Goal: Task Accomplishment & Management: Complete application form

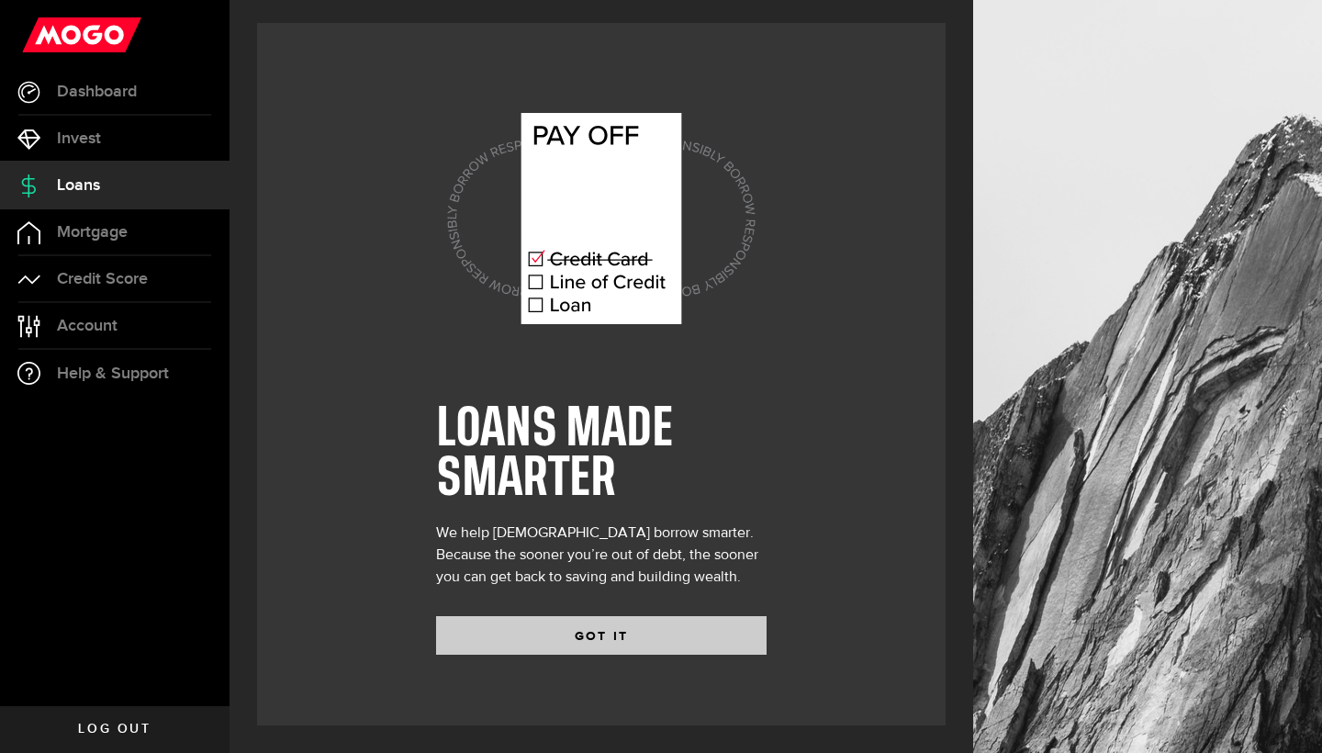
click at [521, 617] on button "GOT IT" at bounding box center [601, 635] width 331 height 39
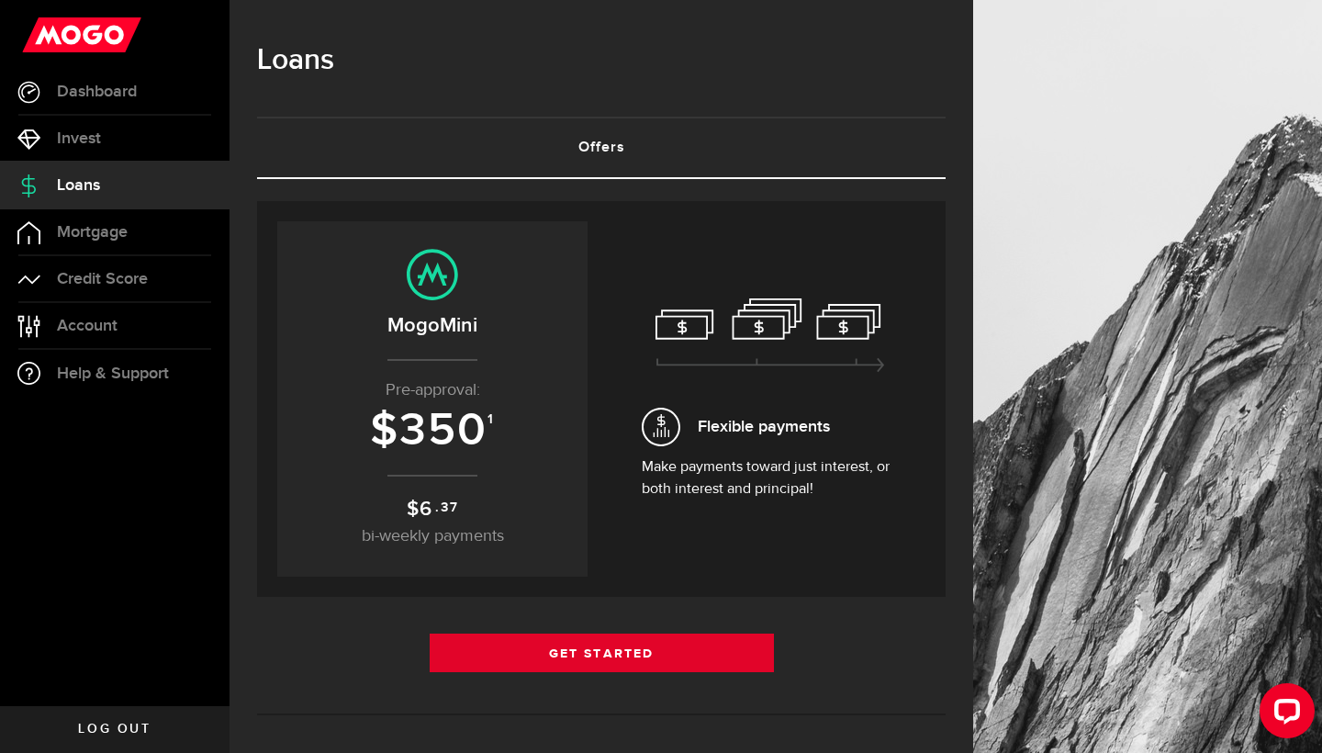
click at [561, 668] on link "Get Started" at bounding box center [602, 653] width 344 height 39
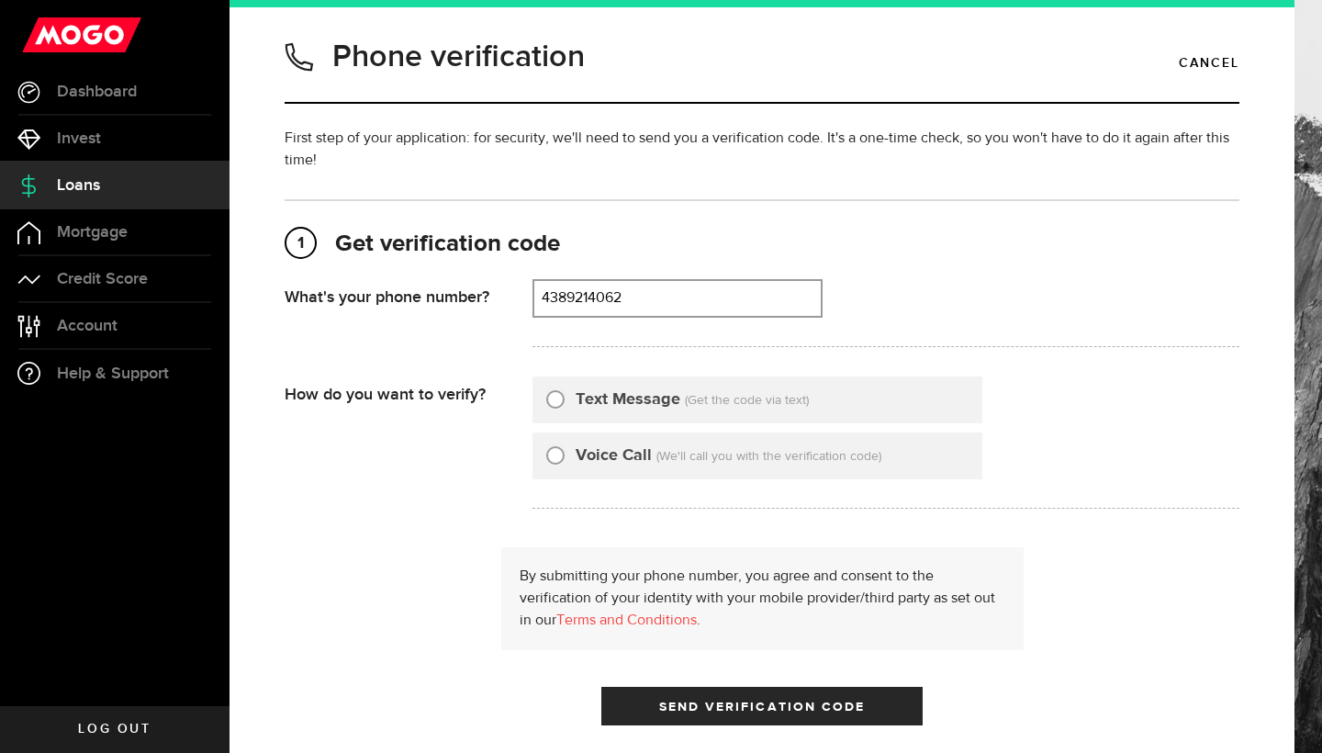
click at [515, 55] on h1 "Phone verification" at bounding box center [458, 57] width 253 height 48
click at [825, 211] on div "1 Get verification code [PHONE_NUMBER] What's your phone number? That doesn't l…" at bounding box center [762, 521] width 955 height 645
type input "4389214062"
click at [650, 409] on label "Text Message" at bounding box center [628, 399] width 105 height 25
click at [565, 406] on input "Text Message" at bounding box center [555, 396] width 18 height 18
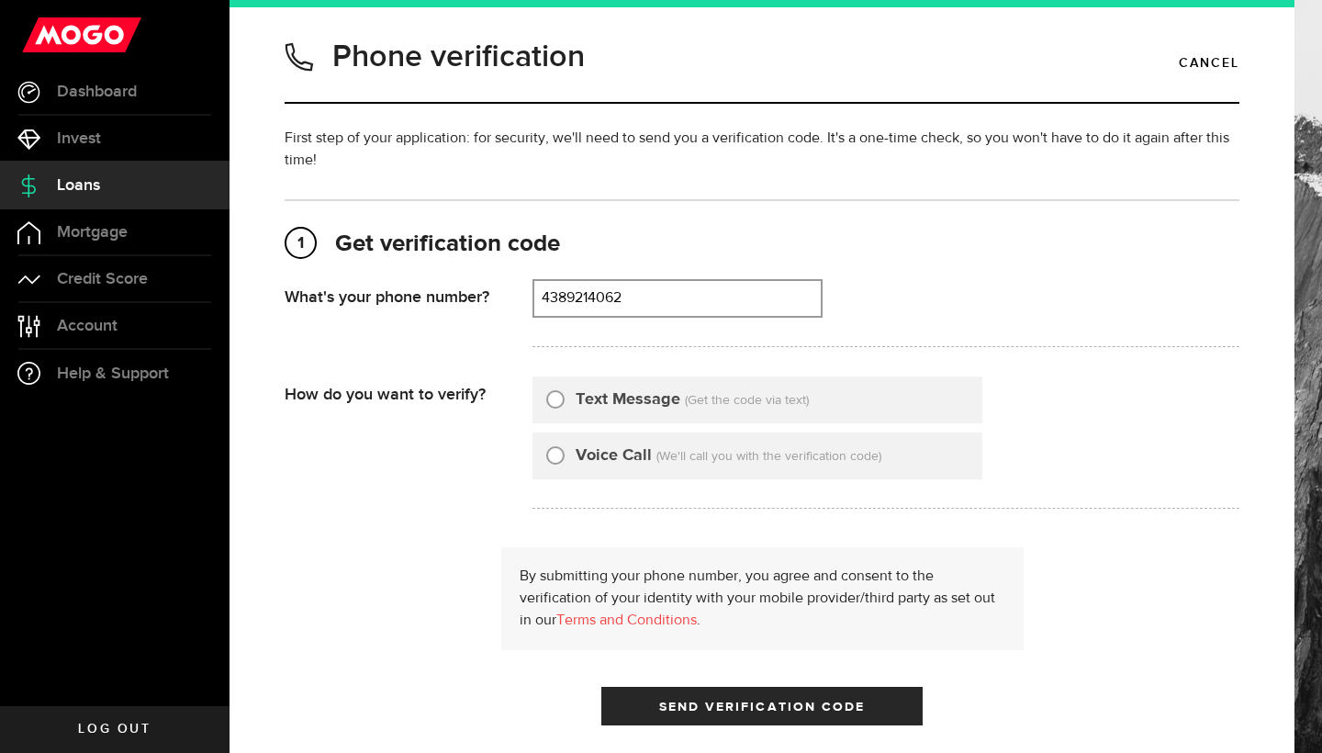
radio input "true"
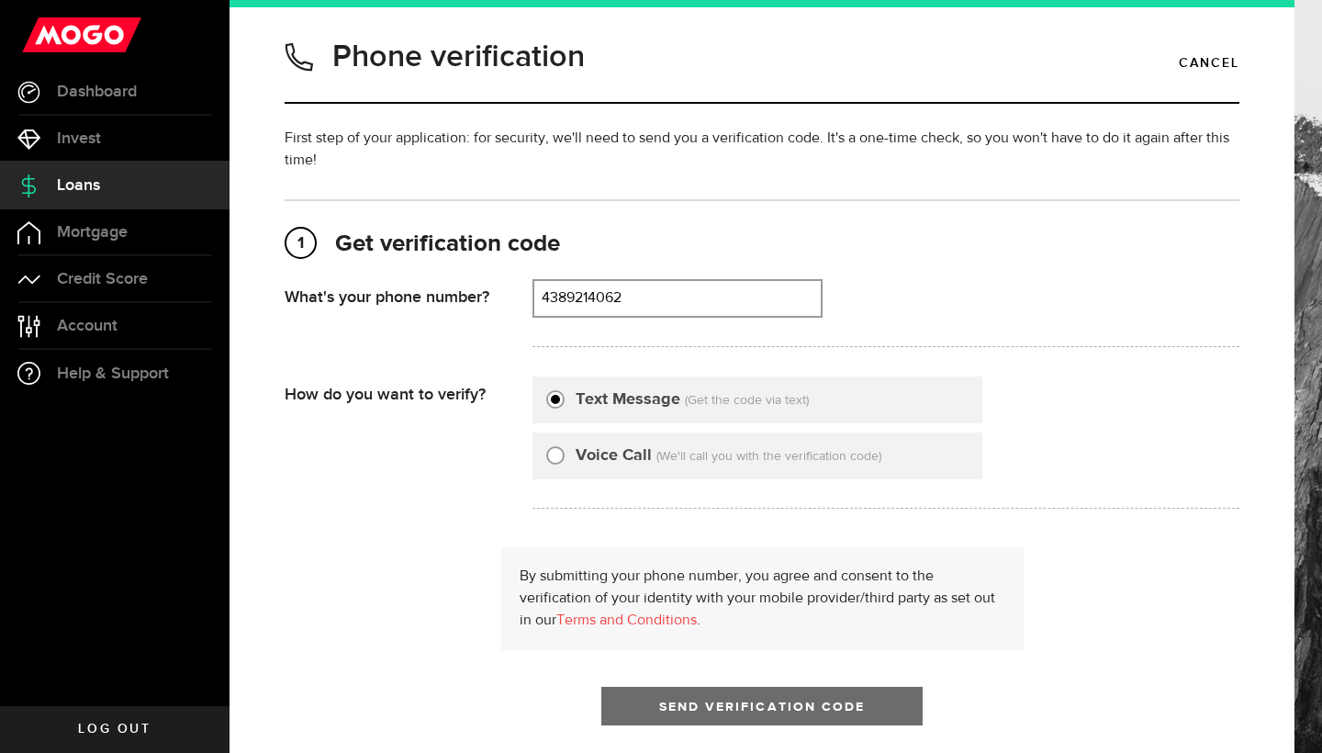
click at [675, 691] on button "Send Verification Code" at bounding box center [761, 706] width 321 height 39
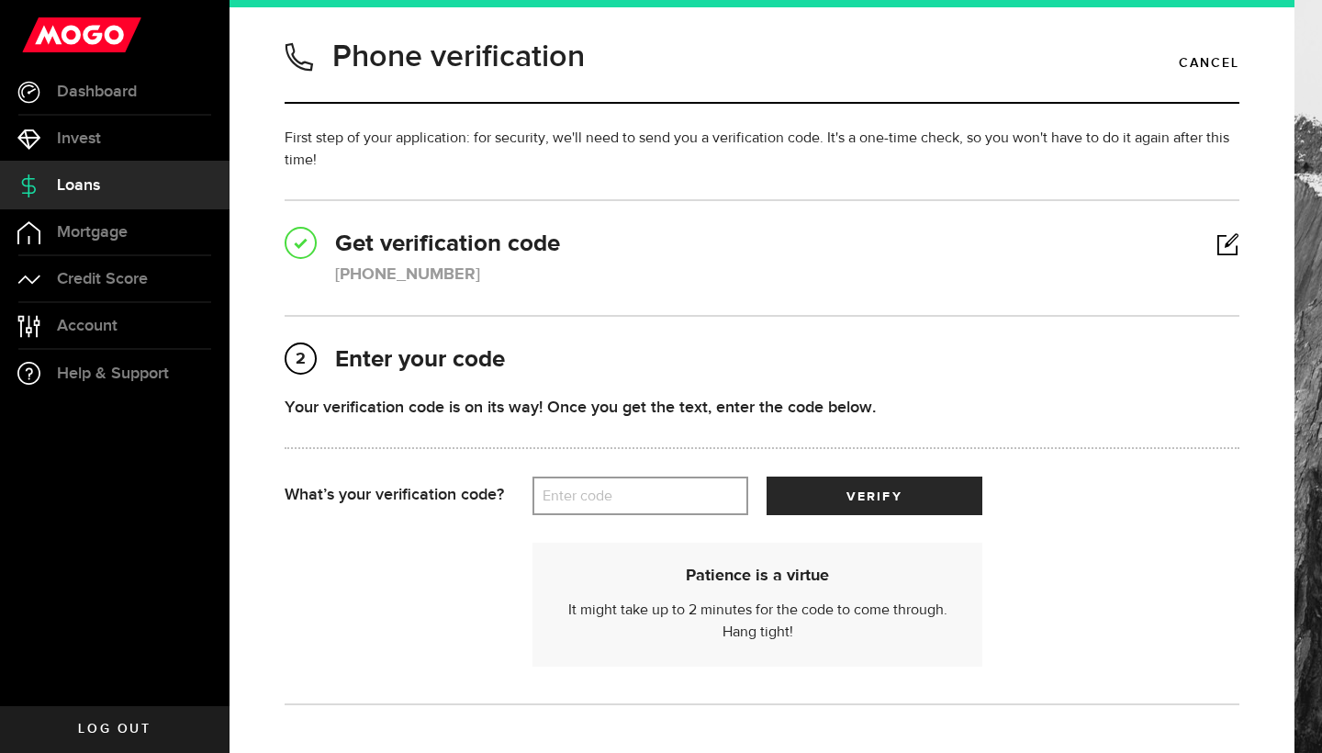
click at [605, 500] on label "Enter code" at bounding box center [641, 496] width 216 height 38
click at [605, 500] on input "Enter code" at bounding box center [641, 496] width 216 height 39
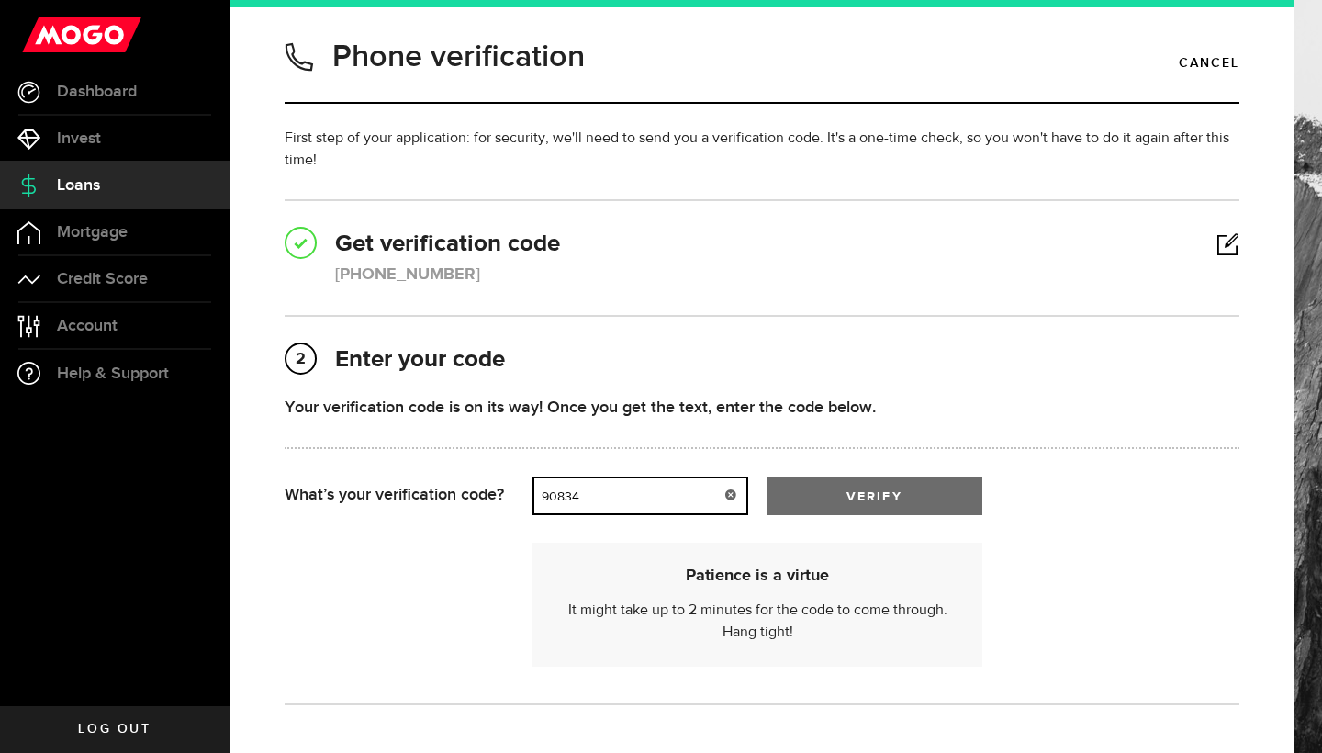
type input "90834"
click at [922, 490] on button "verify" at bounding box center [875, 496] width 216 height 39
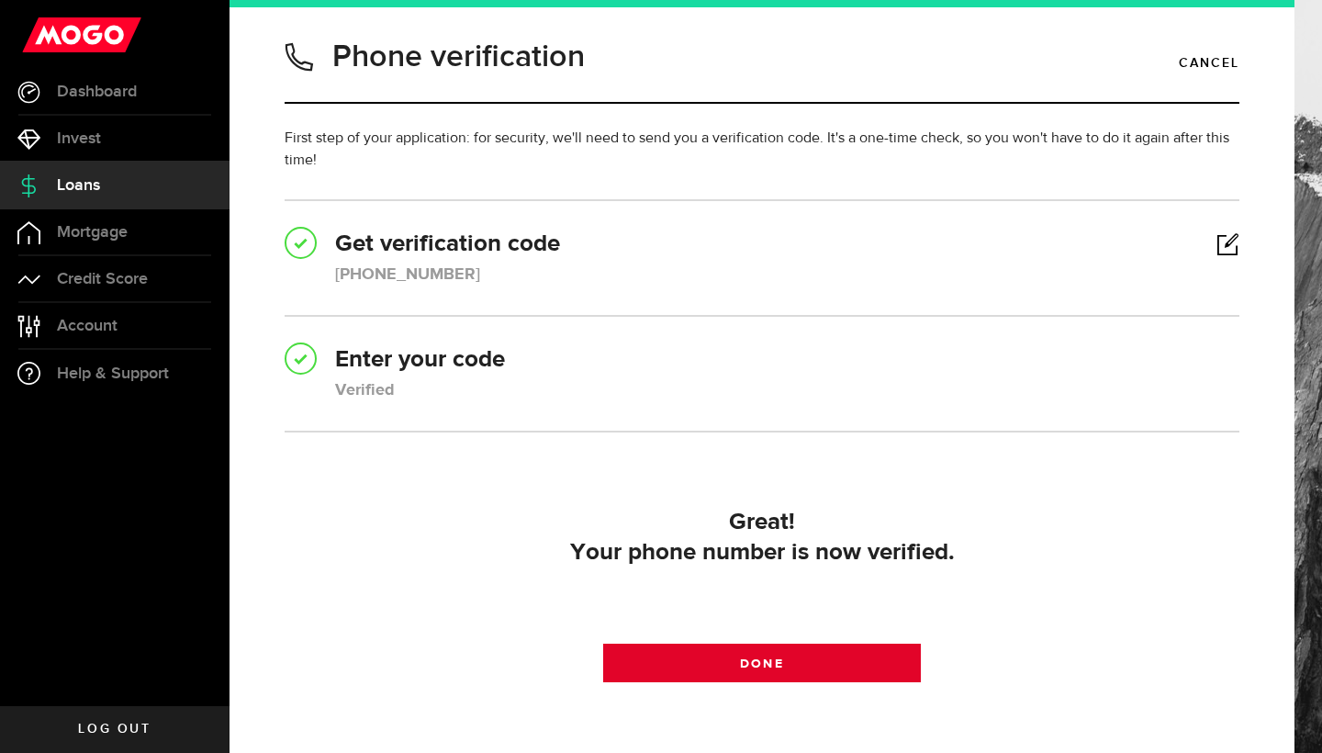
click at [751, 663] on span "Done" at bounding box center [761, 663] width 43 height 13
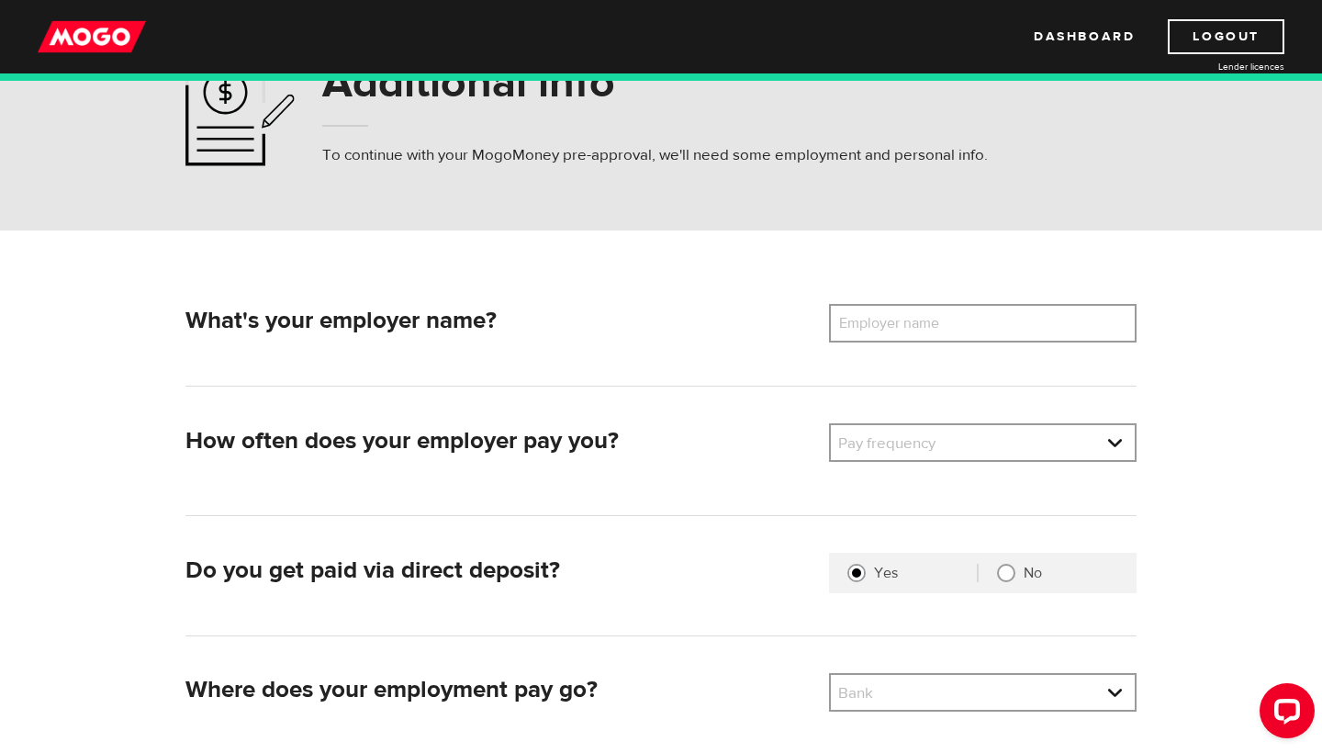
scroll to position [85, 0]
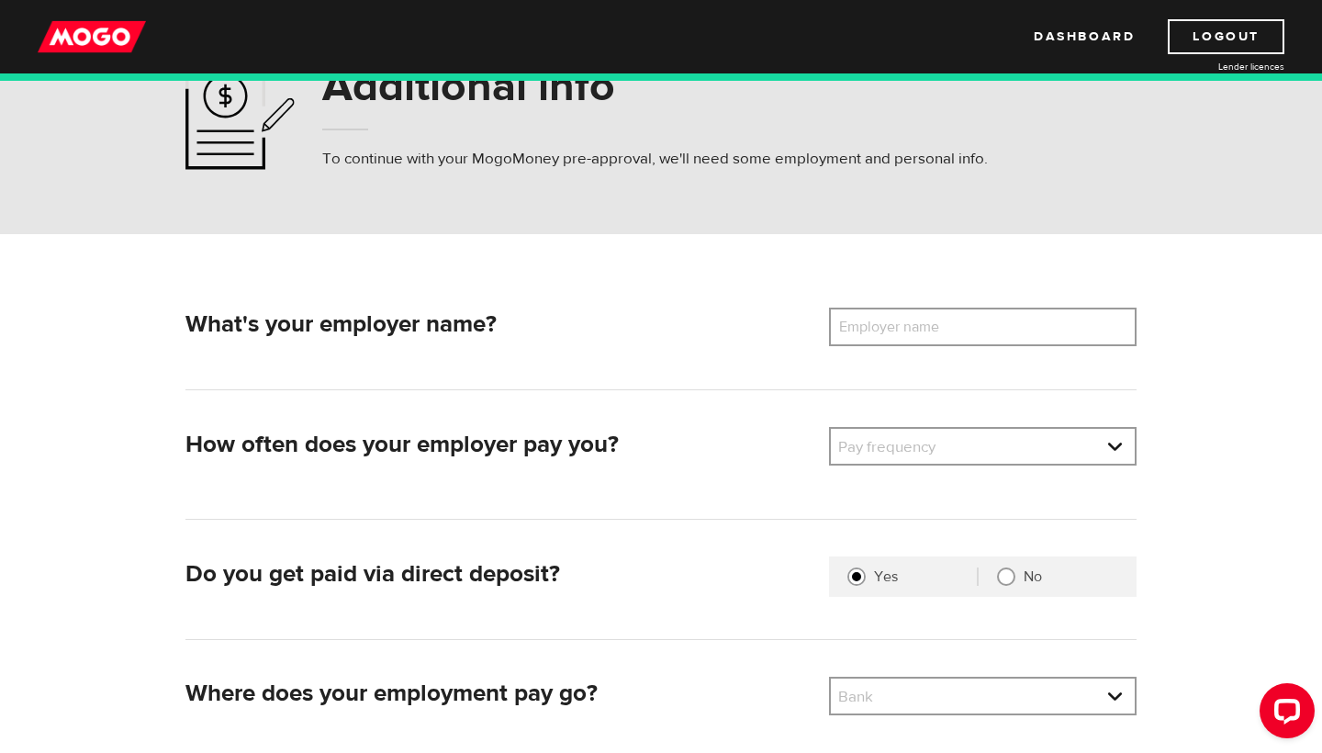
click at [869, 317] on label "Employer name" at bounding box center [903, 327] width 148 height 39
click at [869, 317] on input "Employer name" at bounding box center [983, 327] width 308 height 39
type input "Tim Horton"
click at [913, 431] on link at bounding box center [983, 446] width 304 height 35
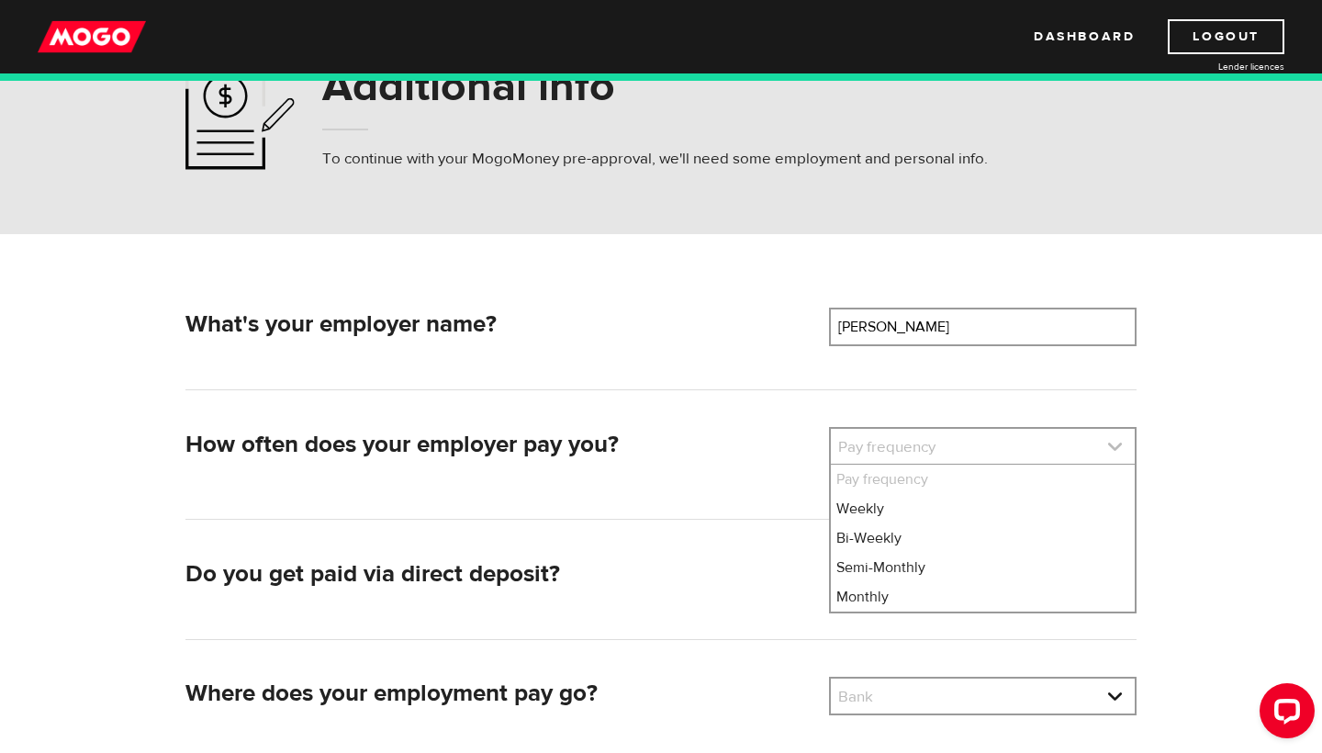
click at [913, 444] on link at bounding box center [983, 446] width 304 height 35
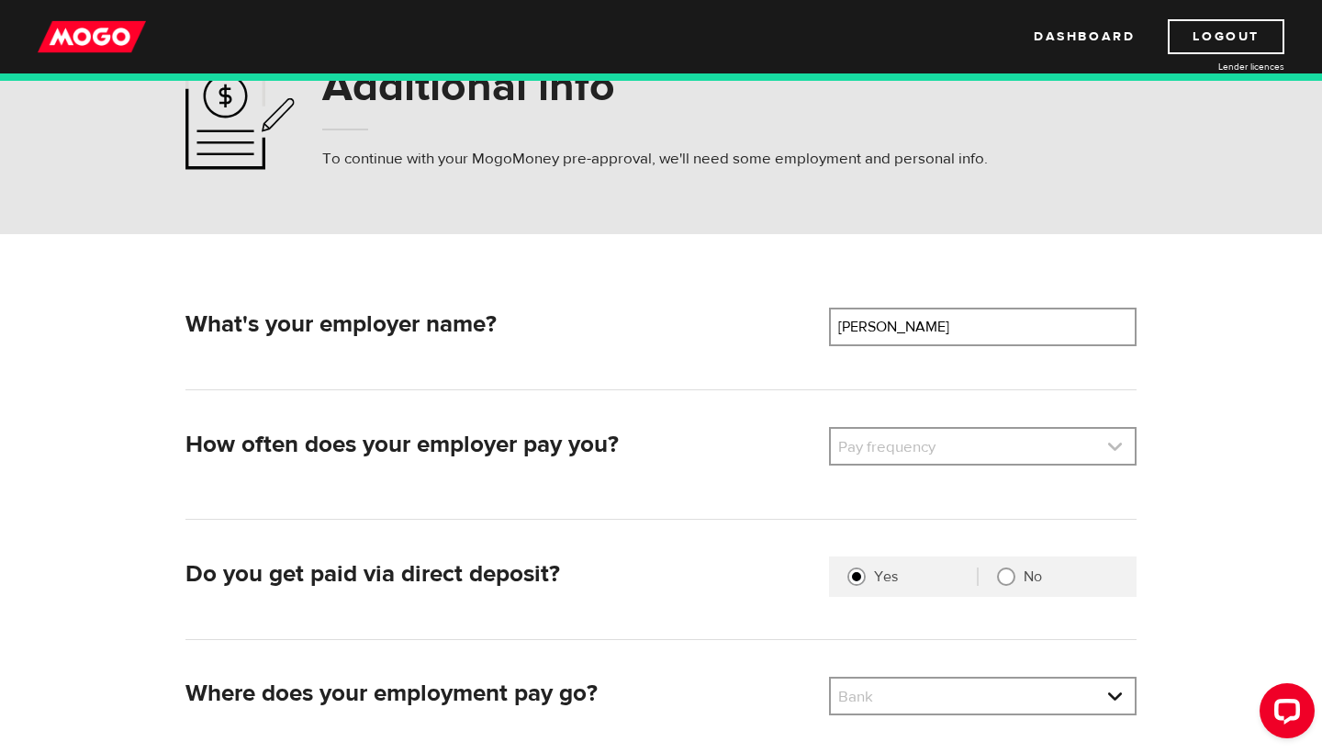
click at [913, 444] on link at bounding box center [983, 446] width 304 height 35
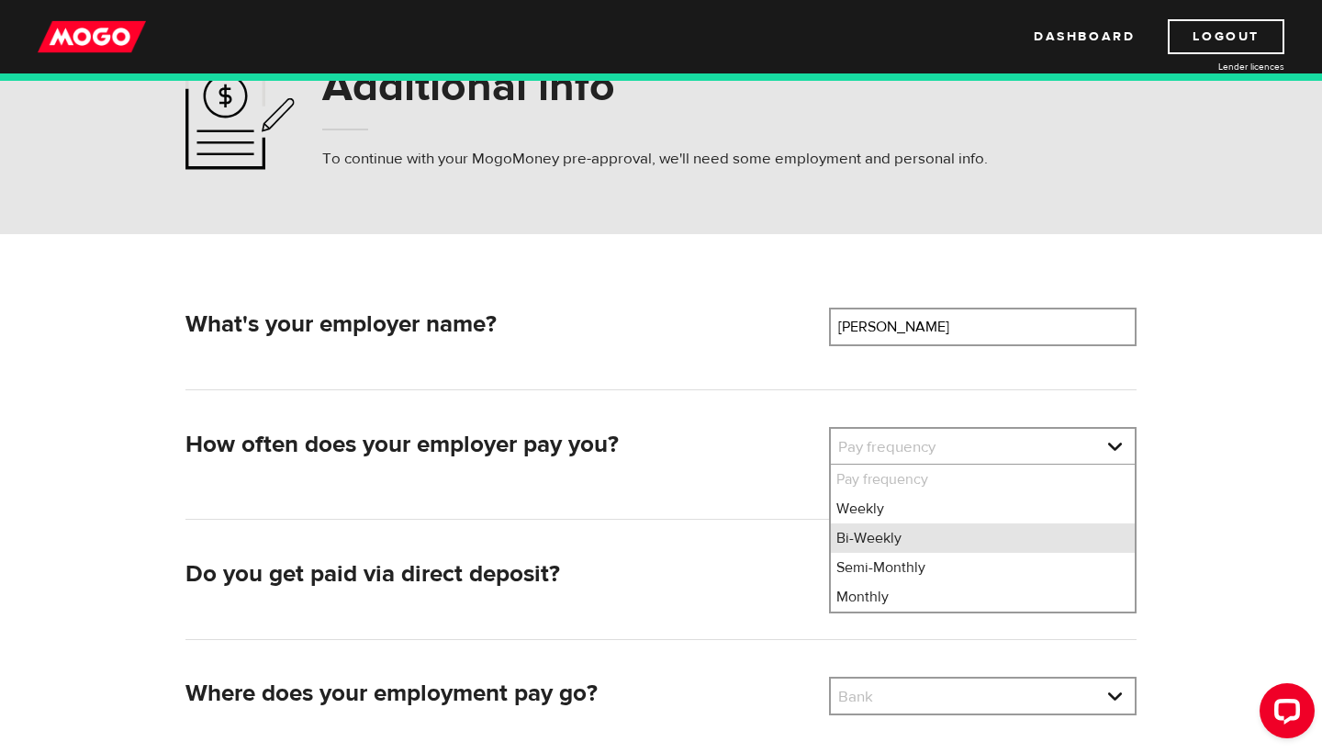
click at [875, 531] on li "Bi-Weekly" at bounding box center [983, 537] width 304 height 29
select select "2"
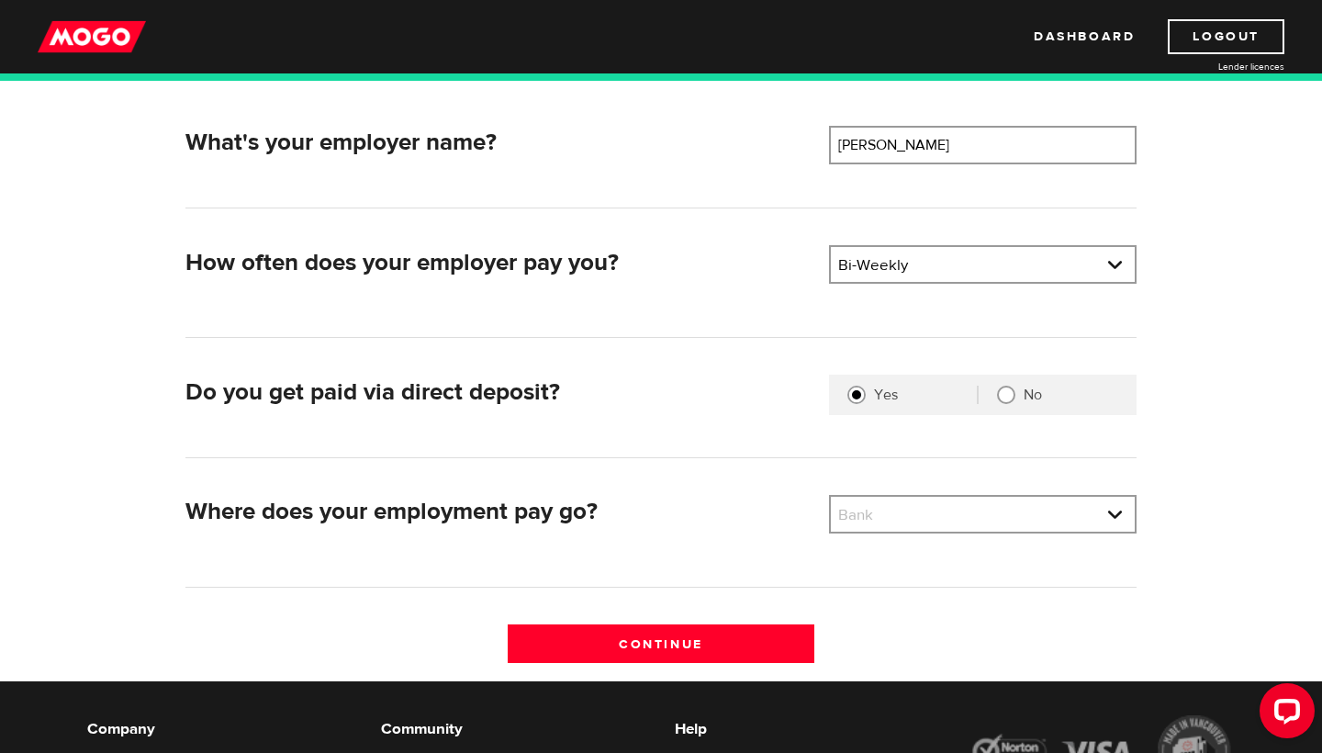
scroll to position [269, 0]
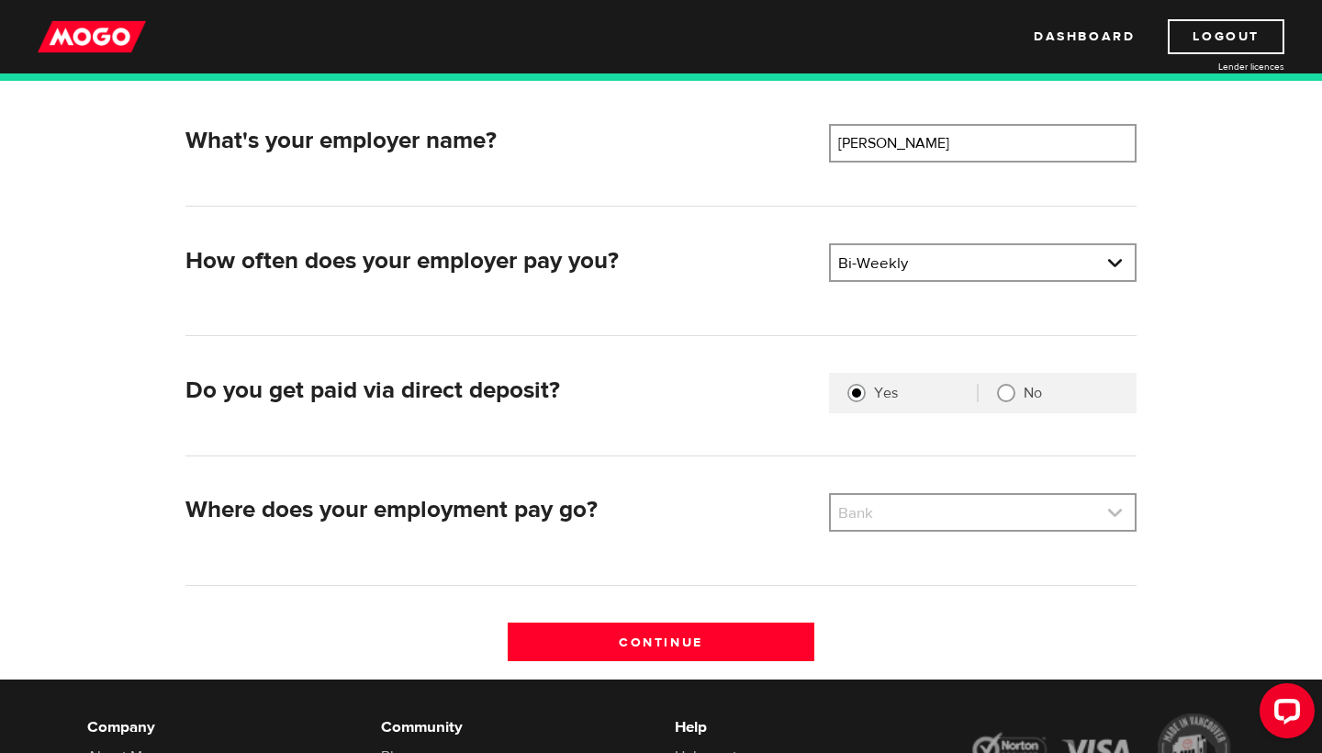
click at [926, 505] on link at bounding box center [983, 512] width 304 height 35
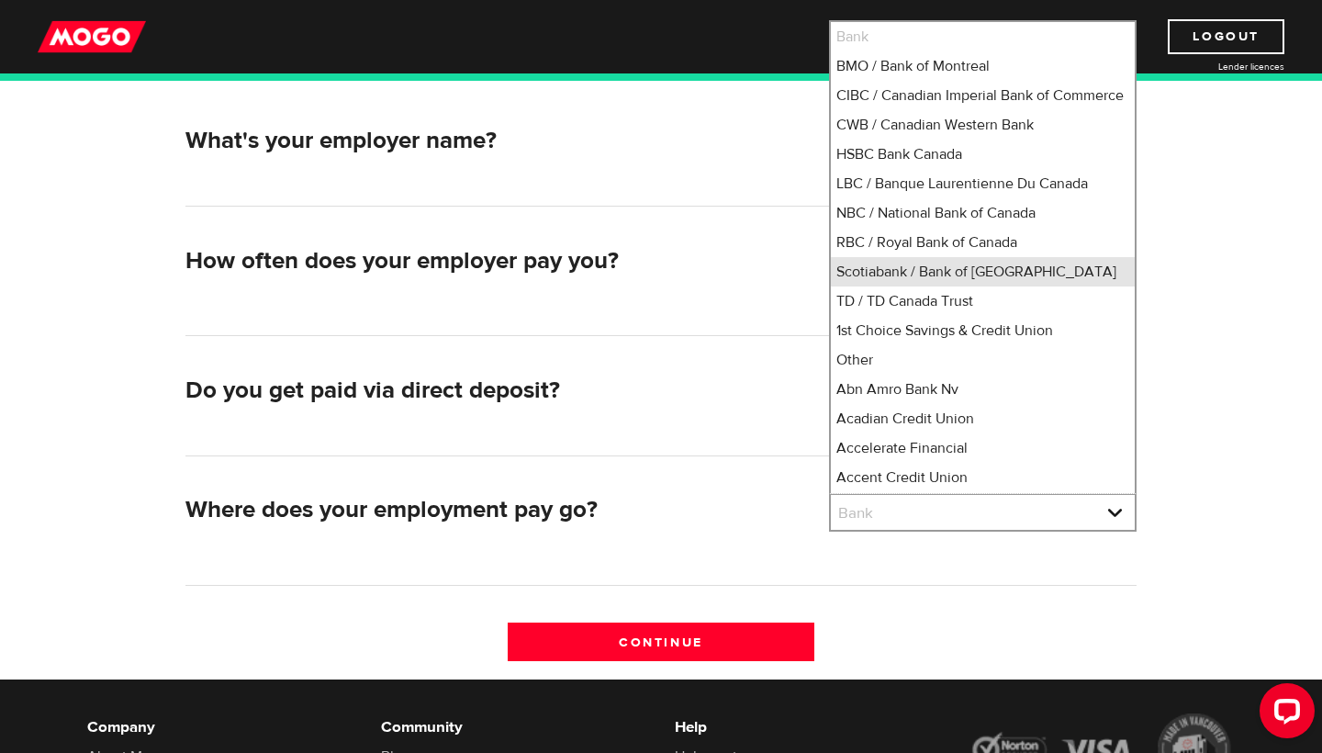
click at [978, 286] on li "Scotiabank / Bank of Nova Scotia" at bounding box center [983, 271] width 304 height 29
select select "2"
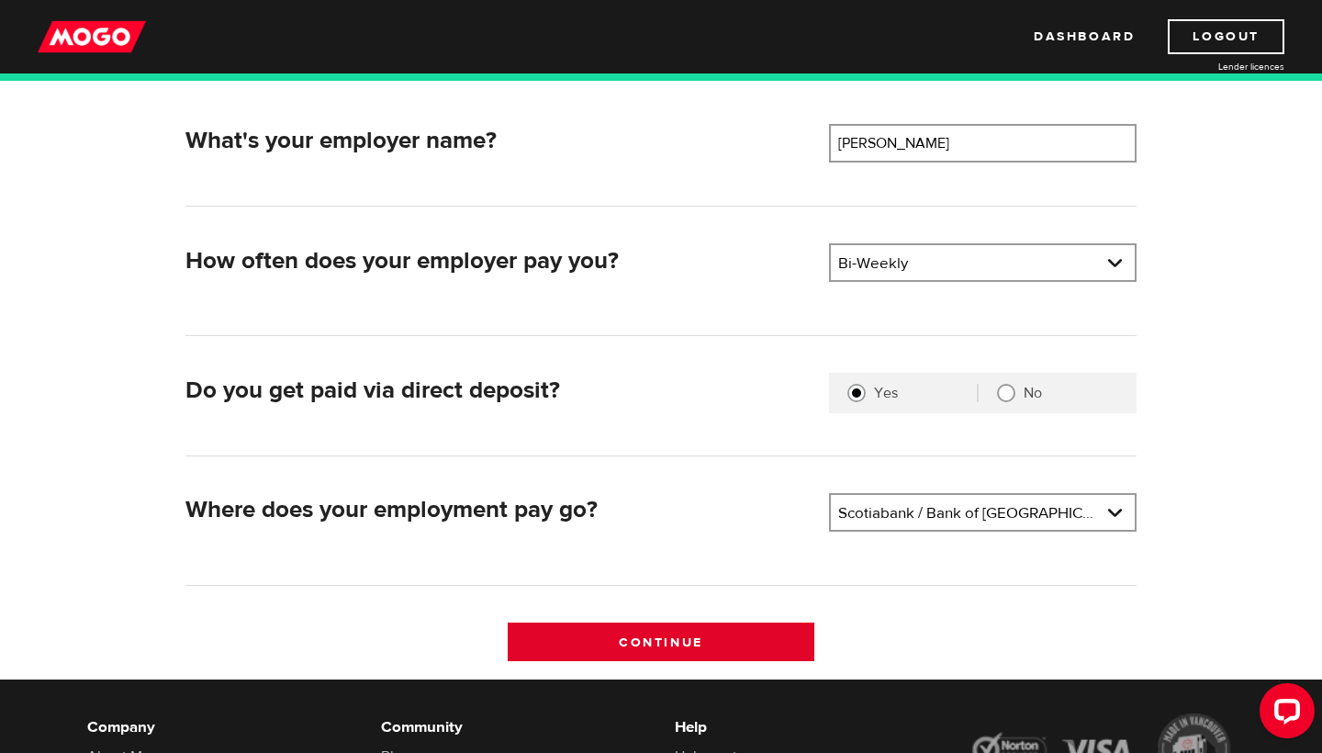
click at [649, 653] on input "Continue" at bounding box center [662, 642] width 308 height 39
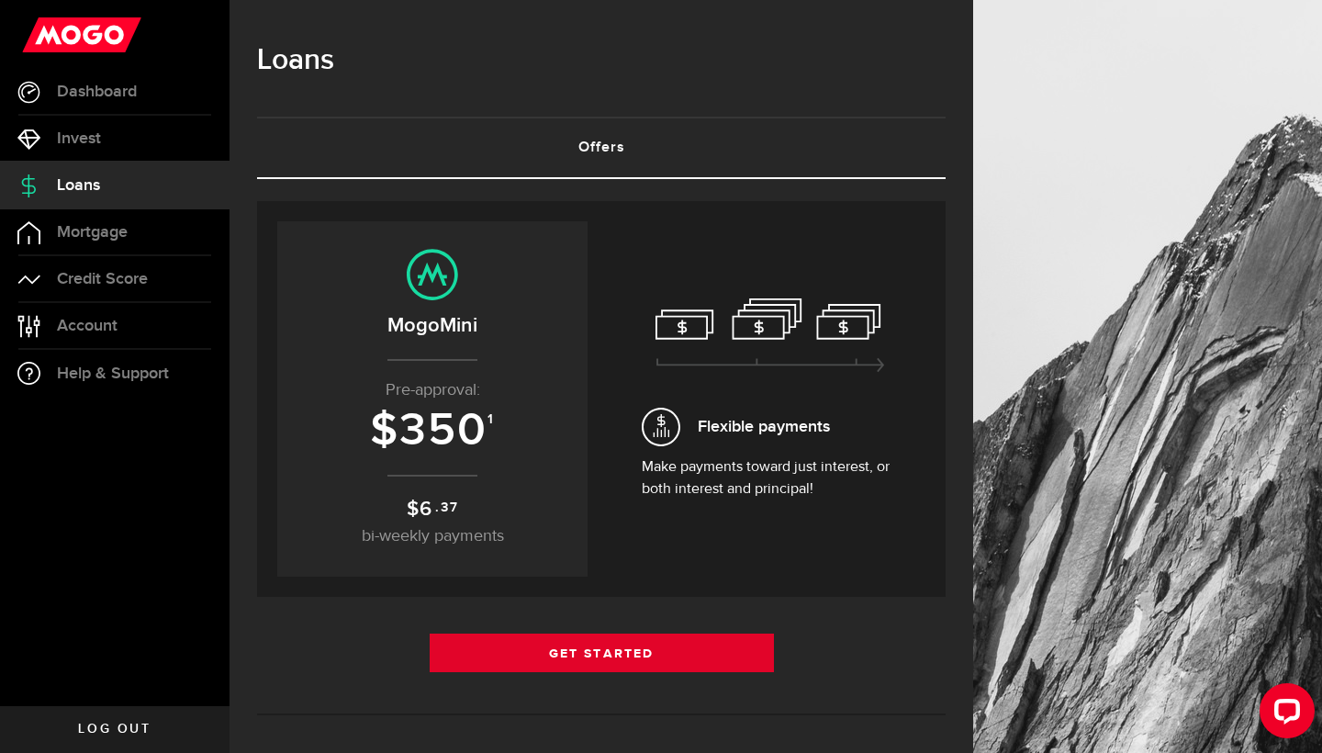
click at [595, 655] on link "Get Started" at bounding box center [602, 653] width 344 height 39
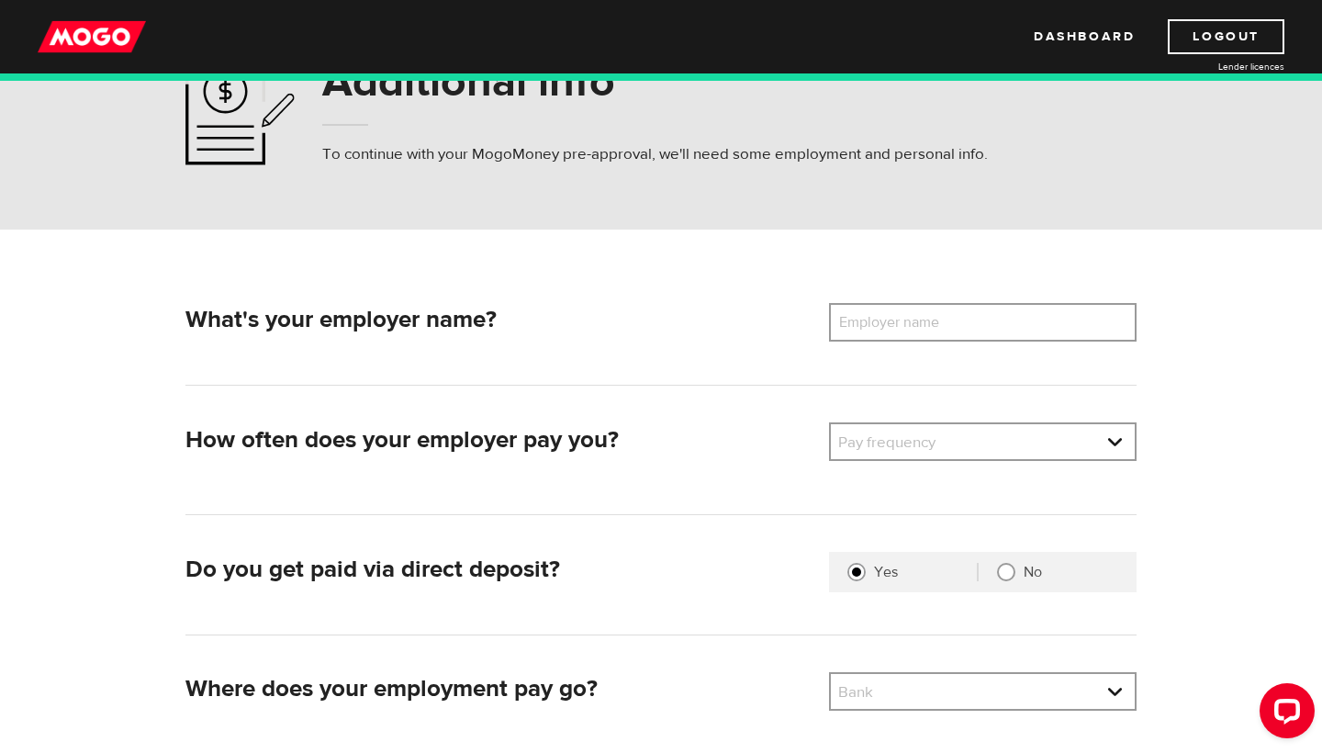
scroll to position [90, 0]
click at [873, 320] on label "Employer name" at bounding box center [903, 322] width 148 height 39
click at [873, 320] on input "Employer name" at bounding box center [983, 322] width 308 height 39
type input "Tim Horton"
click at [888, 440] on link at bounding box center [983, 441] width 304 height 35
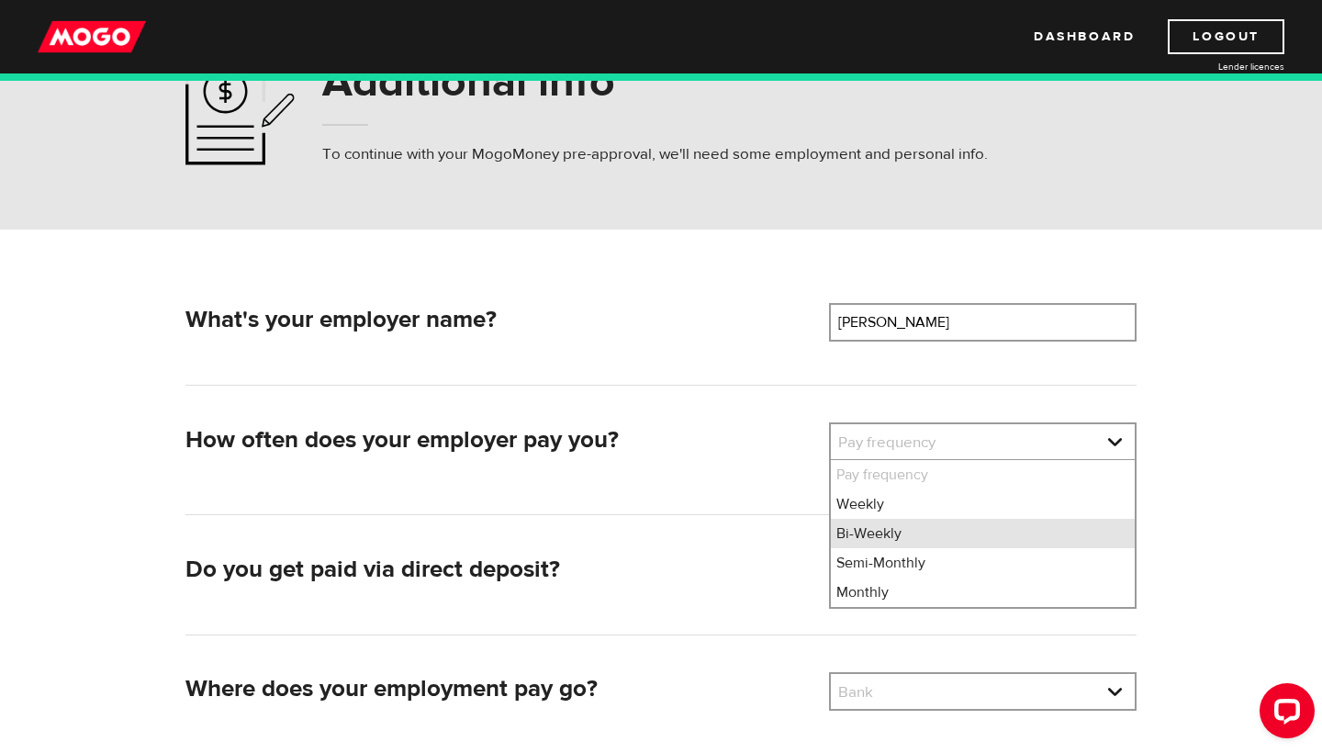
click at [858, 535] on li "Bi-Weekly" at bounding box center [983, 533] width 304 height 29
select select "2"
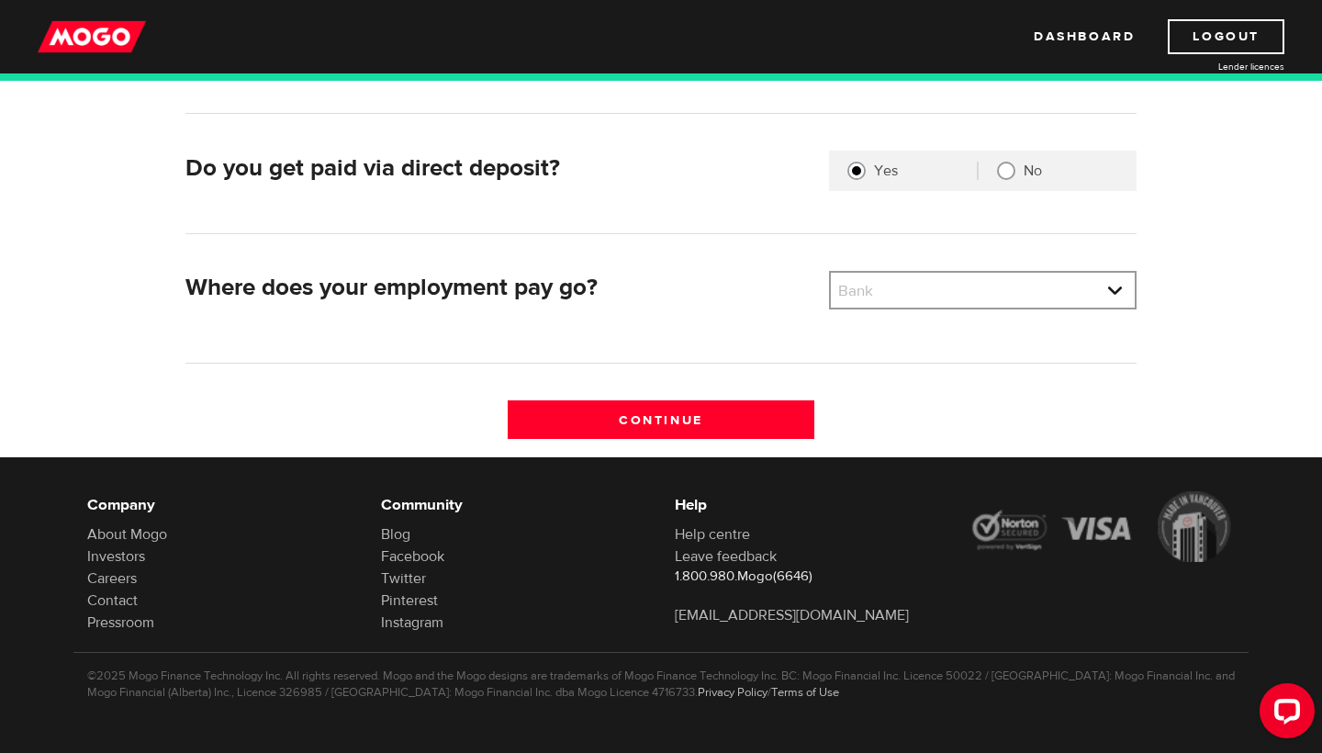
scroll to position [491, 0]
click at [939, 303] on link at bounding box center [983, 290] width 304 height 35
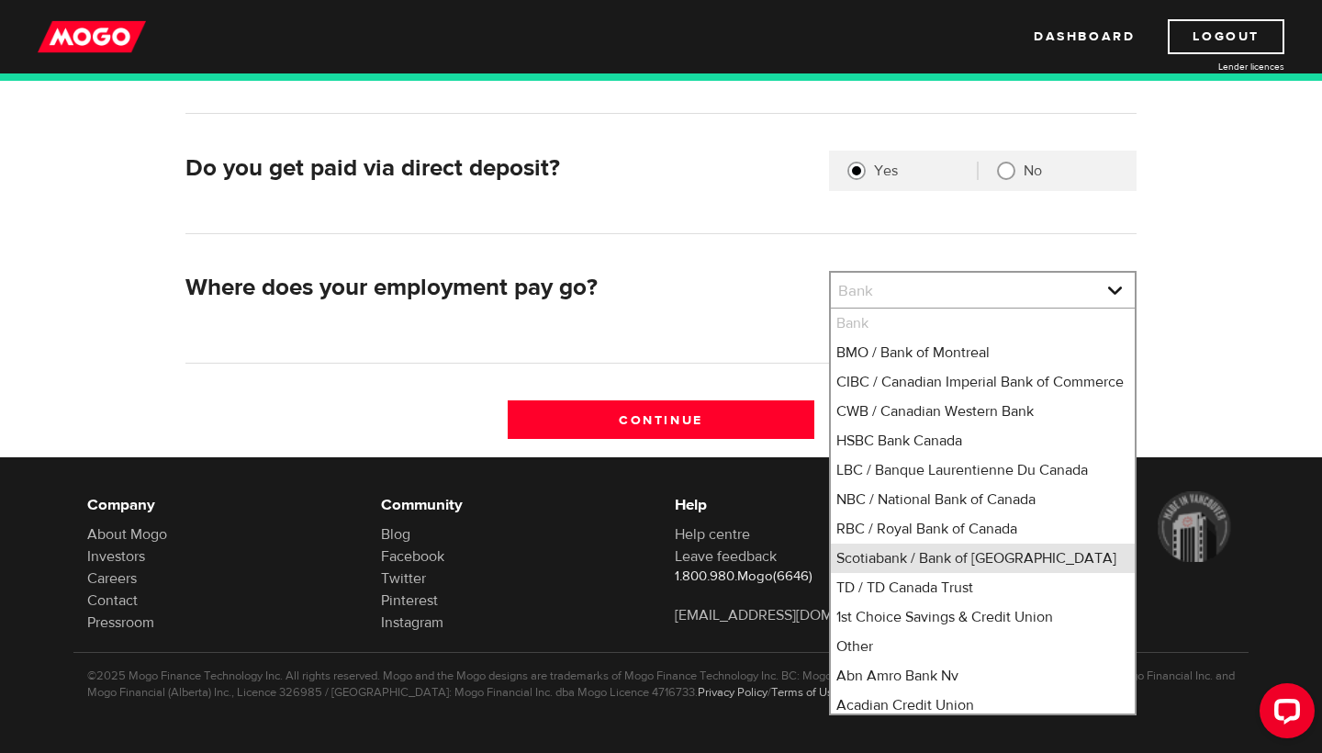
click at [908, 573] on li "Scotiabank / Bank of Nova Scotia" at bounding box center [983, 558] width 304 height 29
select select "2"
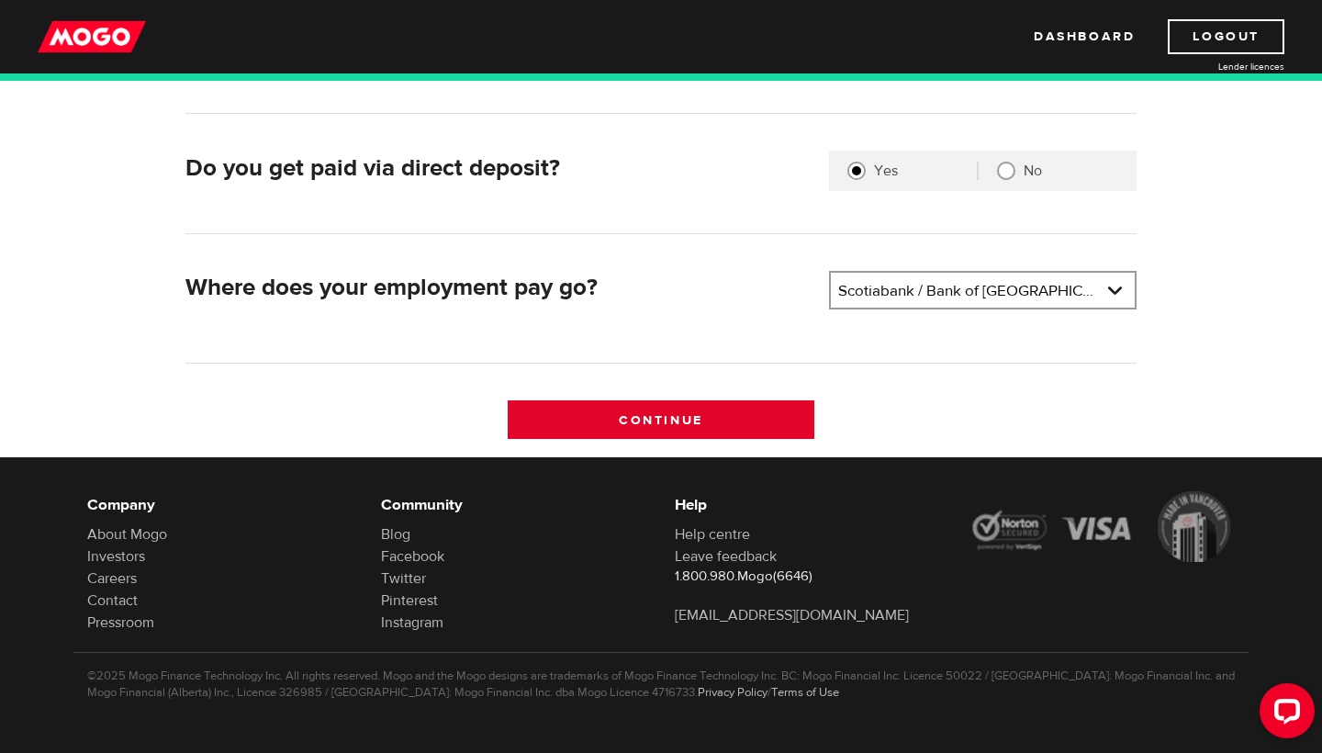
click at [757, 410] on input "Continue" at bounding box center [662, 419] width 308 height 39
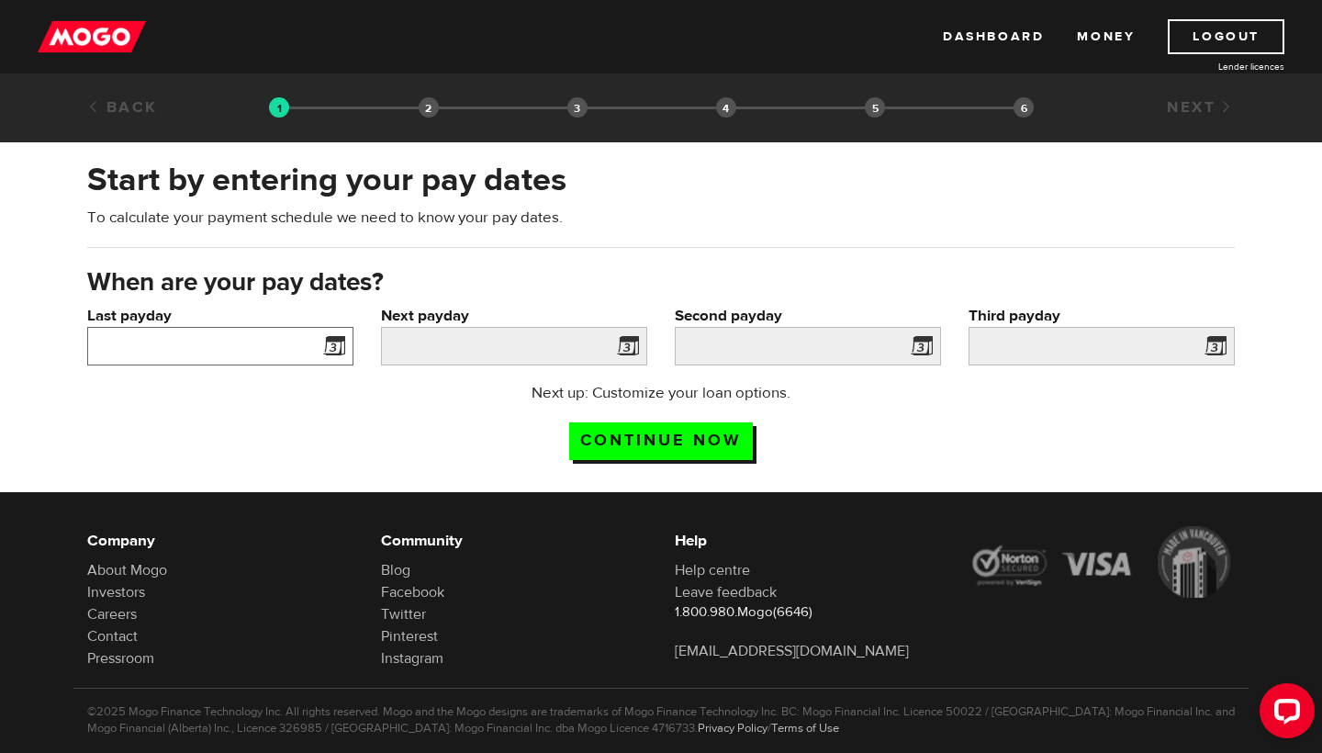
click at [282, 347] on input "Last payday" at bounding box center [220, 346] width 266 height 39
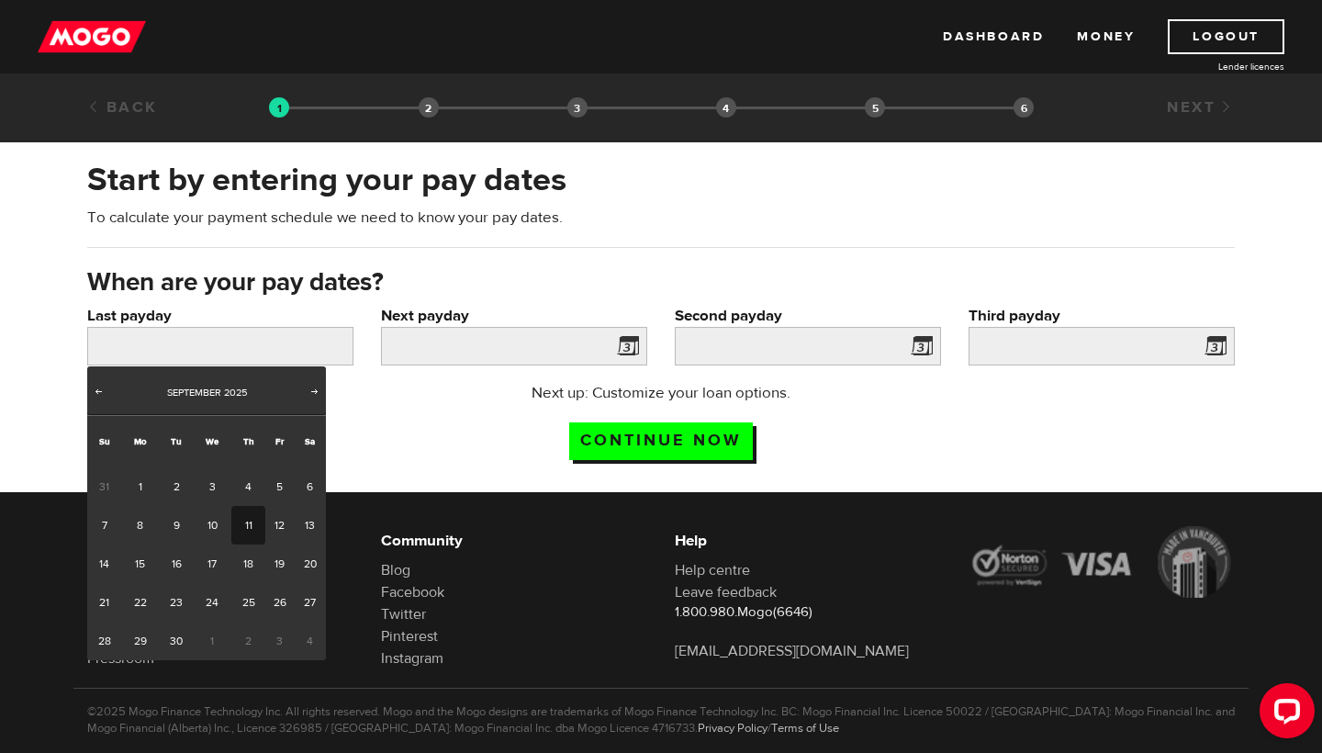
click at [250, 526] on link "11" at bounding box center [248, 525] width 34 height 39
type input "2025/09/11"
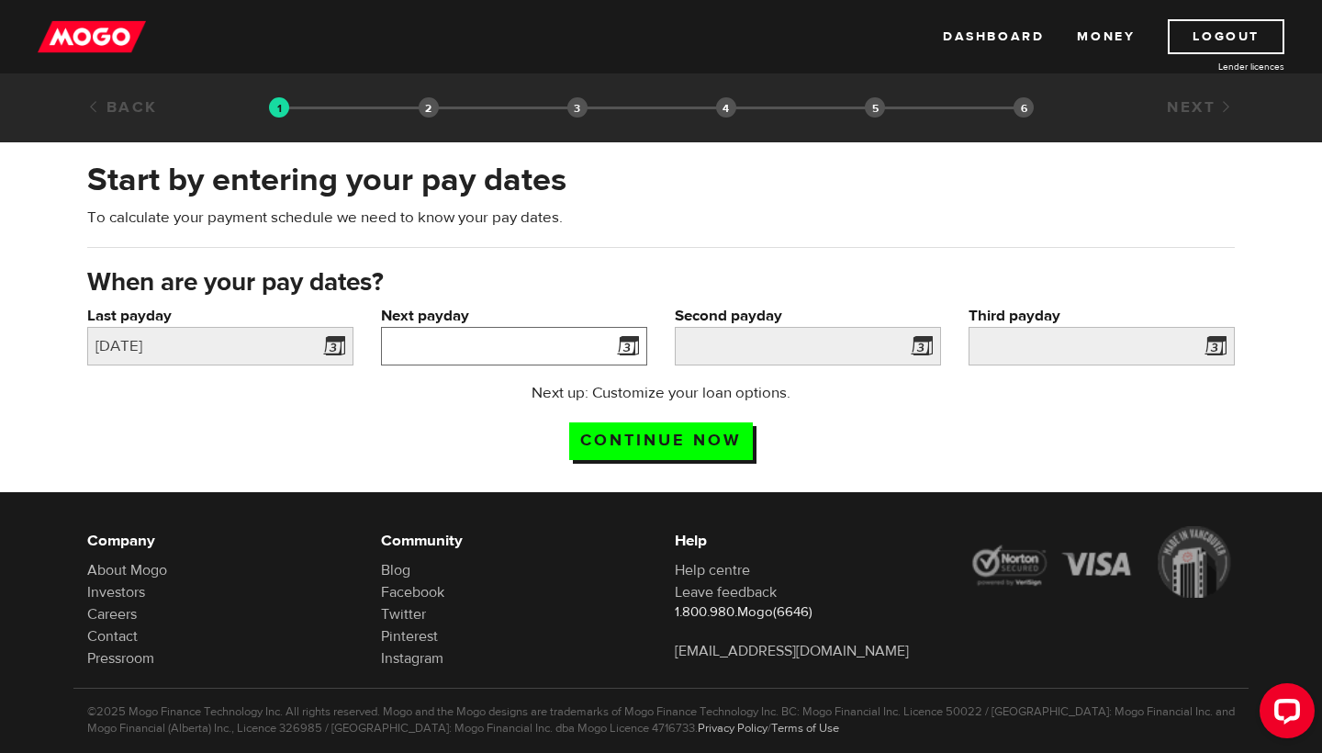
click at [523, 345] on input "Next payday" at bounding box center [514, 346] width 266 height 39
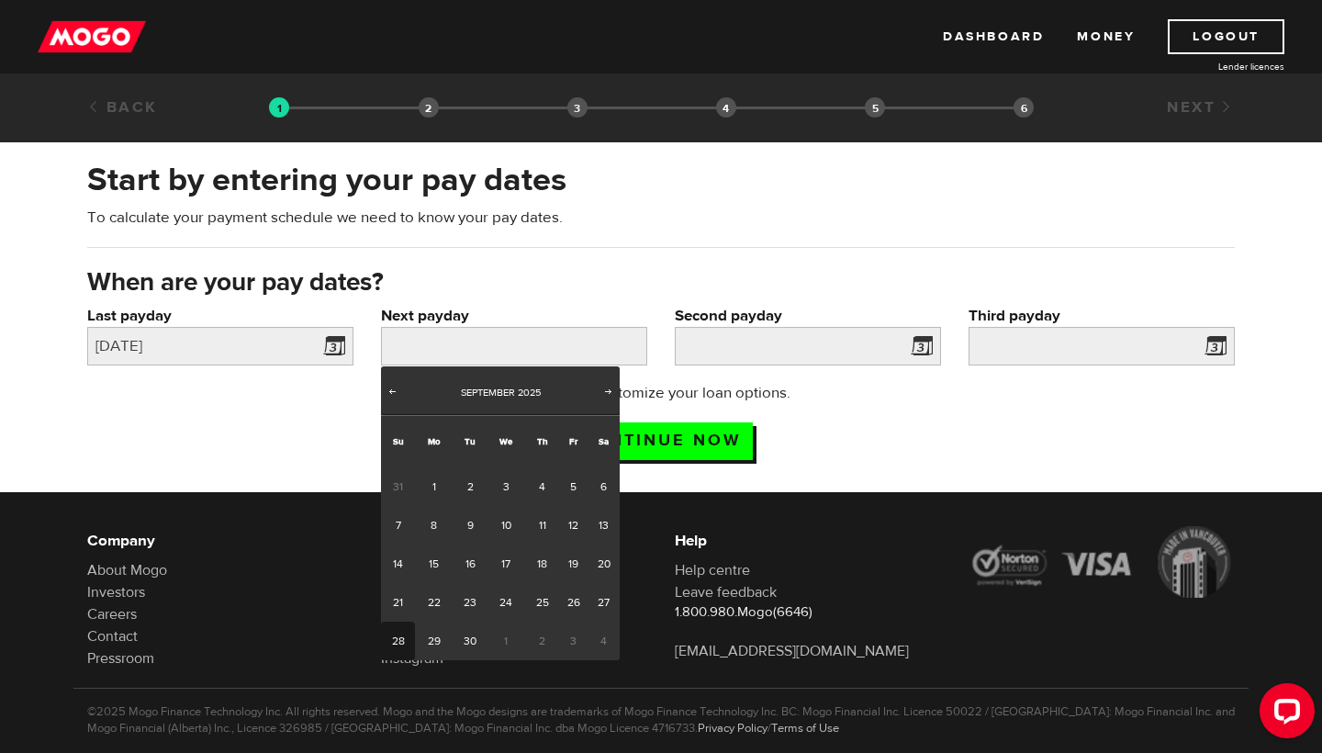
click at [393, 643] on link "28" at bounding box center [398, 641] width 34 height 39
type input "[DATE]"
type input "2025/10/26"
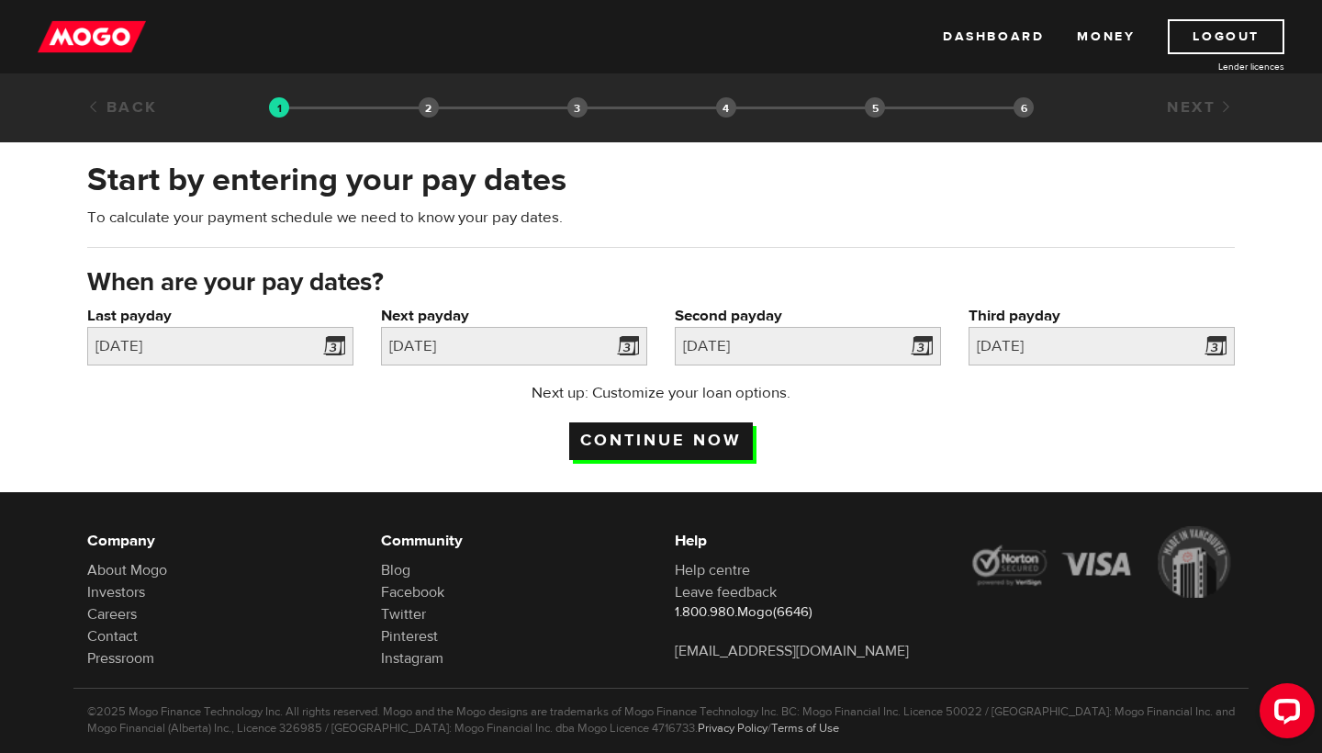
click at [670, 444] on input "Continue now" at bounding box center [661, 441] width 184 height 38
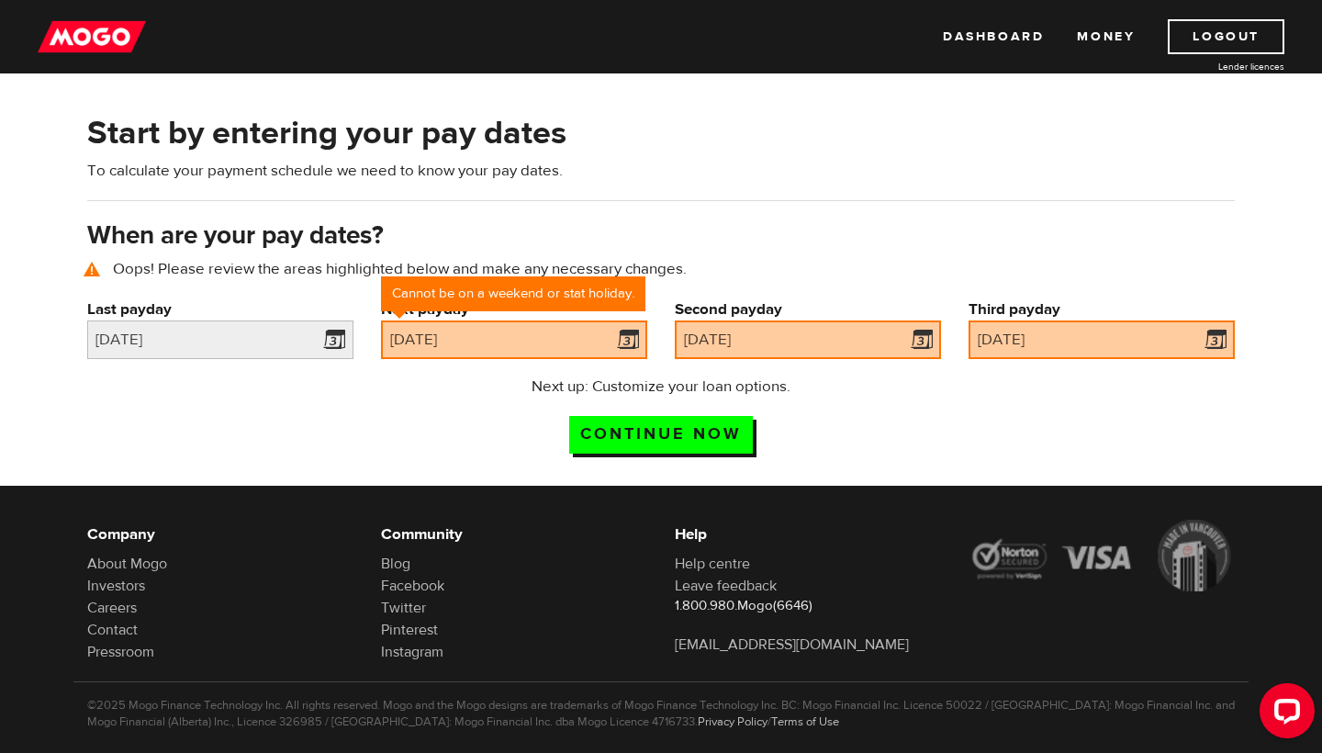
scroll to position [85, 0]
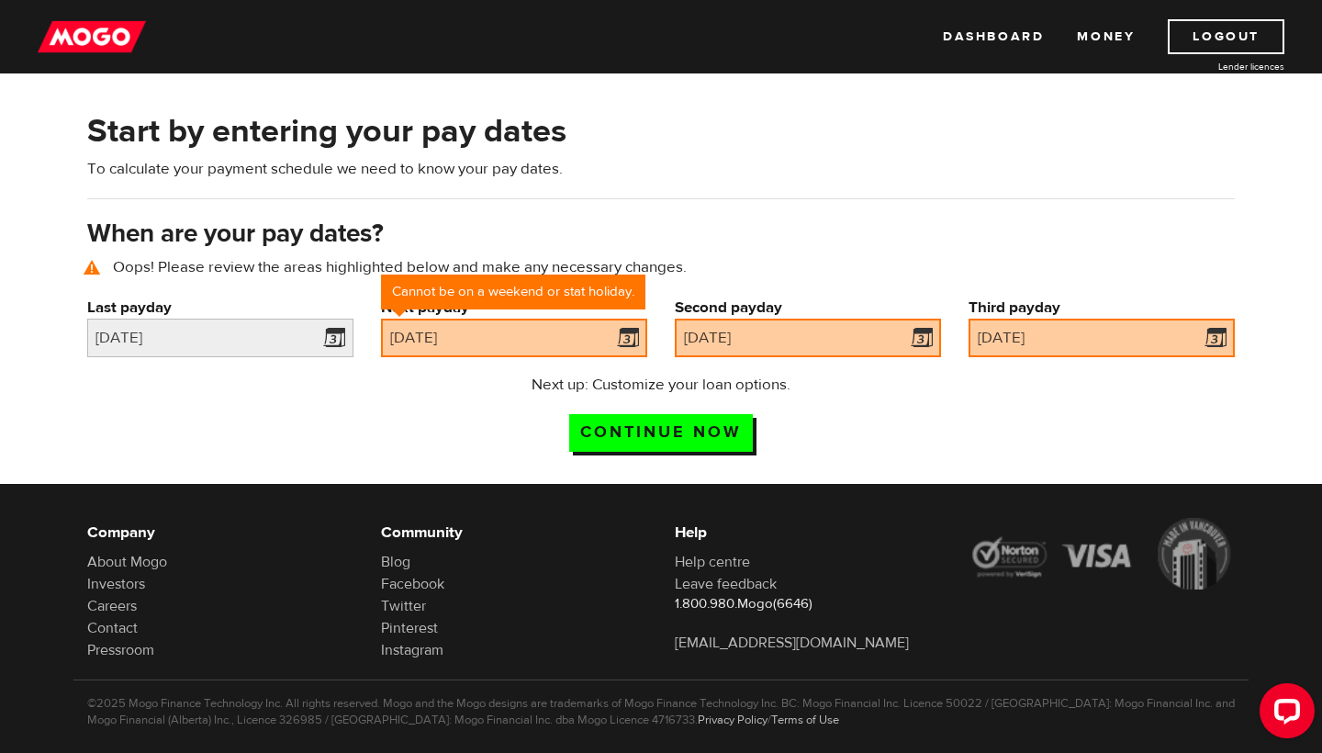
click at [739, 158] on div "Start by entering your pay dates To calculate your payment schedule we need to …" at bounding box center [661, 146] width 1148 height 68
click at [334, 339] on link at bounding box center [335, 338] width 38 height 39
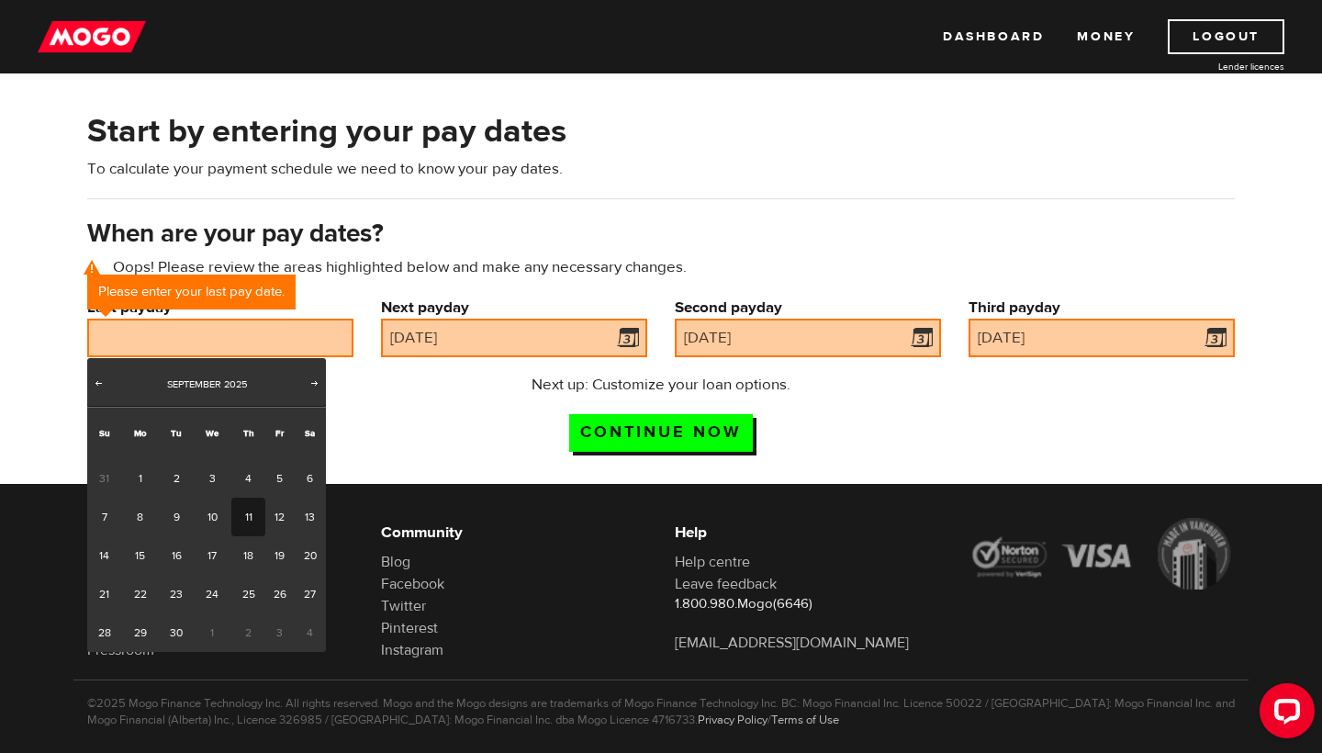
click at [251, 521] on link "11" at bounding box center [248, 517] width 34 height 39
type input "[DATE]"
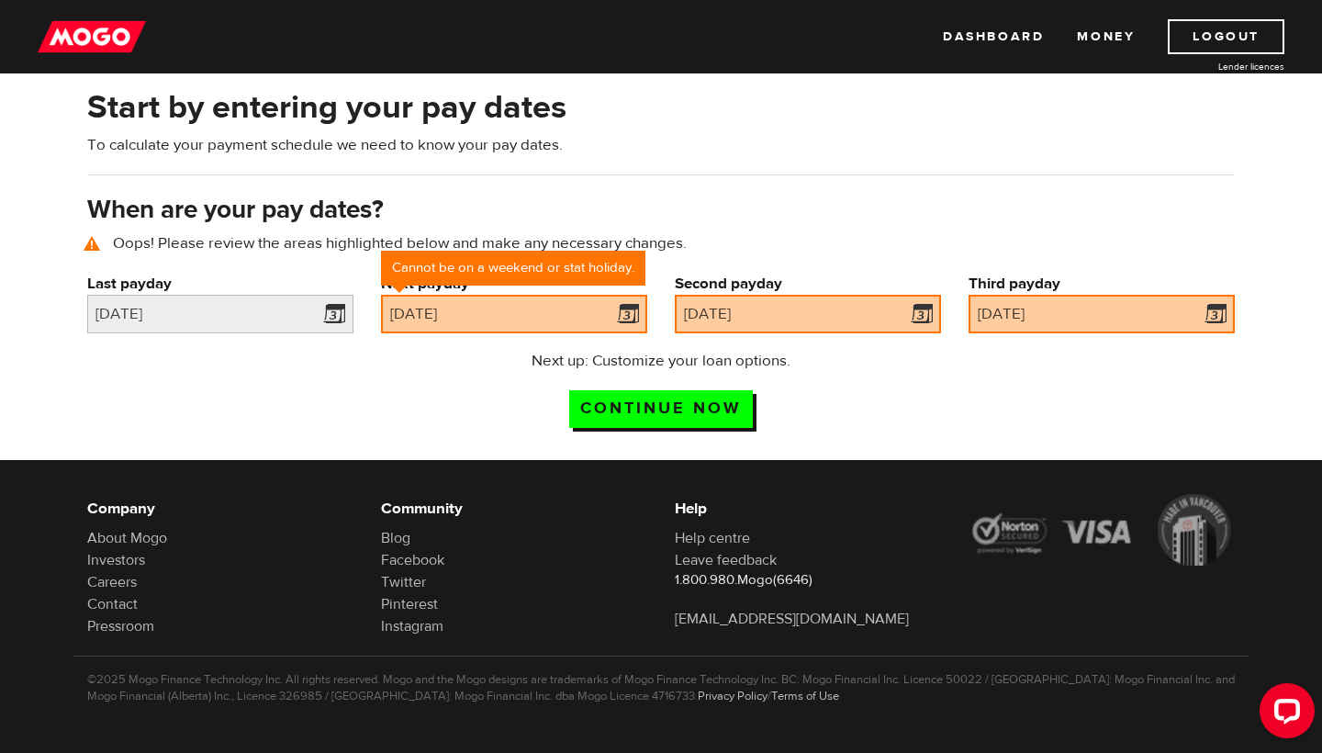
scroll to position [108, 0]
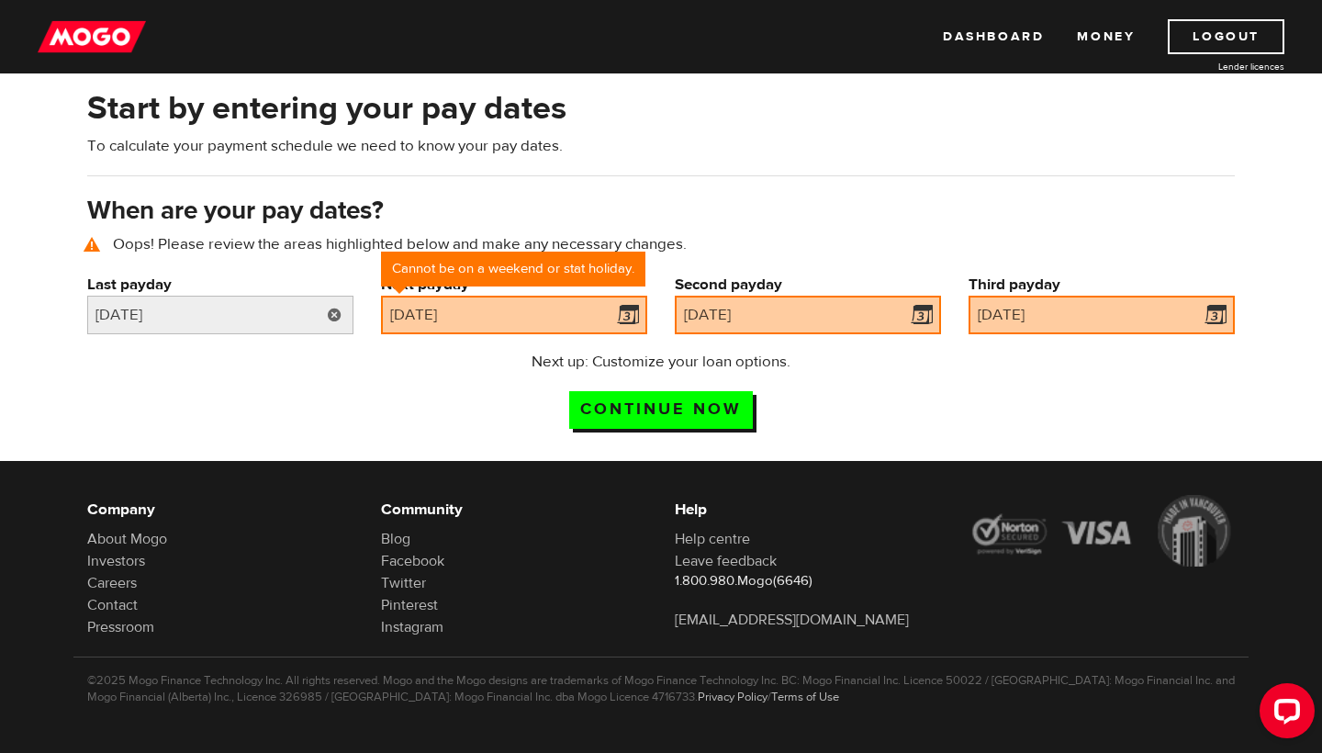
click at [339, 315] on link at bounding box center [335, 315] width 38 height 39
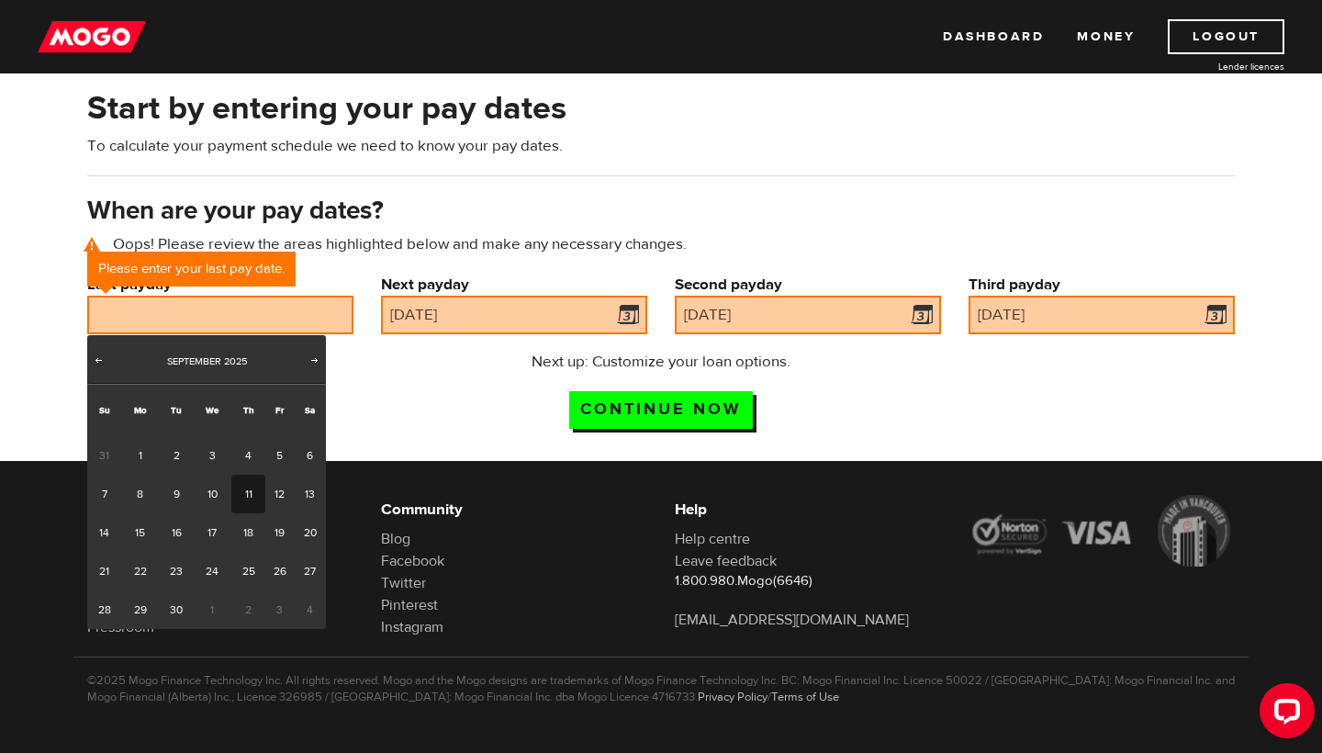
click at [253, 495] on link "11" at bounding box center [248, 494] width 34 height 39
type input "[DATE]"
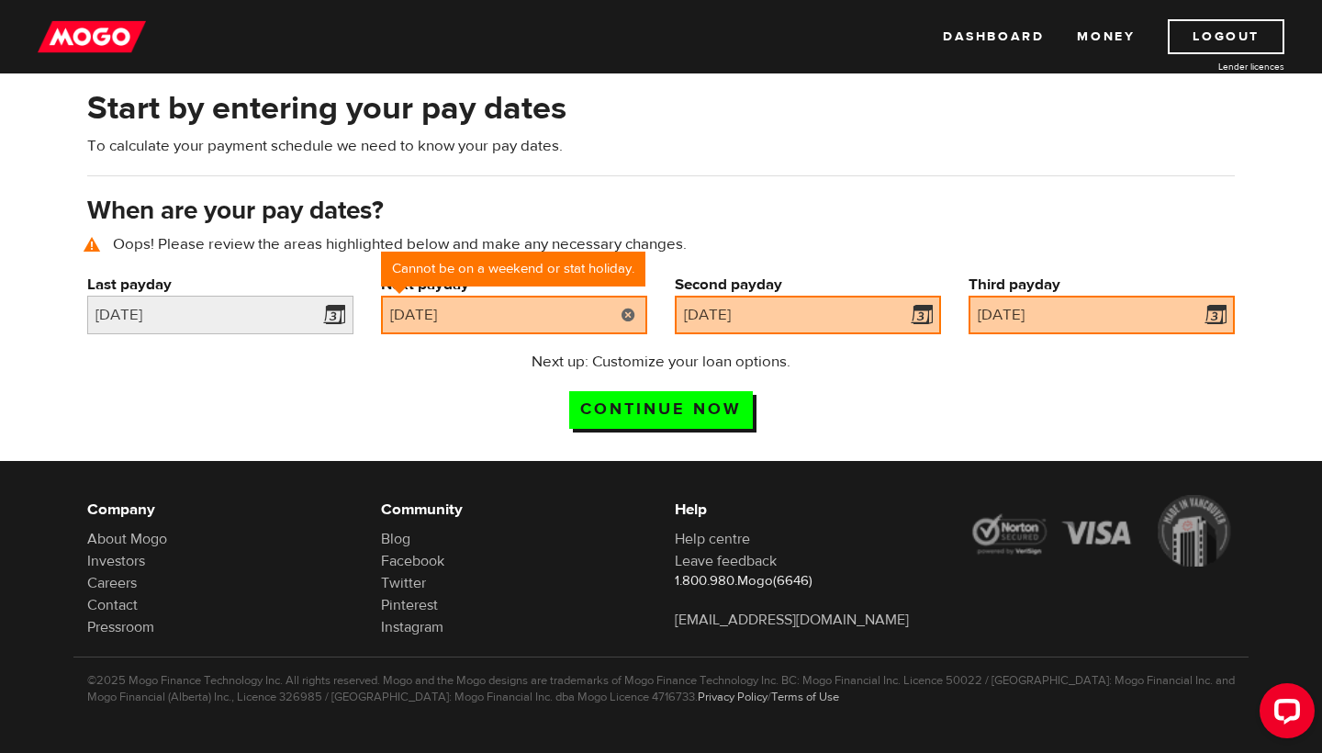
click at [623, 315] on link at bounding box center [629, 315] width 38 height 39
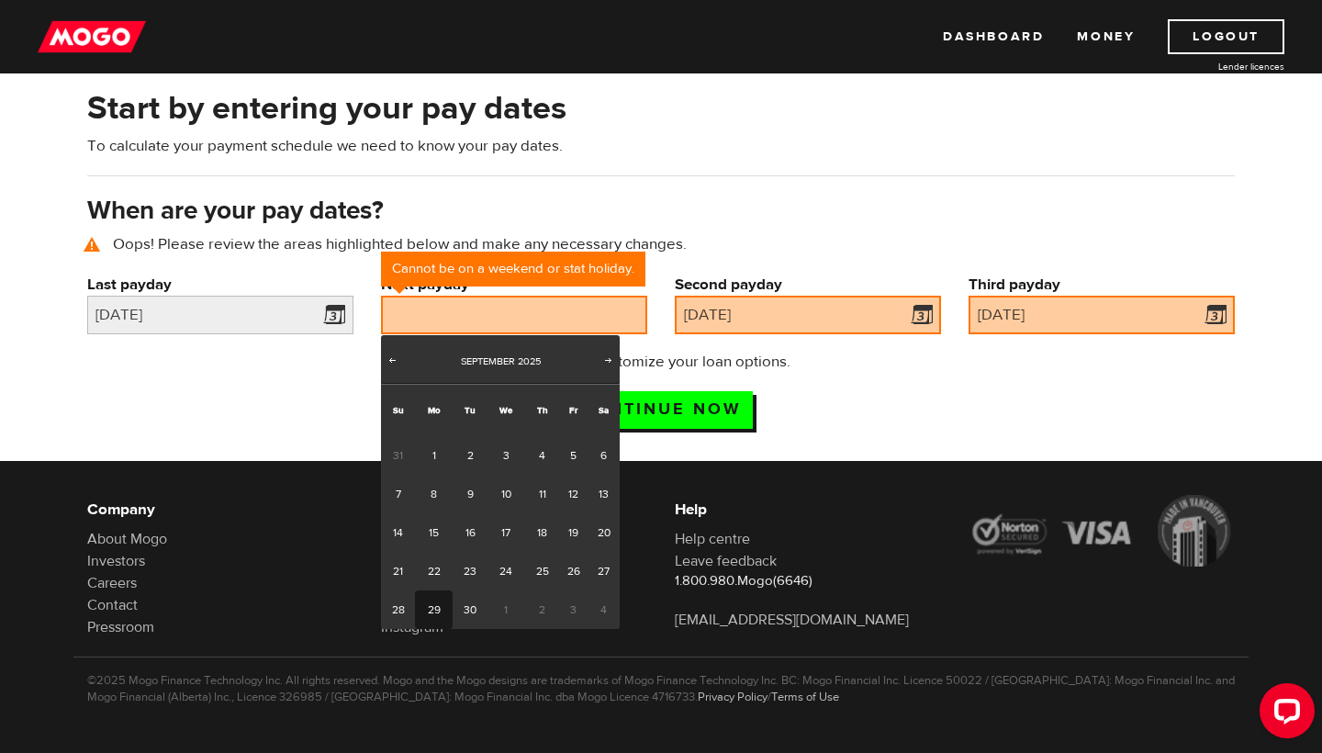
click at [437, 612] on link "29" at bounding box center [434, 609] width 38 height 39
type input "[DATE]"
type input "2025/10/27"
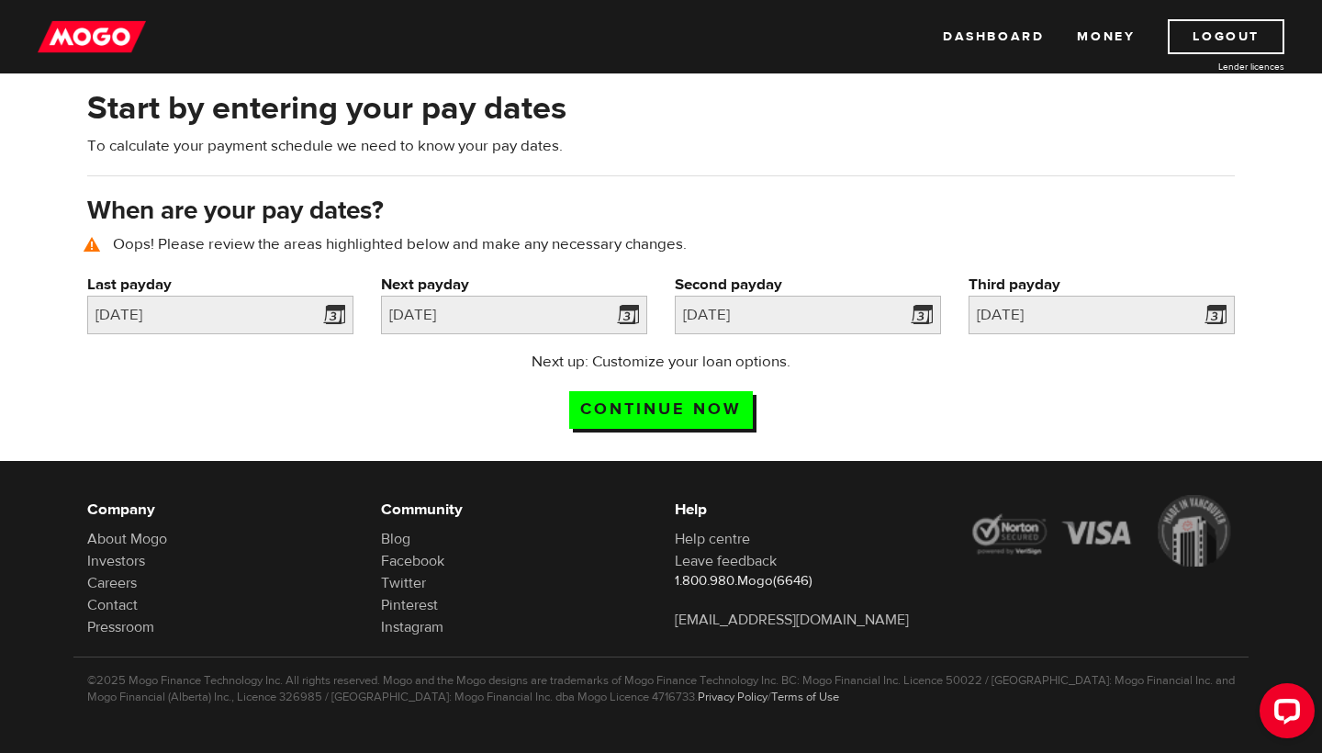
click at [910, 362] on div "Next up: Customize your loan options. Continue now" at bounding box center [660, 397] width 1175 height 92
click at [669, 434] on div "Next up: Customize your loan options. Continue now" at bounding box center [661, 397] width 365 height 92
click at [717, 405] on input "Continue now" at bounding box center [661, 410] width 184 height 38
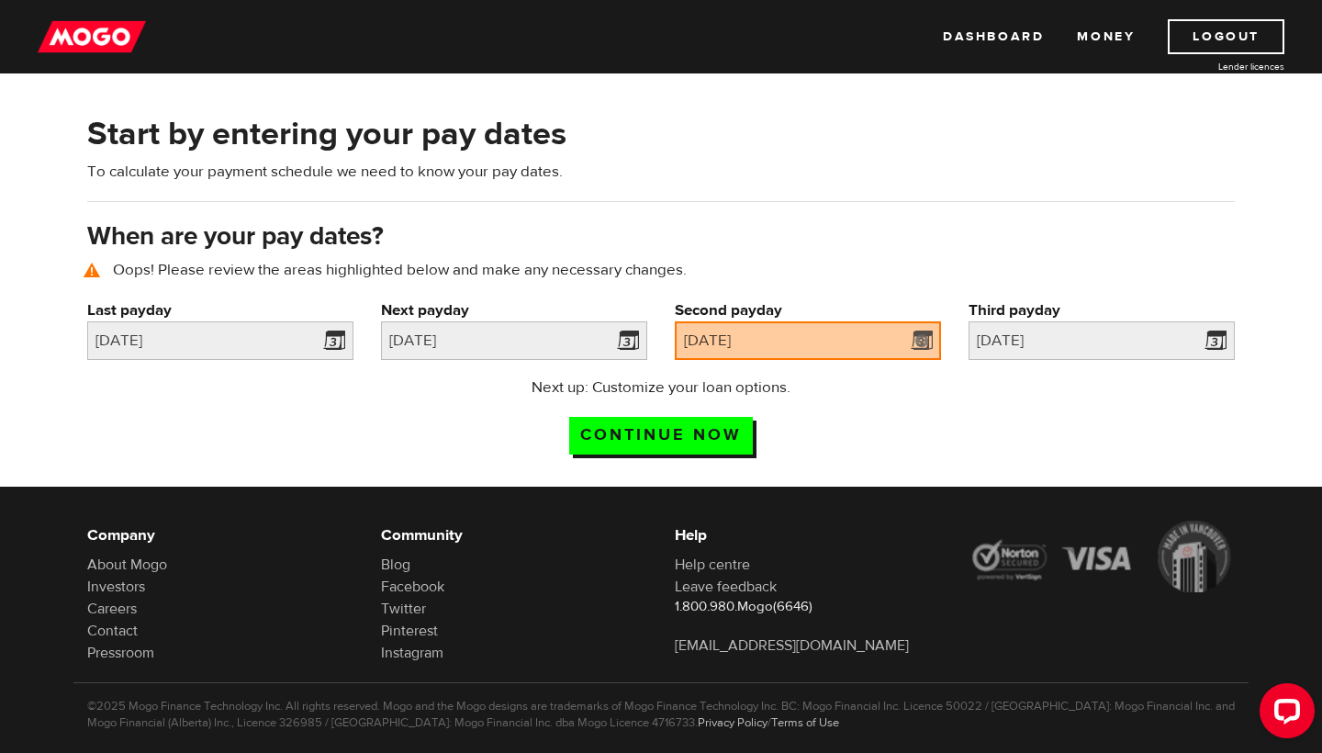
scroll to position [85, 0]
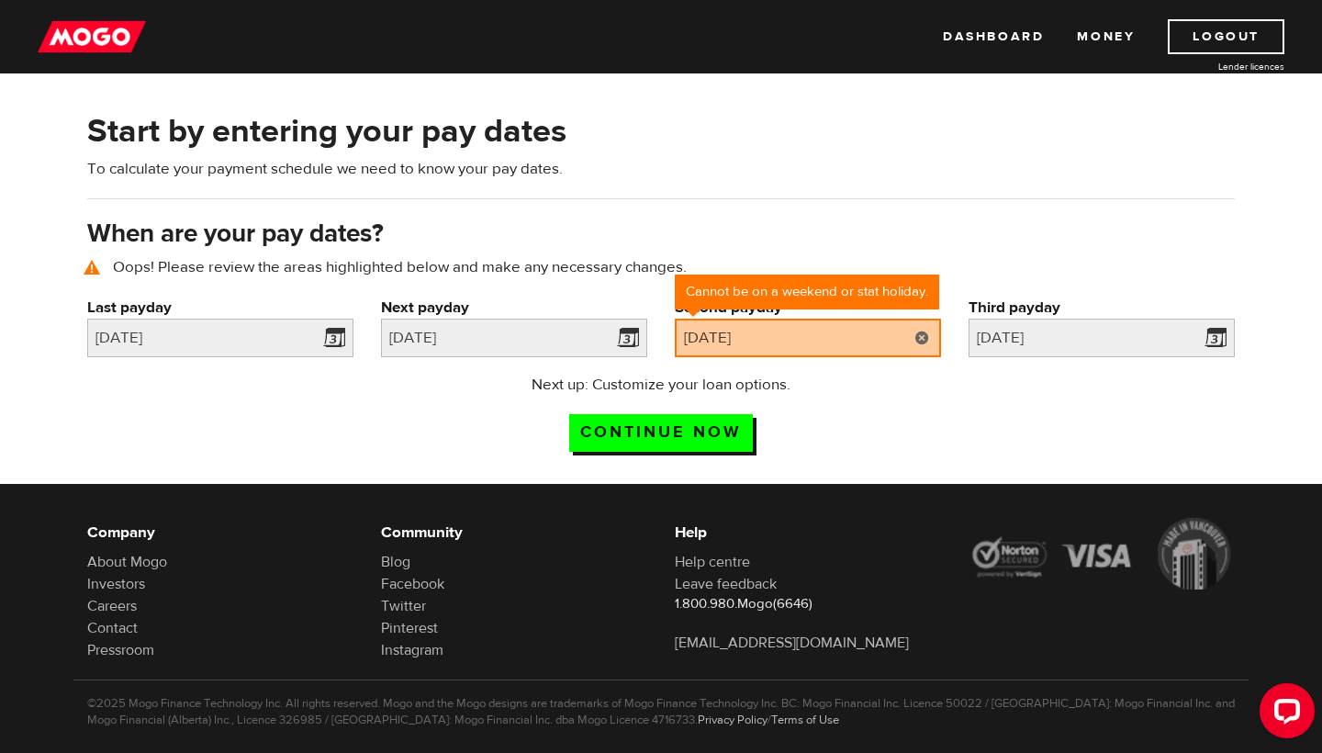
click at [918, 338] on link at bounding box center [923, 338] width 38 height 39
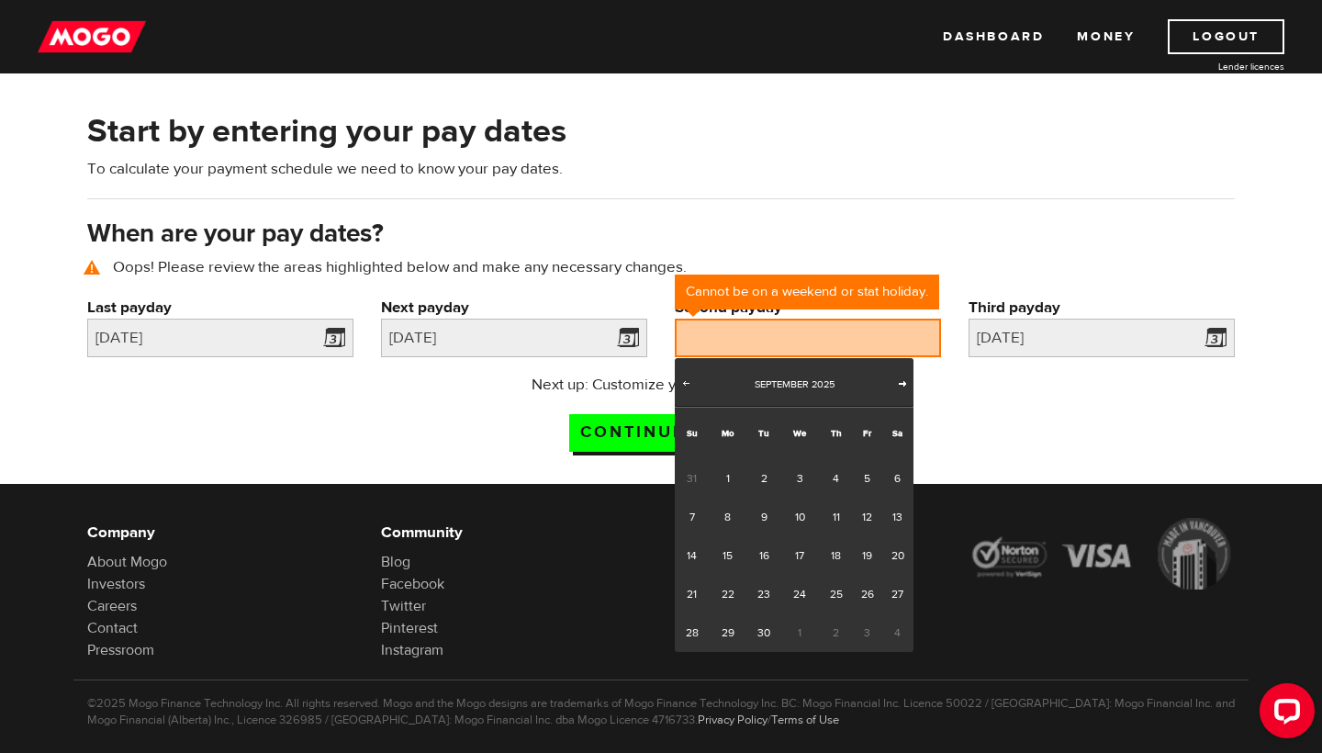
click at [903, 387] on span "Next" at bounding box center [902, 383] width 15 height 15
click at [731, 553] on link "13" at bounding box center [728, 555] width 38 height 39
type input "[DATE]"
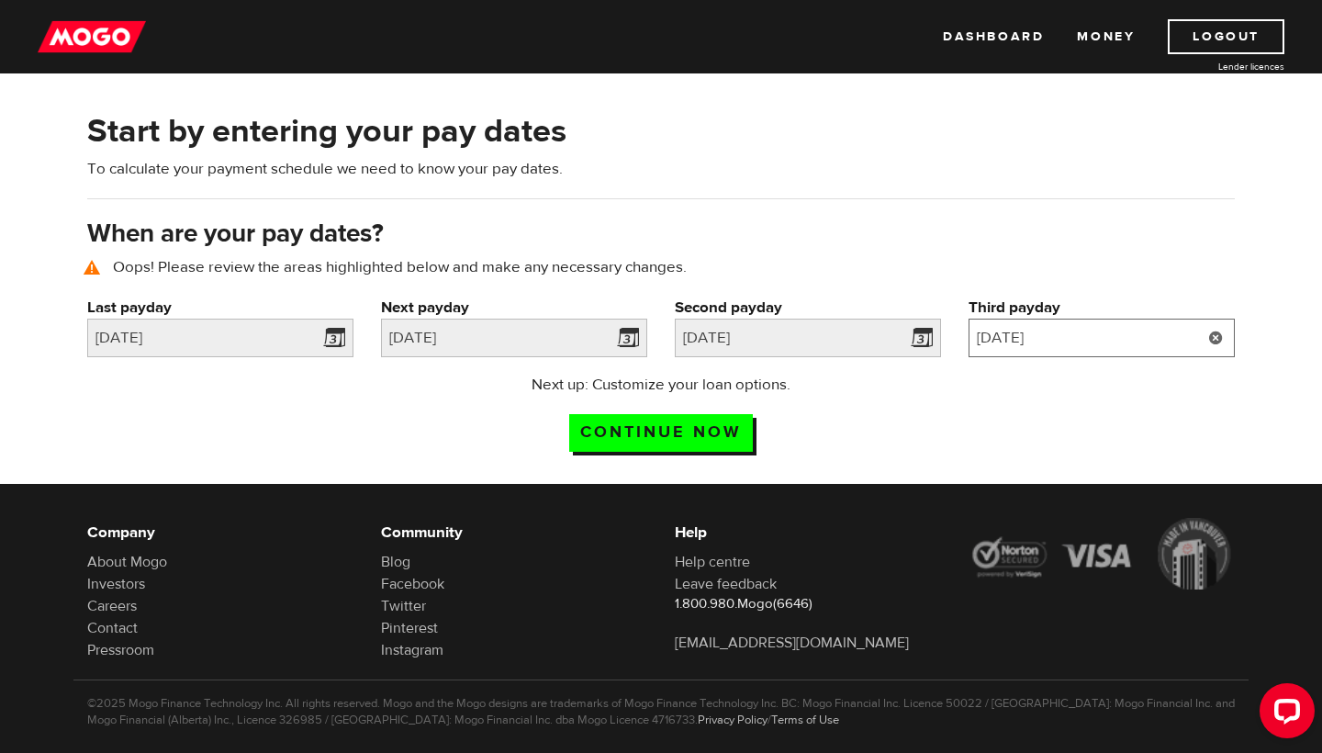
click at [1073, 343] on input "[DATE]" at bounding box center [1102, 338] width 266 height 39
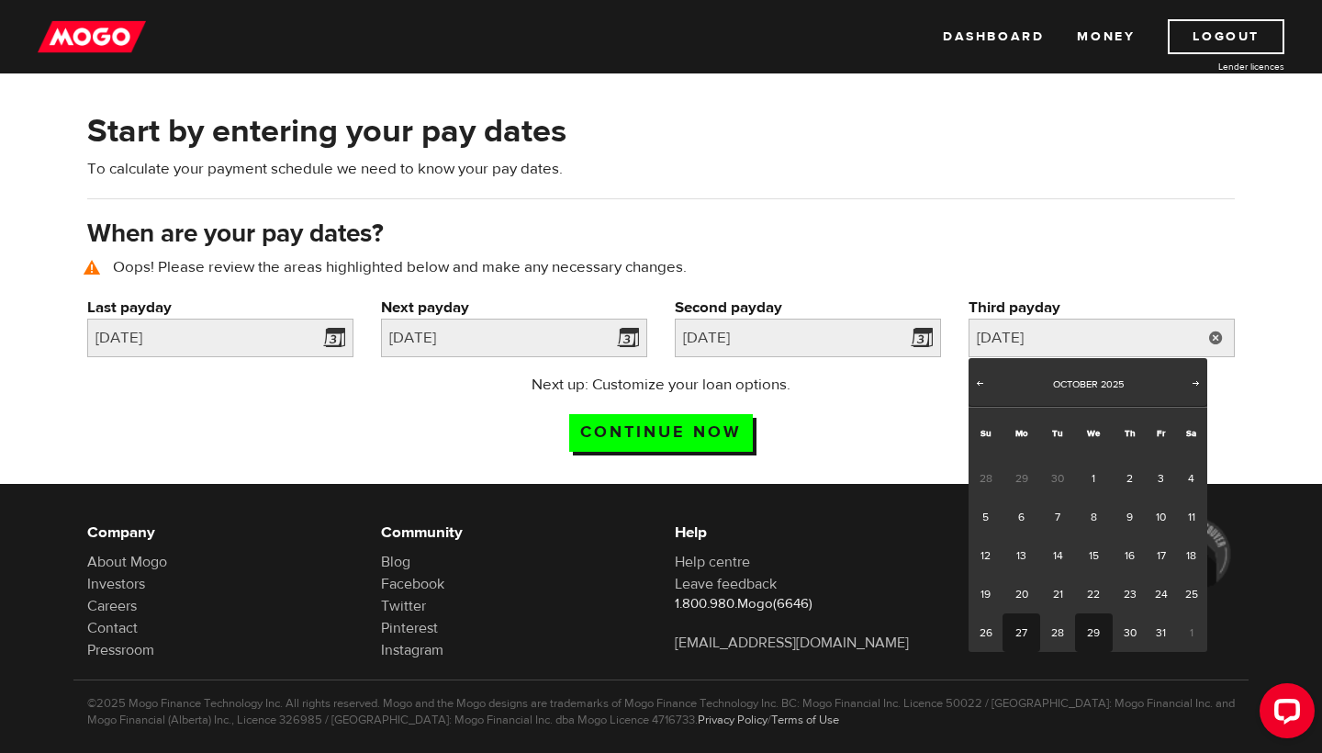
click at [1083, 637] on link "29" at bounding box center [1094, 632] width 38 height 39
type input "[DATE]"
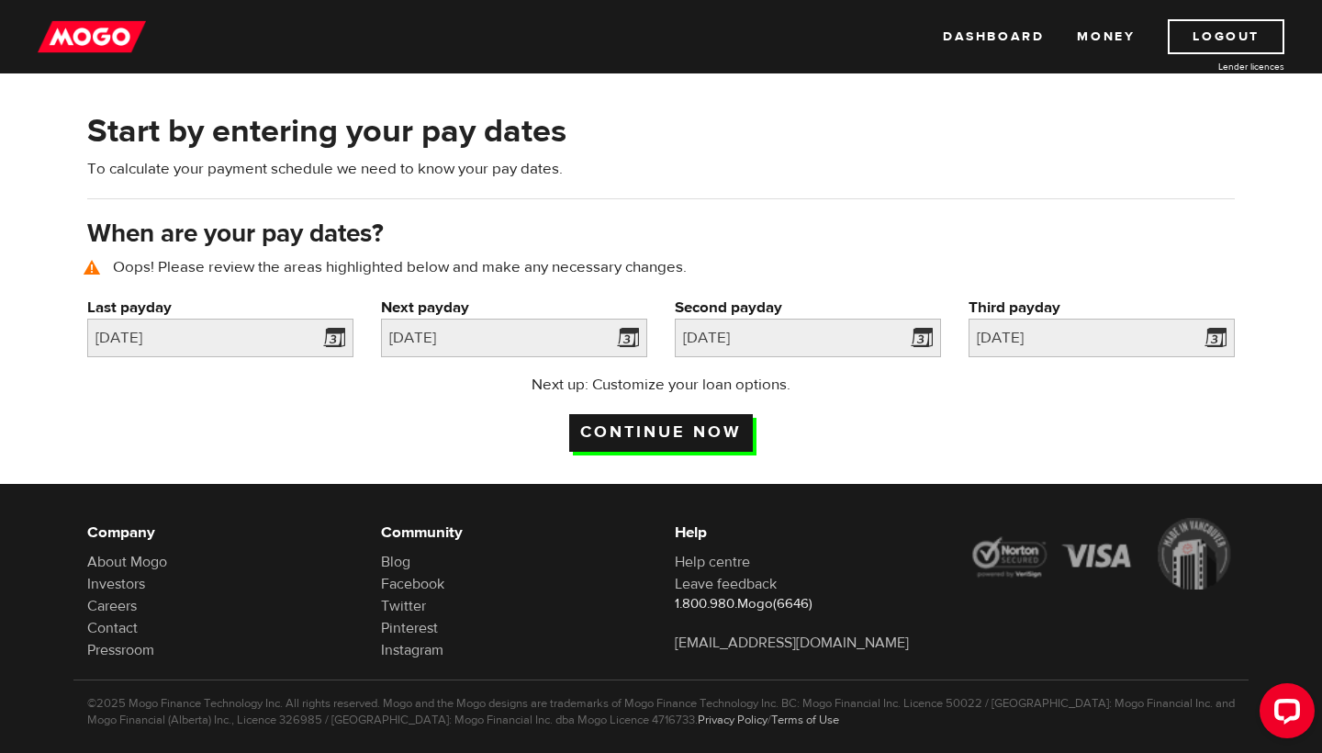
click at [680, 429] on input "Continue now" at bounding box center [661, 433] width 184 height 38
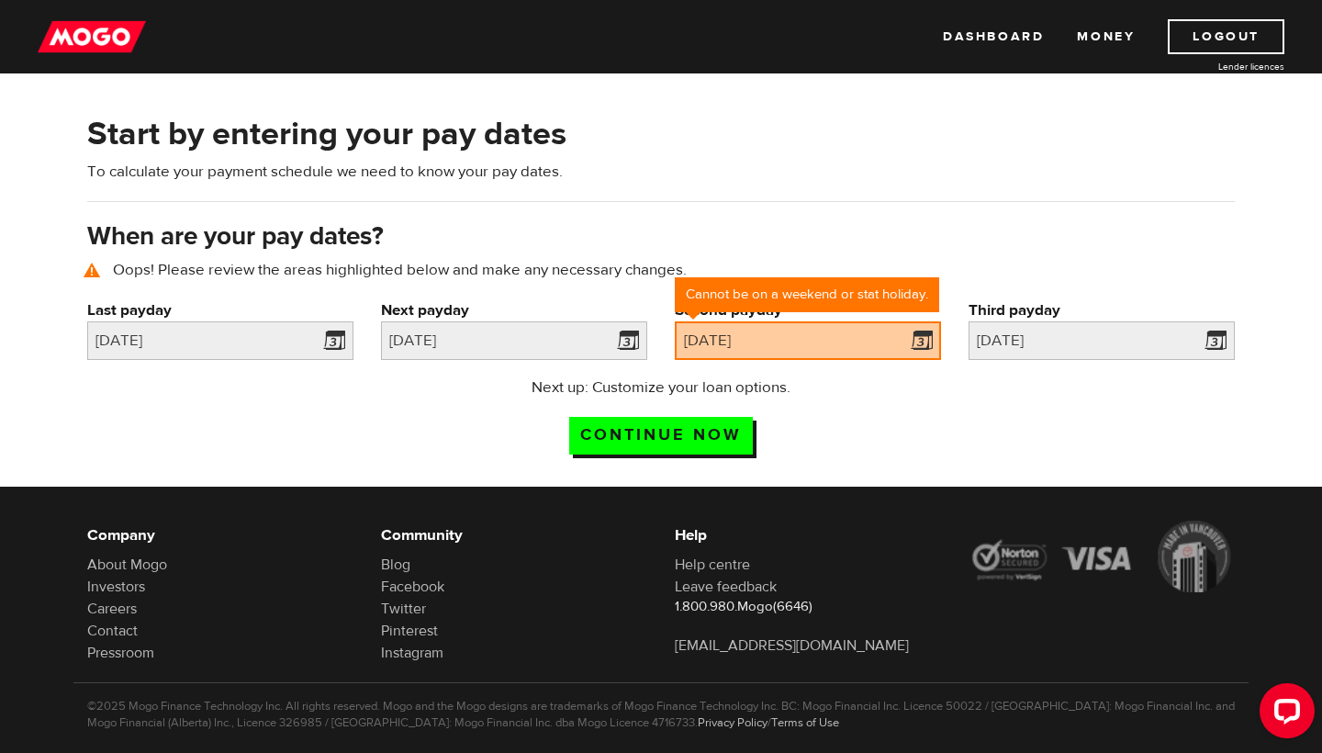
scroll to position [85, 0]
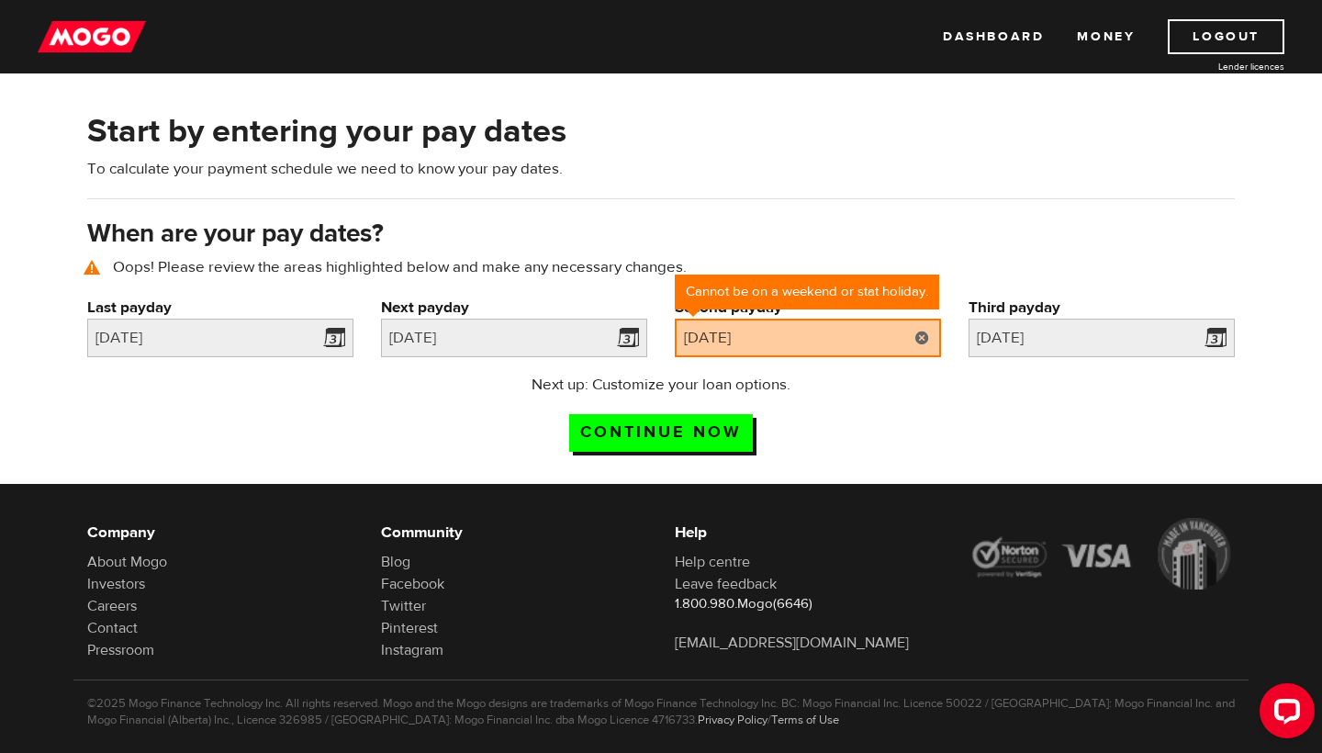
click at [923, 336] on link at bounding box center [923, 338] width 38 height 39
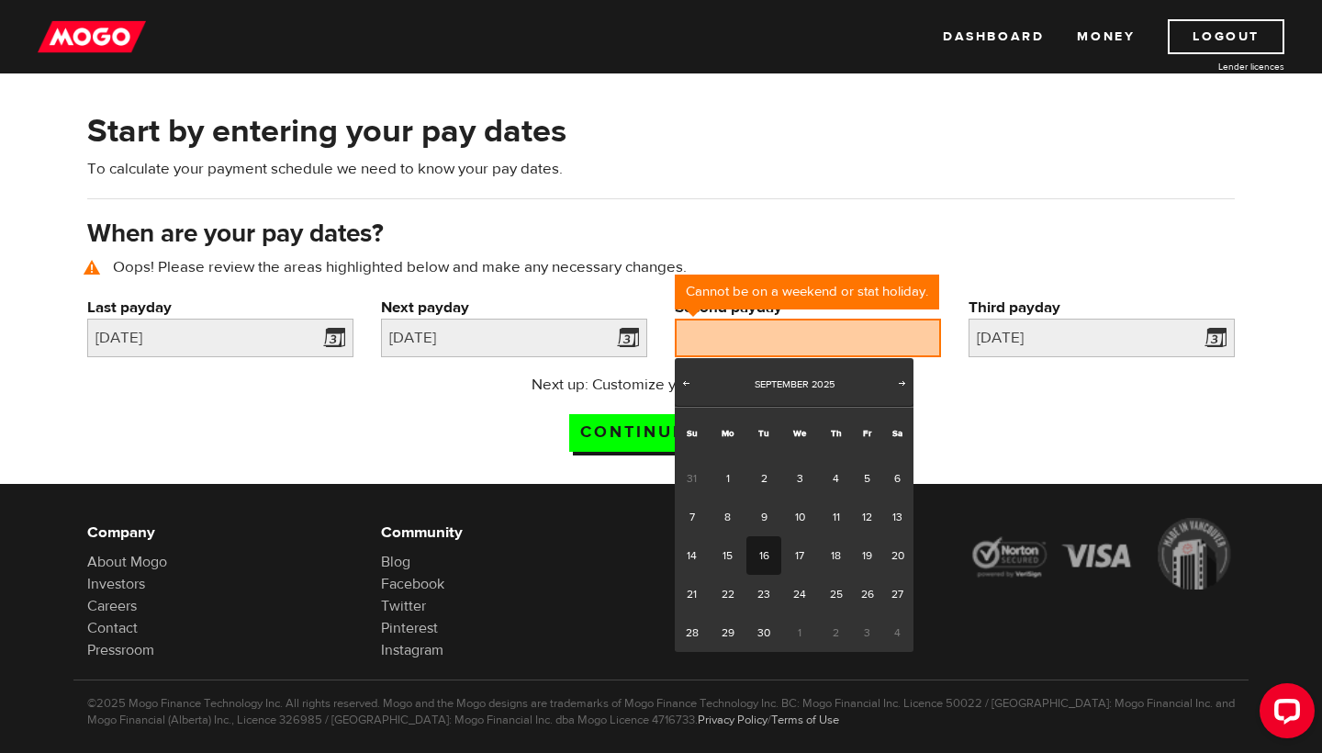
click at [888, 204] on div "Start by entering your pay dates To calculate your payment schedule we need to …" at bounding box center [660, 162] width 1175 height 107
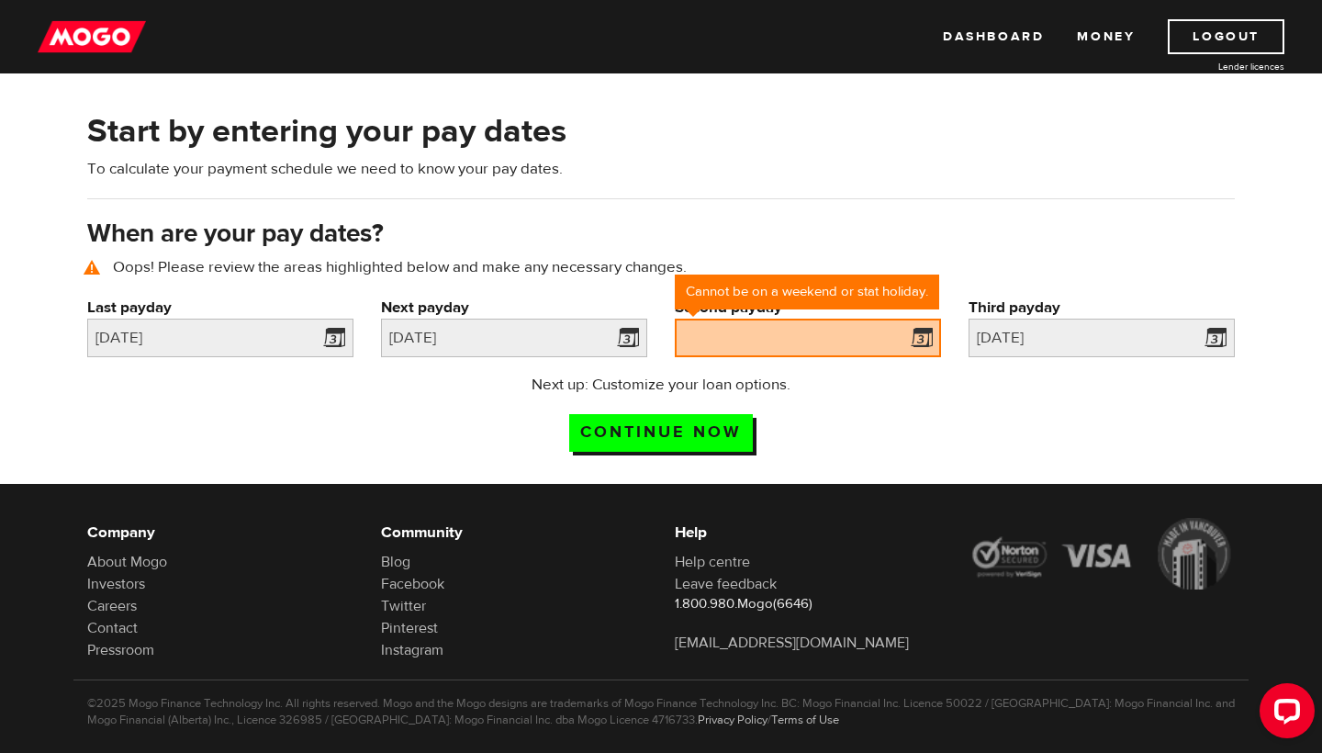
click at [926, 339] on span at bounding box center [918, 340] width 28 height 29
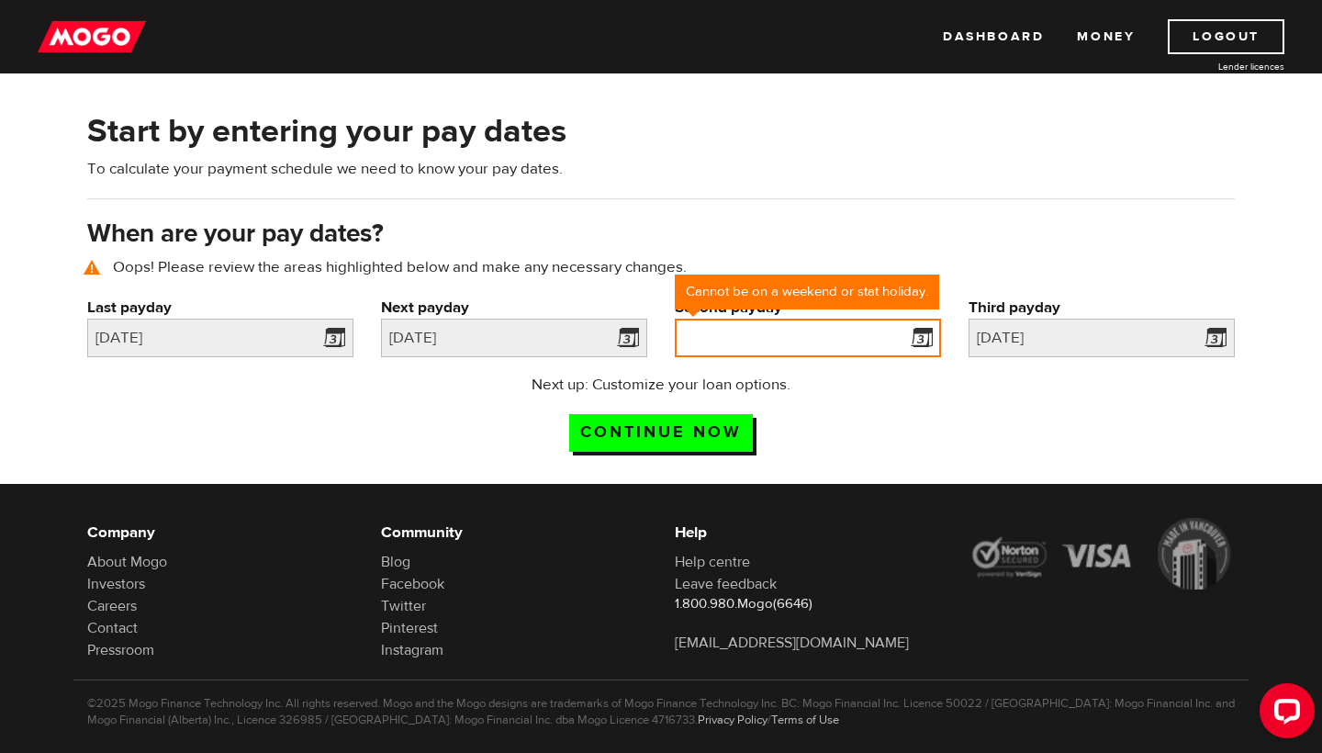
click at [847, 340] on input "Second payday" at bounding box center [808, 338] width 266 height 39
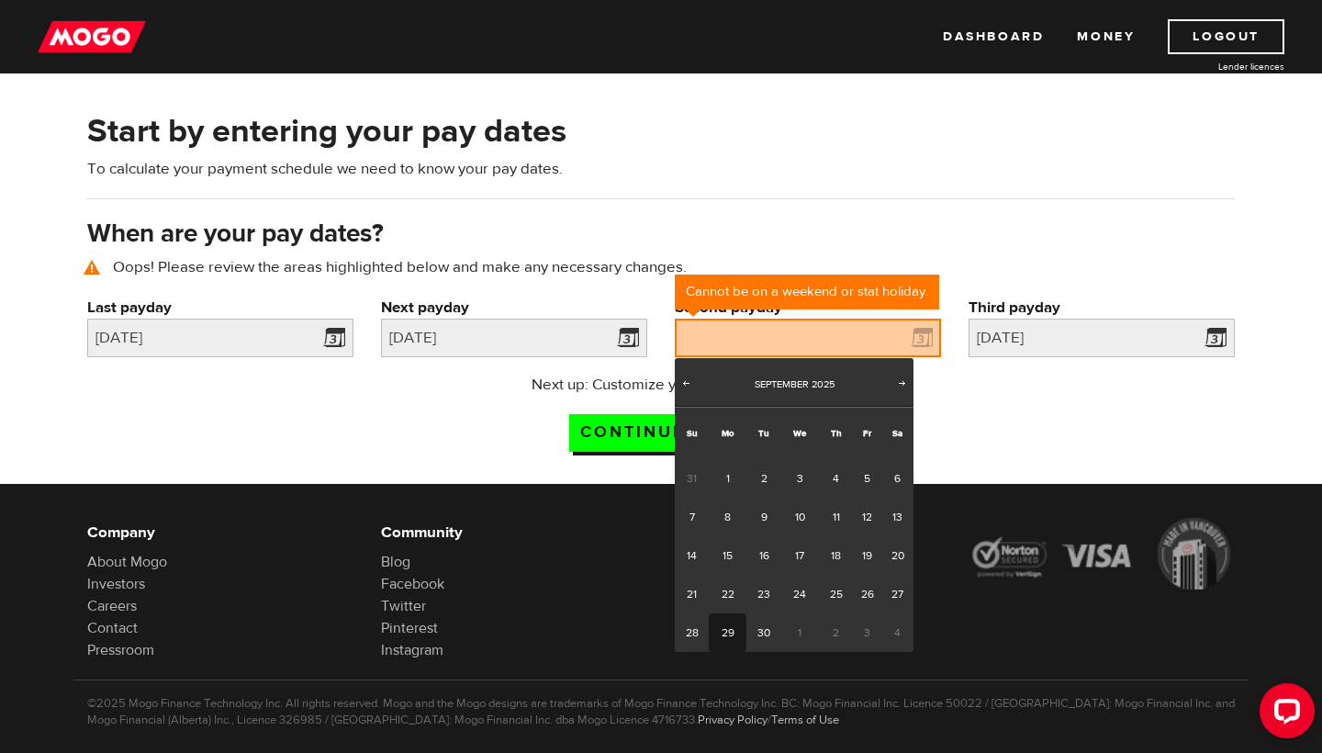
click at [737, 626] on link "29" at bounding box center [728, 632] width 38 height 39
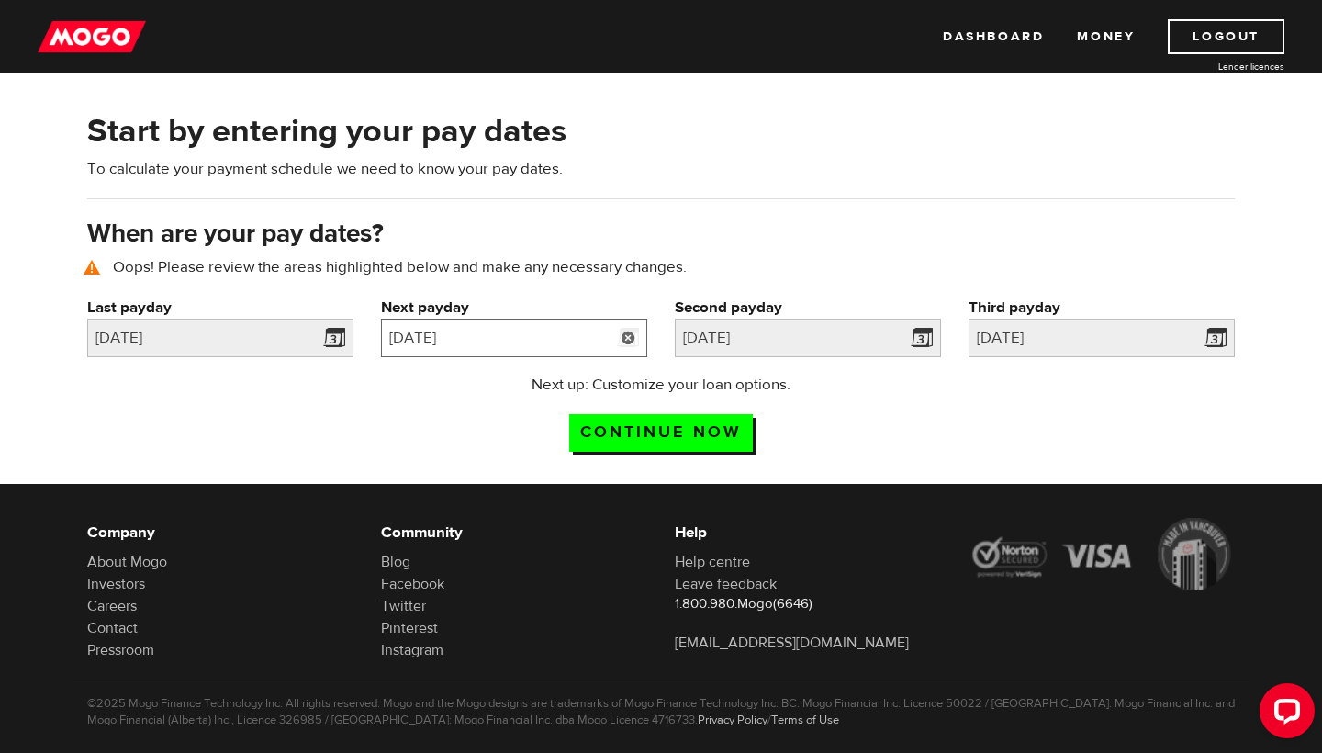
click at [511, 335] on input "[DATE]" at bounding box center [514, 338] width 266 height 39
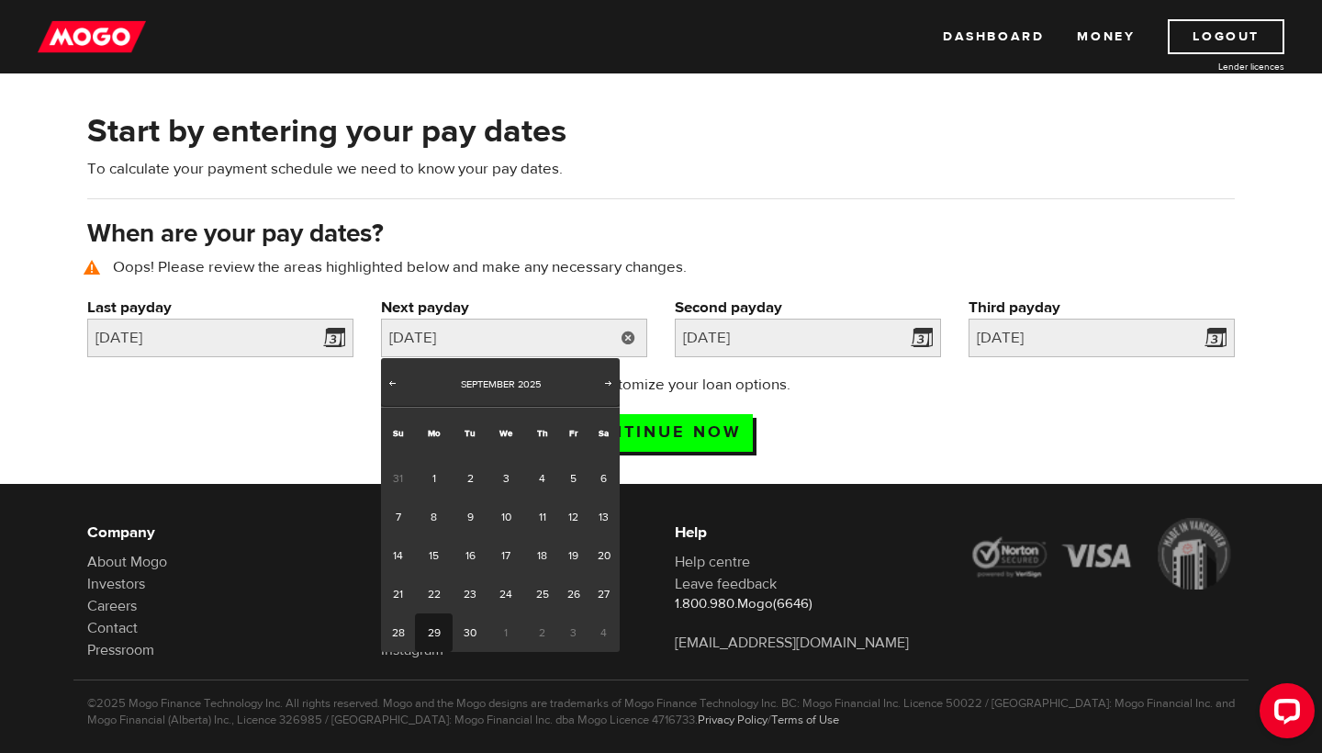
click at [808, 234] on h3 "When are your pay dates?" at bounding box center [661, 233] width 1148 height 29
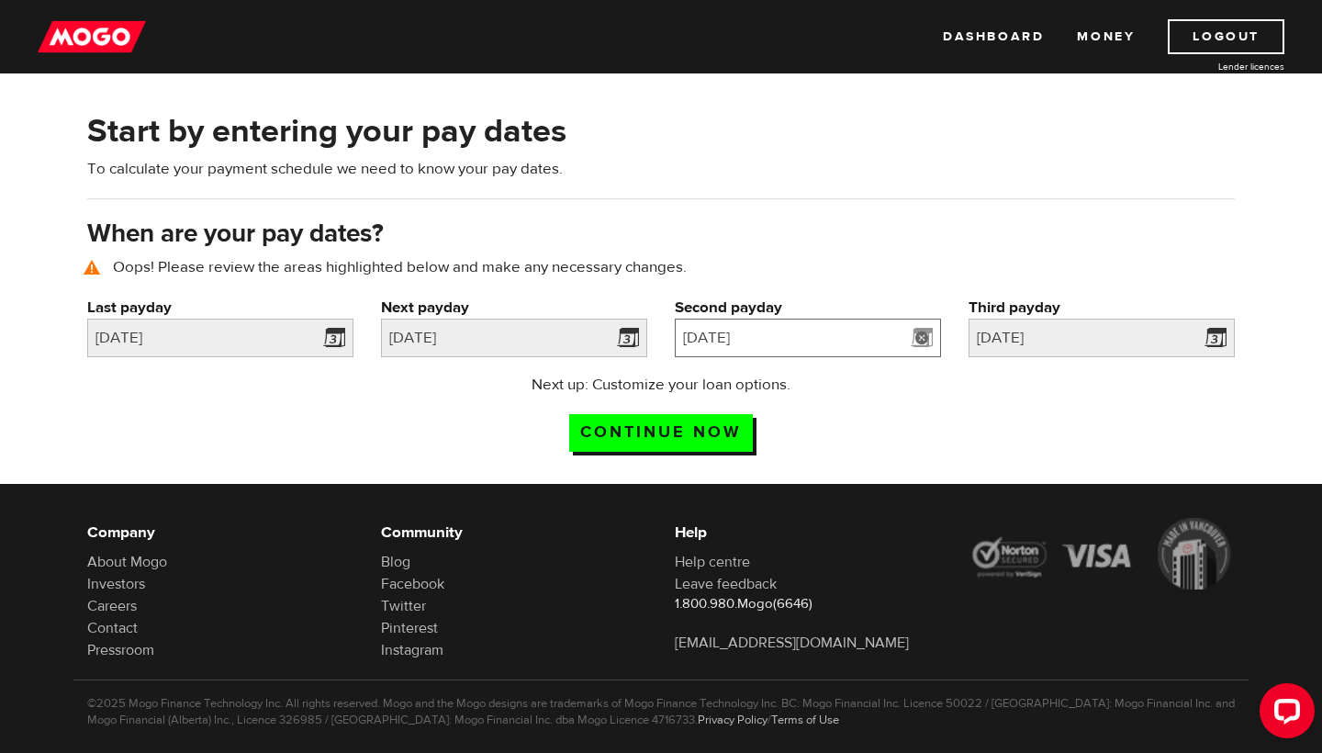
click at [784, 335] on input "[DATE]" at bounding box center [808, 338] width 266 height 39
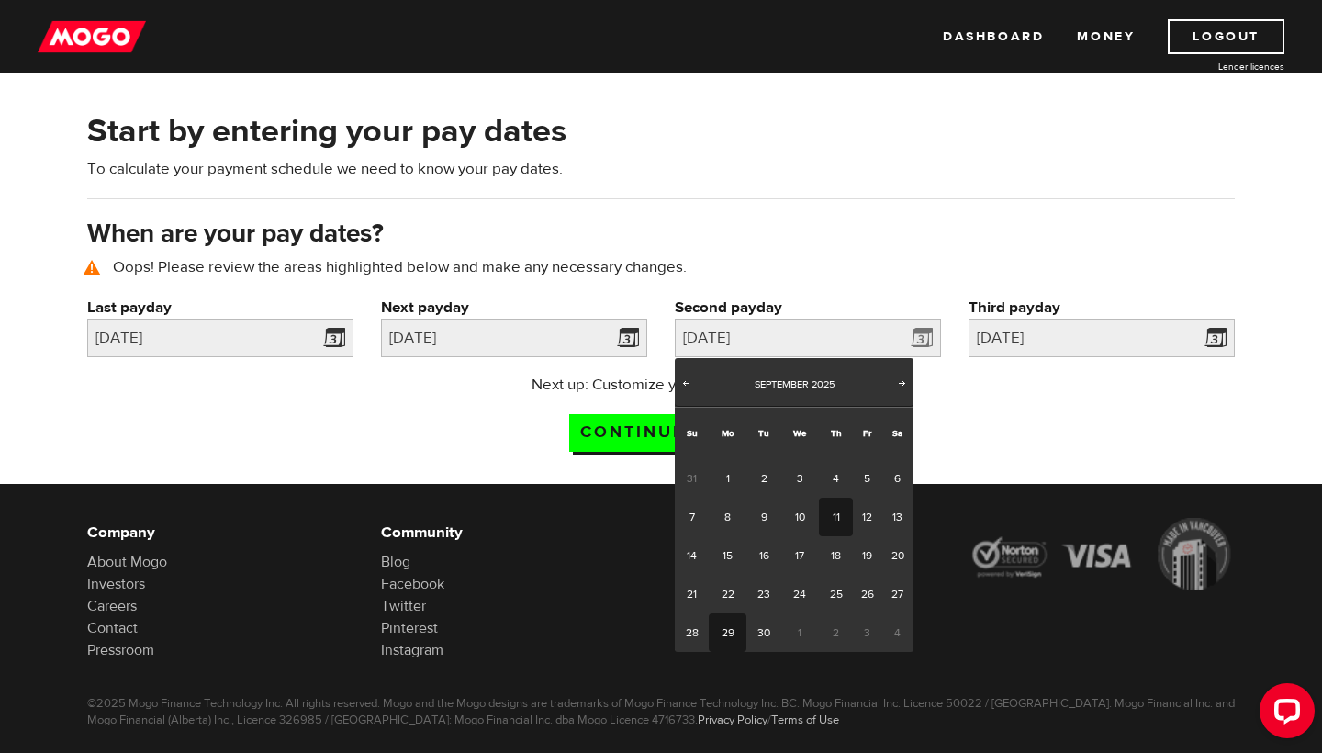
click at [837, 518] on link "11" at bounding box center [836, 517] width 34 height 39
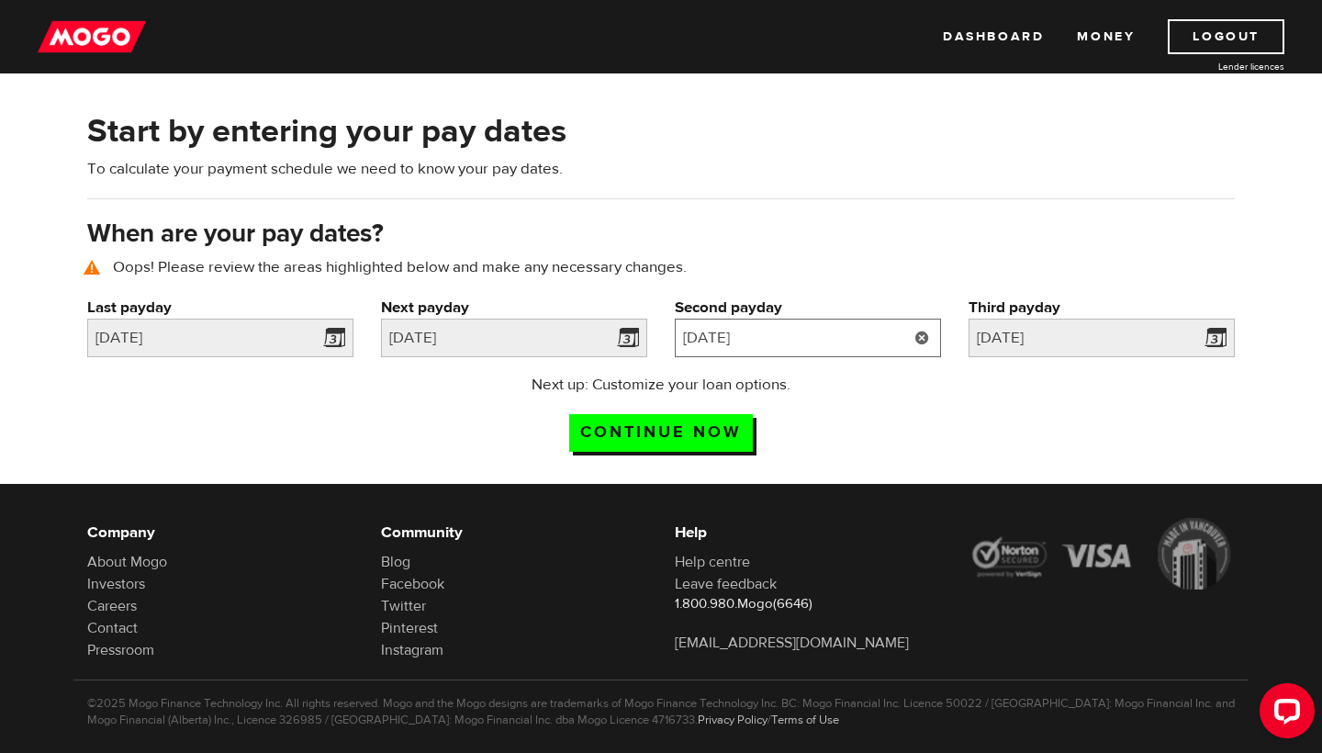
click at [854, 337] on input "2025/09/11" at bounding box center [808, 338] width 266 height 39
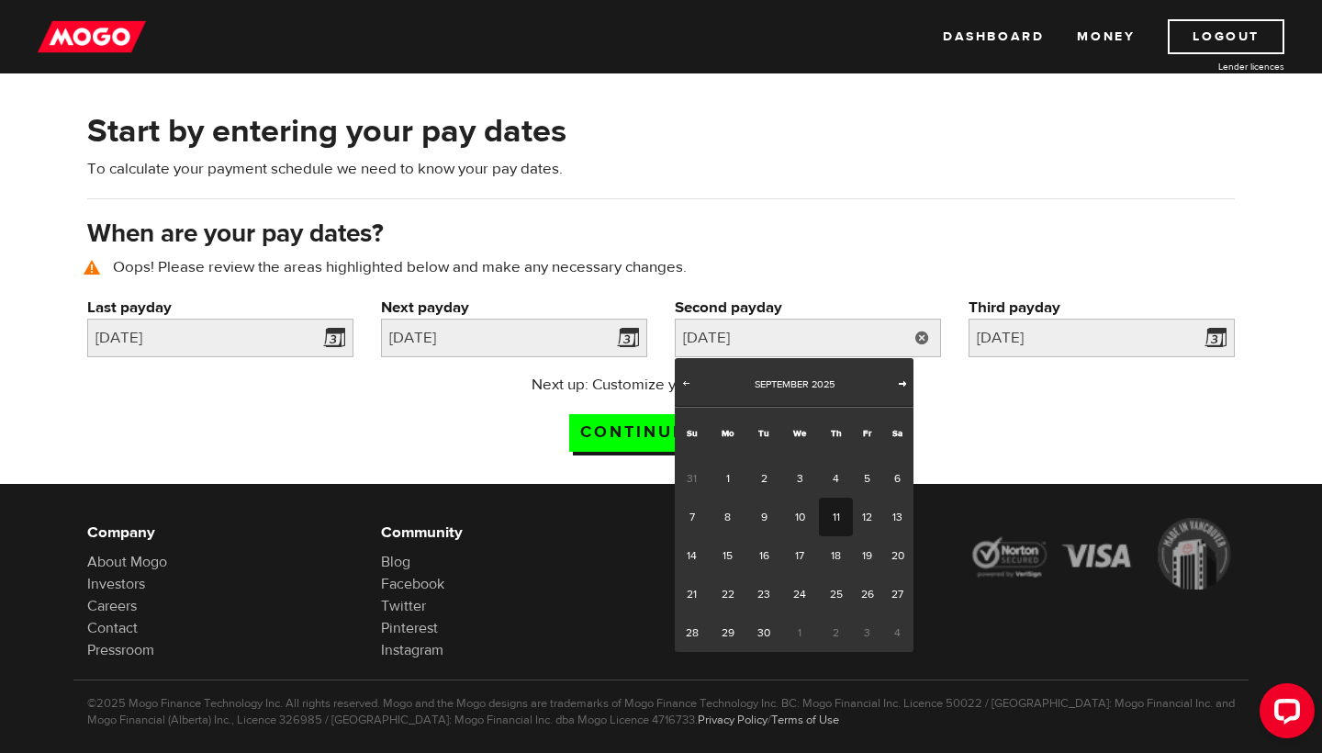
click at [904, 383] on span "Next" at bounding box center [902, 383] width 15 height 15
click at [724, 554] on link "13" at bounding box center [728, 555] width 38 height 39
type input "2025/10/13"
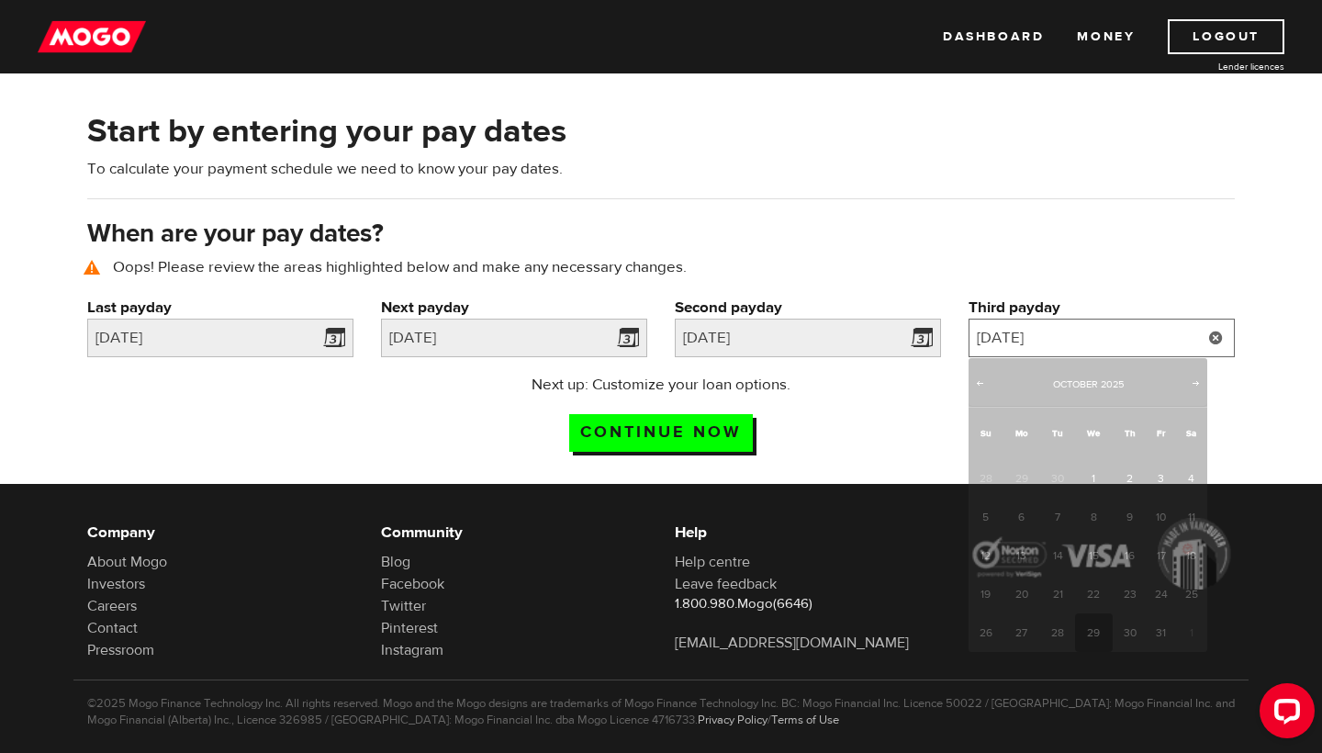
click at [1056, 337] on input "2025/10/29" at bounding box center [1102, 338] width 266 height 39
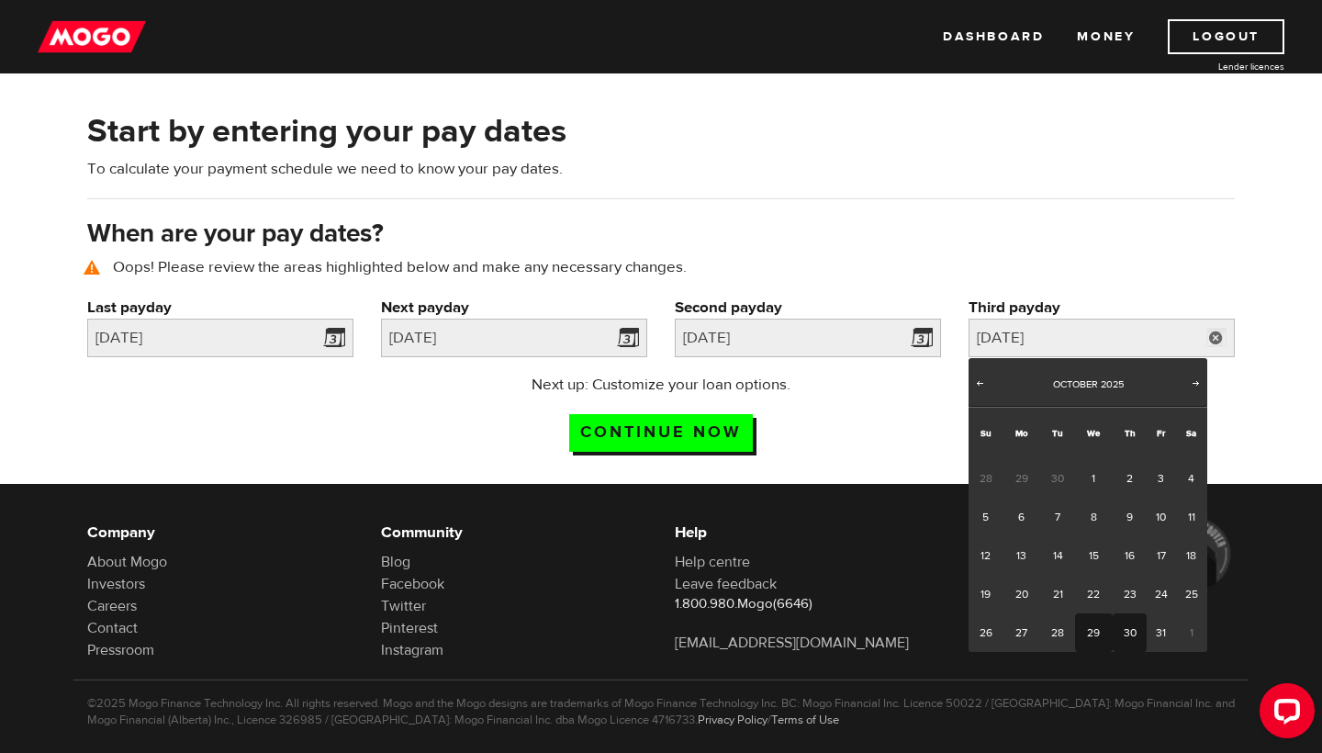
click at [1121, 637] on link "30" at bounding box center [1130, 632] width 34 height 39
type input "2025/10/30"
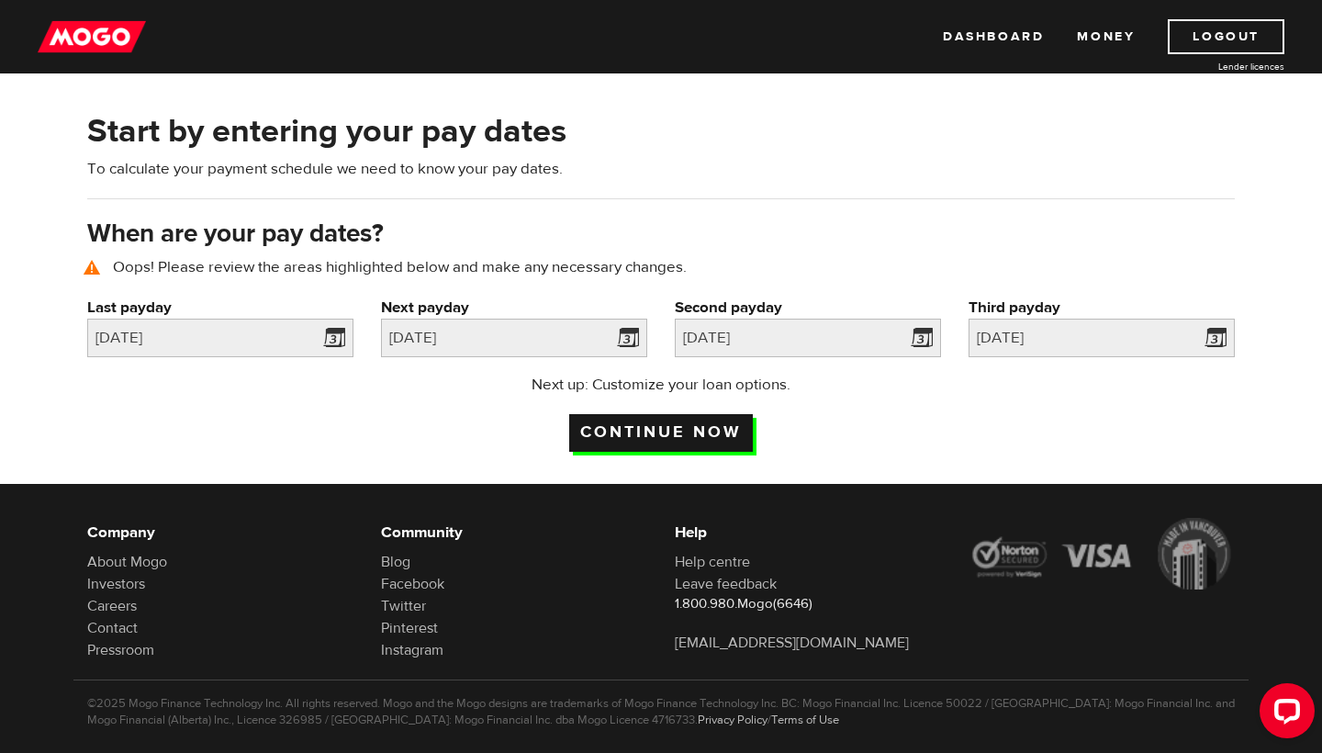
click at [669, 442] on input "Continue now" at bounding box center [661, 433] width 184 height 38
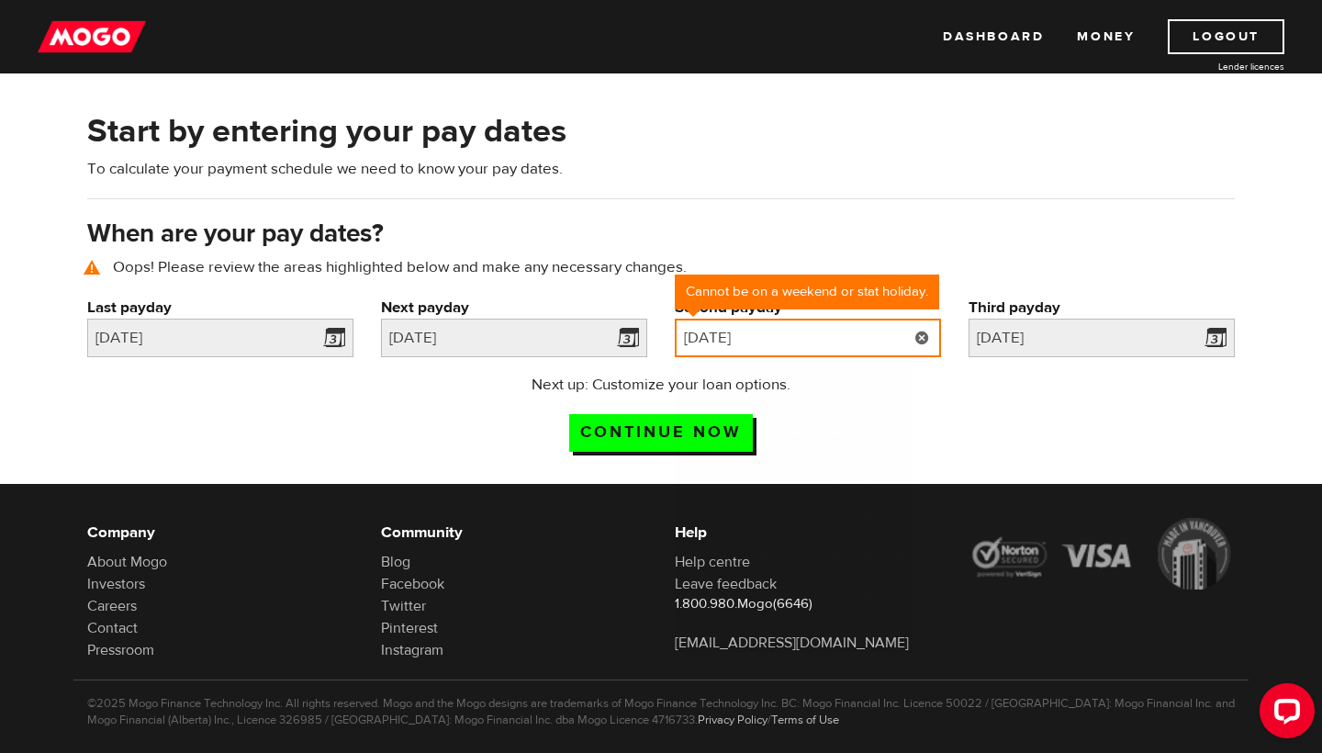
click at [844, 336] on input "2025/10/13" at bounding box center [808, 338] width 266 height 39
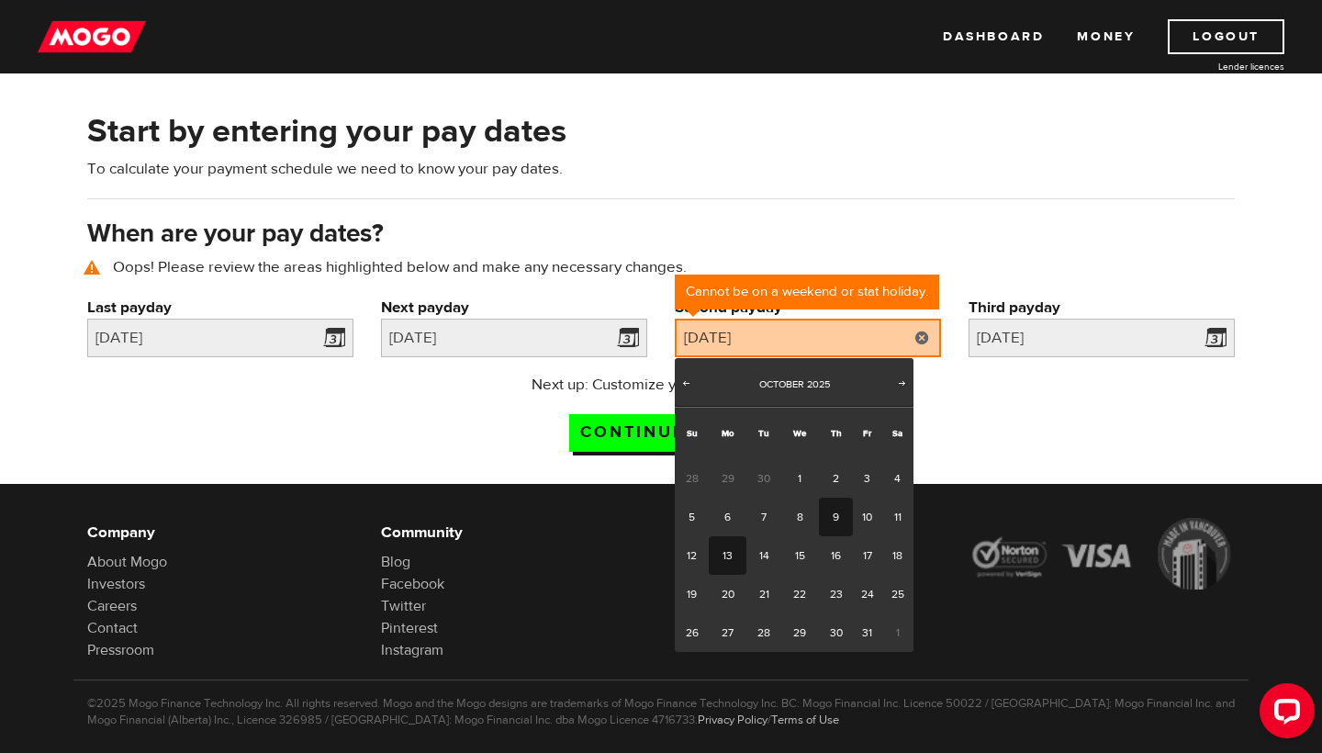
click at [837, 517] on link "9" at bounding box center [836, 517] width 34 height 39
type input "2025/10/09"
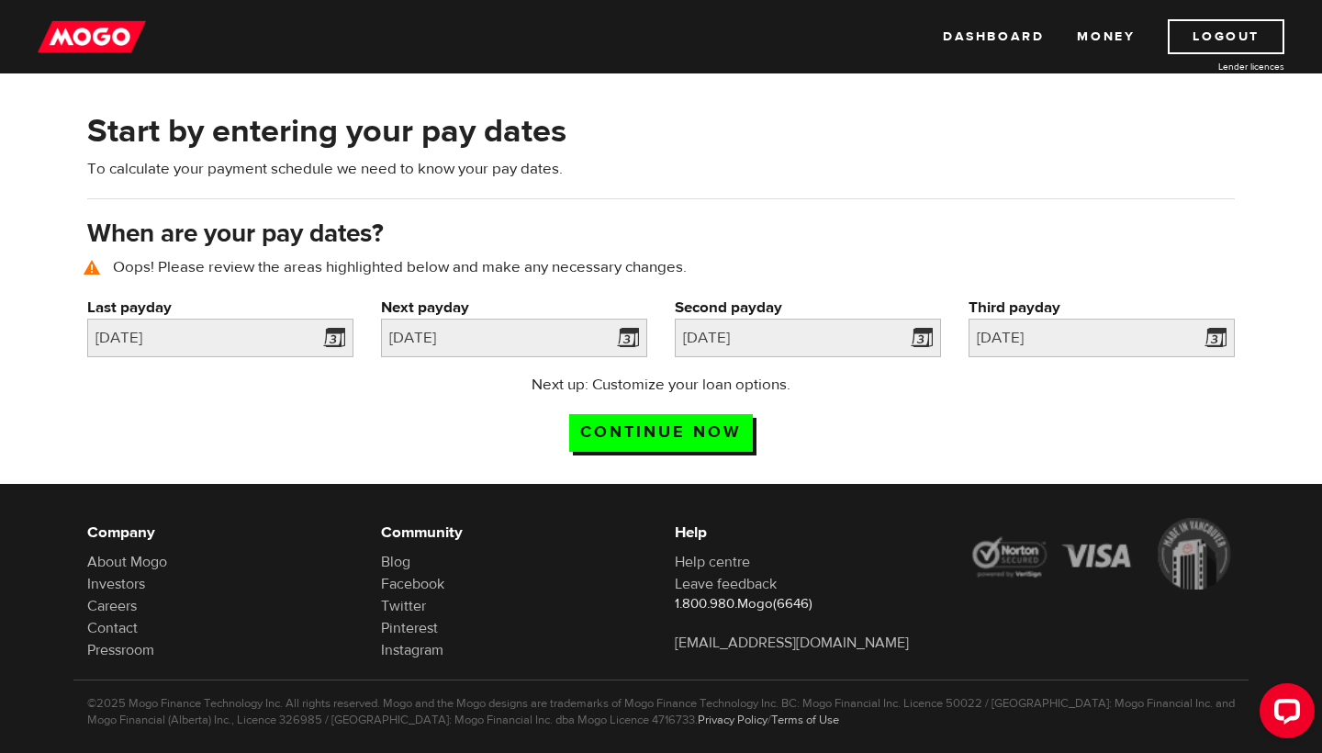
click at [680, 413] on div "Next up: Customize your loan options. Continue now" at bounding box center [661, 420] width 365 height 92
click at [680, 423] on input "Continue now" at bounding box center [661, 433] width 184 height 38
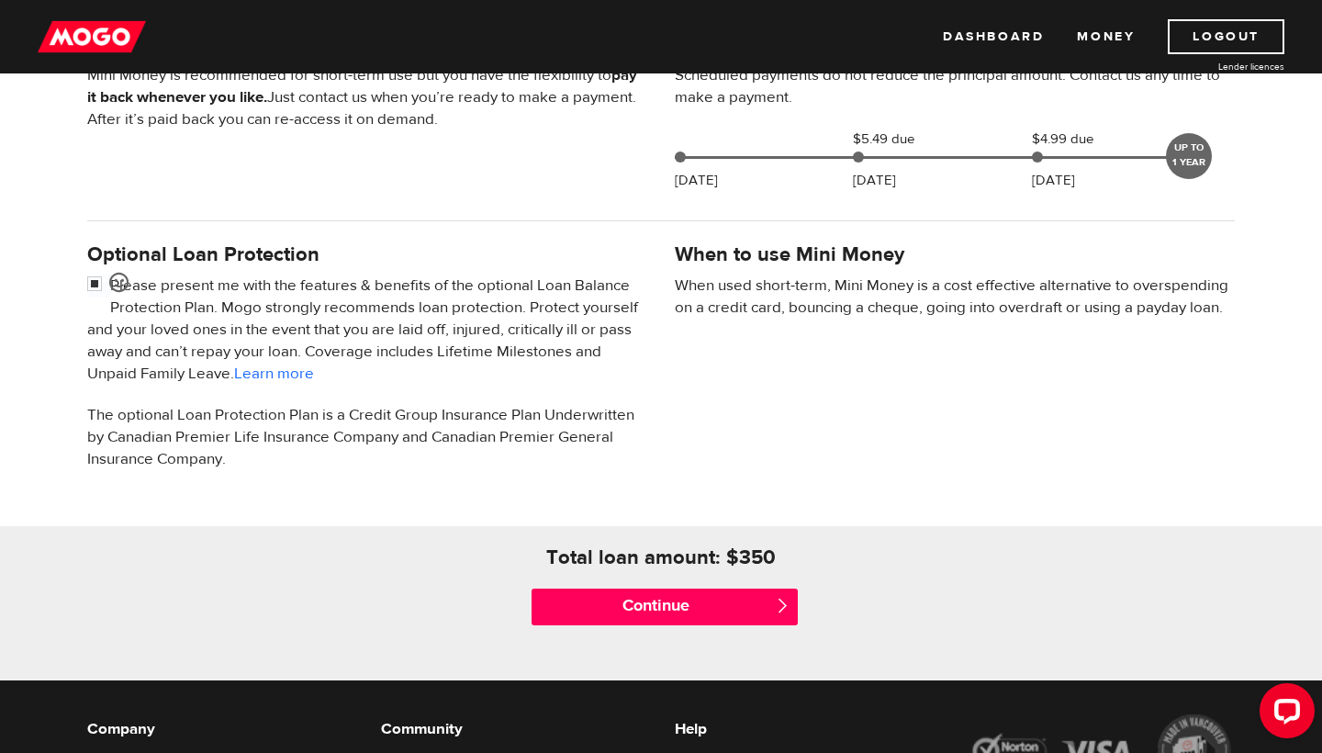
scroll to position [470, 0]
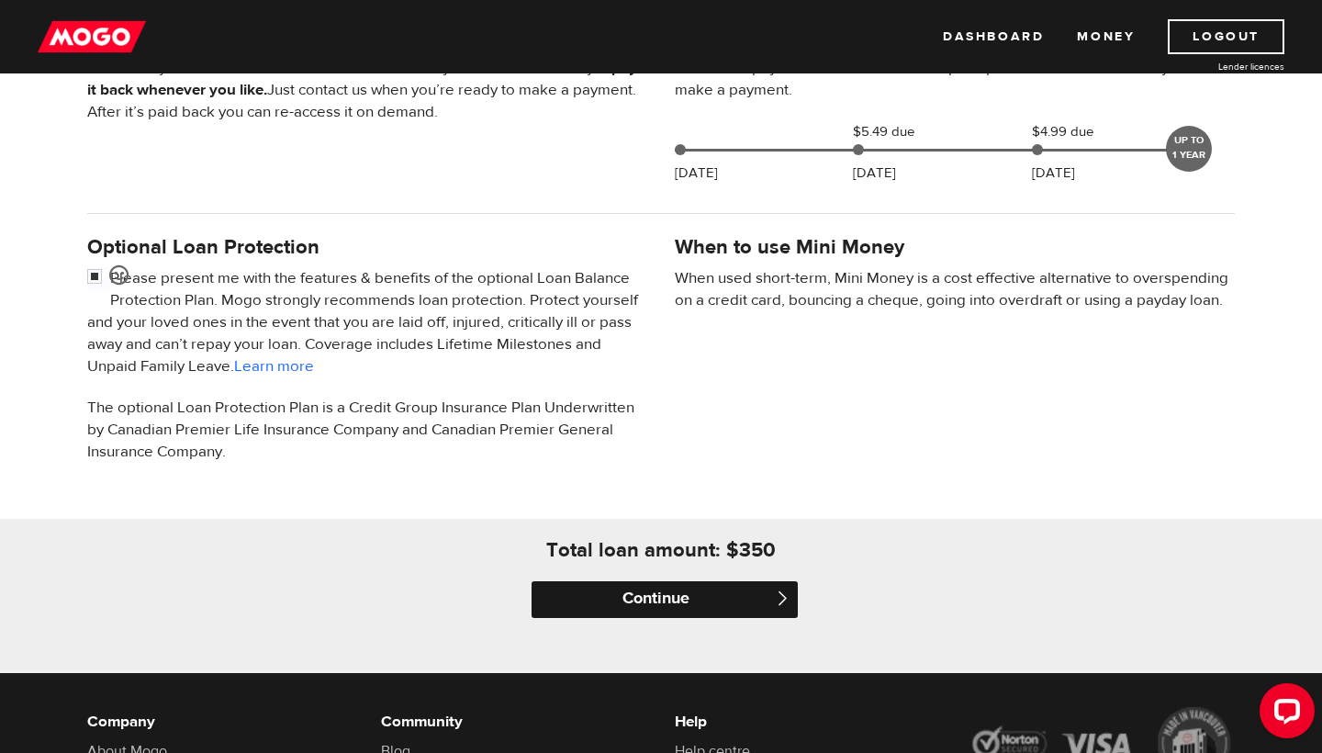
click at [722, 608] on input "Continue" at bounding box center [665, 599] width 266 height 37
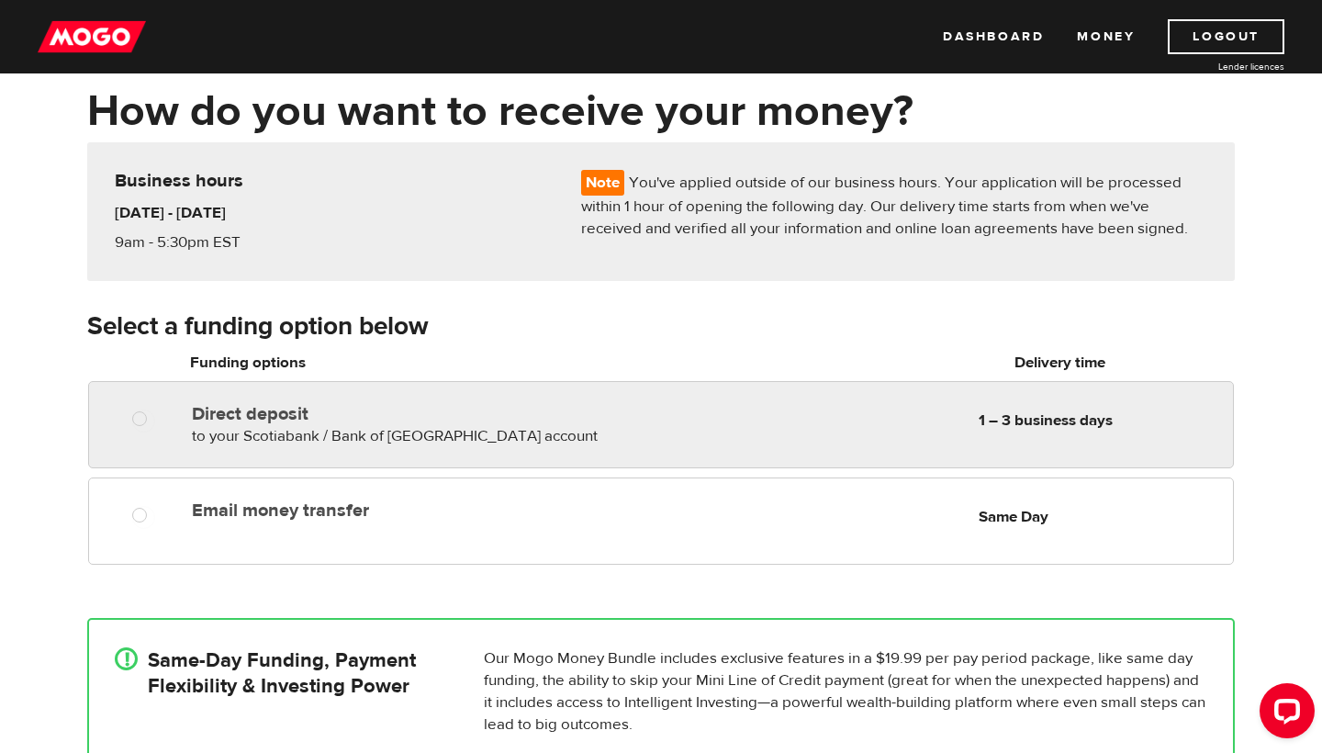
scroll to position [84, 0]
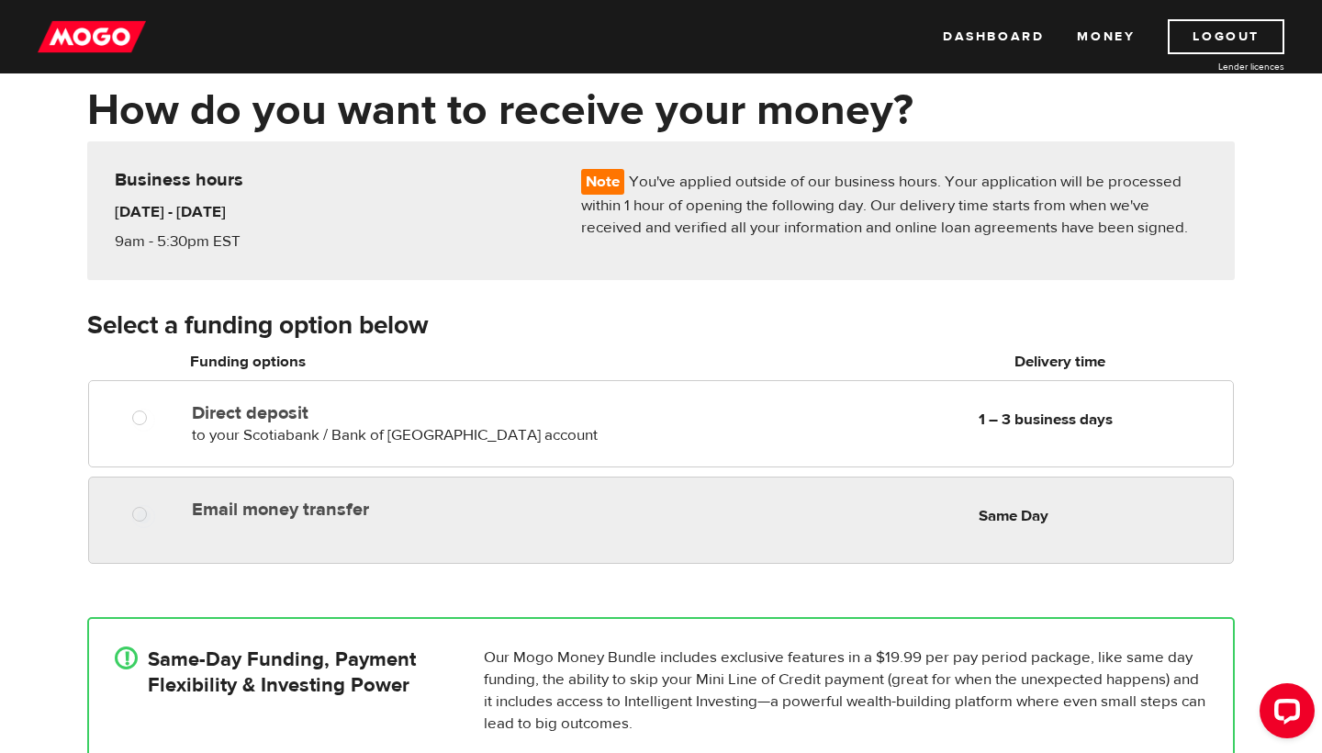
radio input "true"
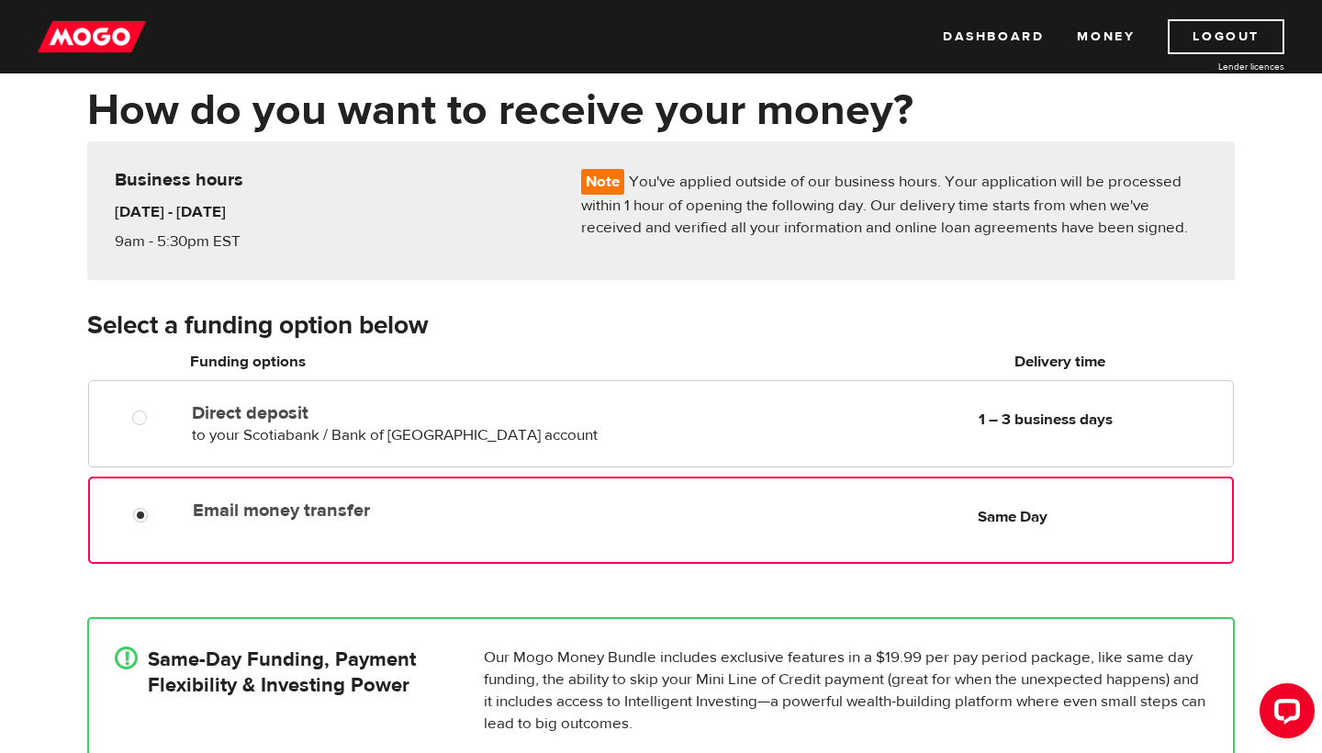
click at [622, 517] on div "Email money transfer Delivery in Same Day Same Day" at bounding box center [708, 510] width 1047 height 36
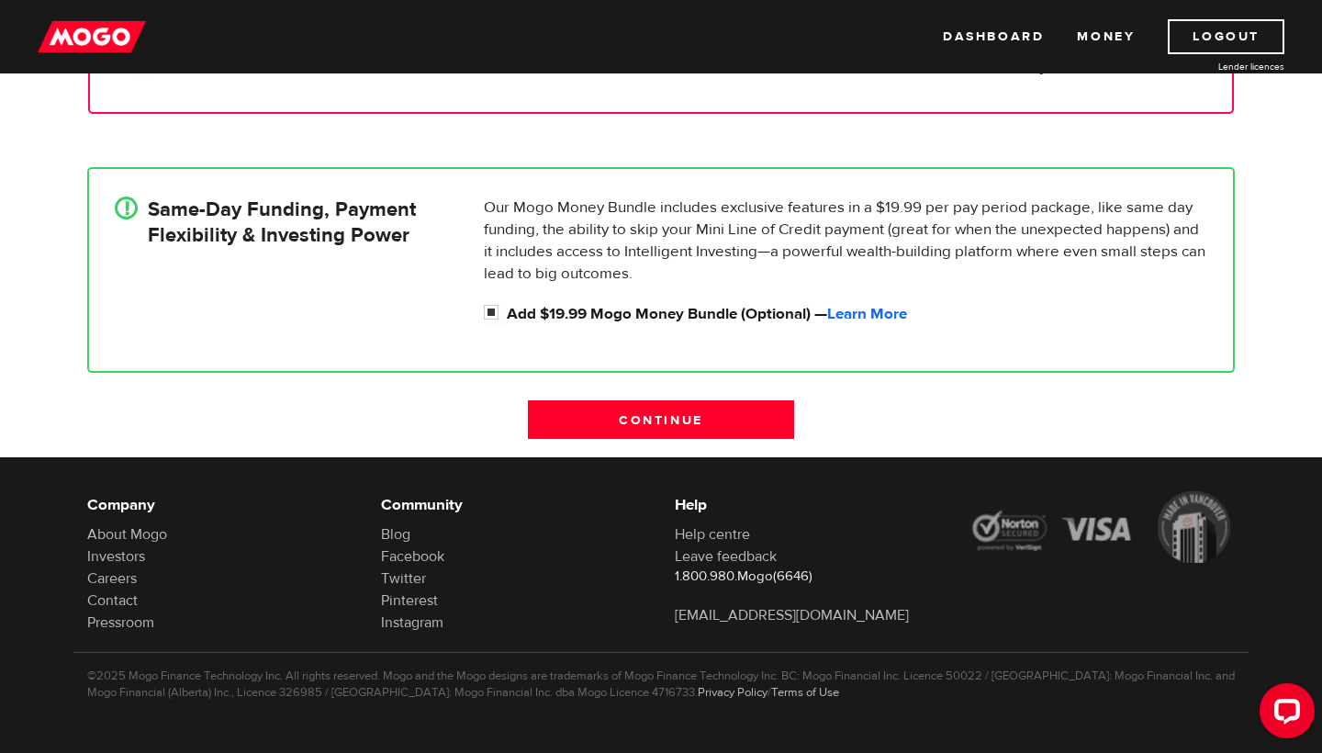
scroll to position [534, 0]
click at [691, 414] on input "Continue" at bounding box center [661, 419] width 266 height 39
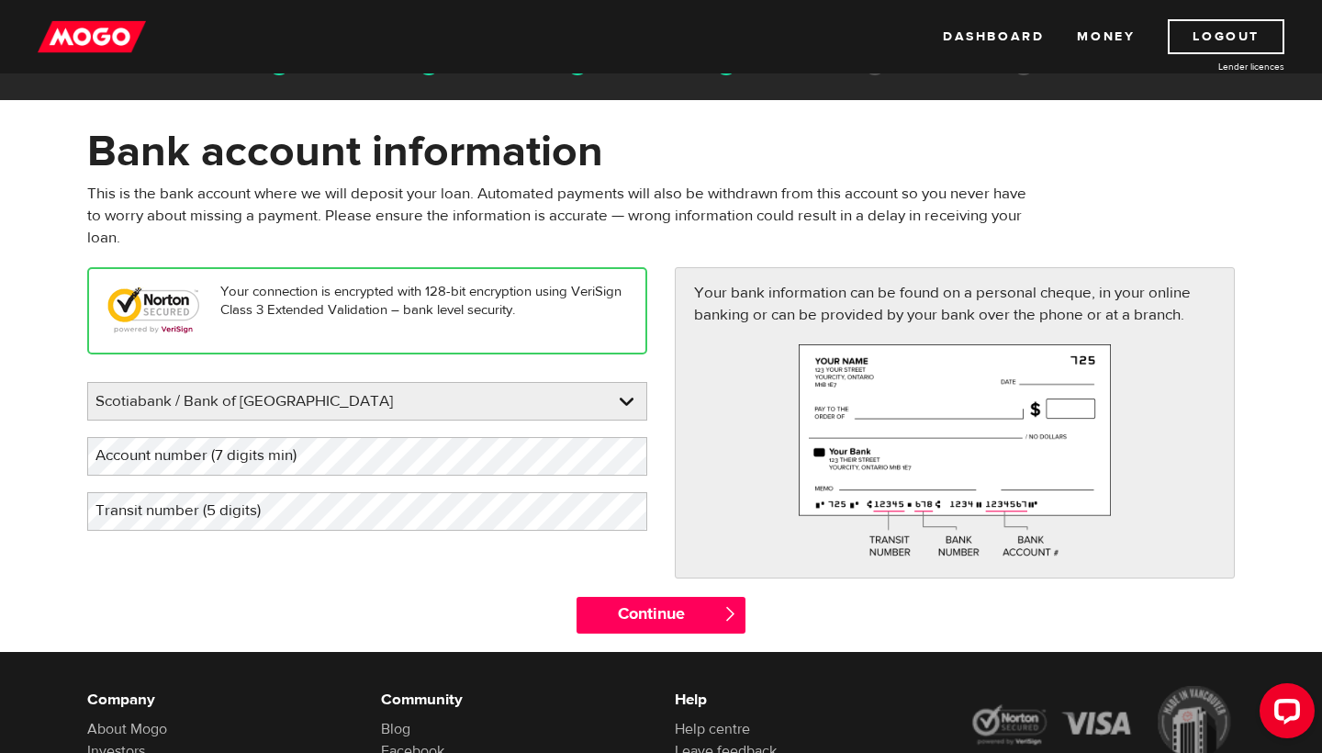
scroll to position [76, 0]
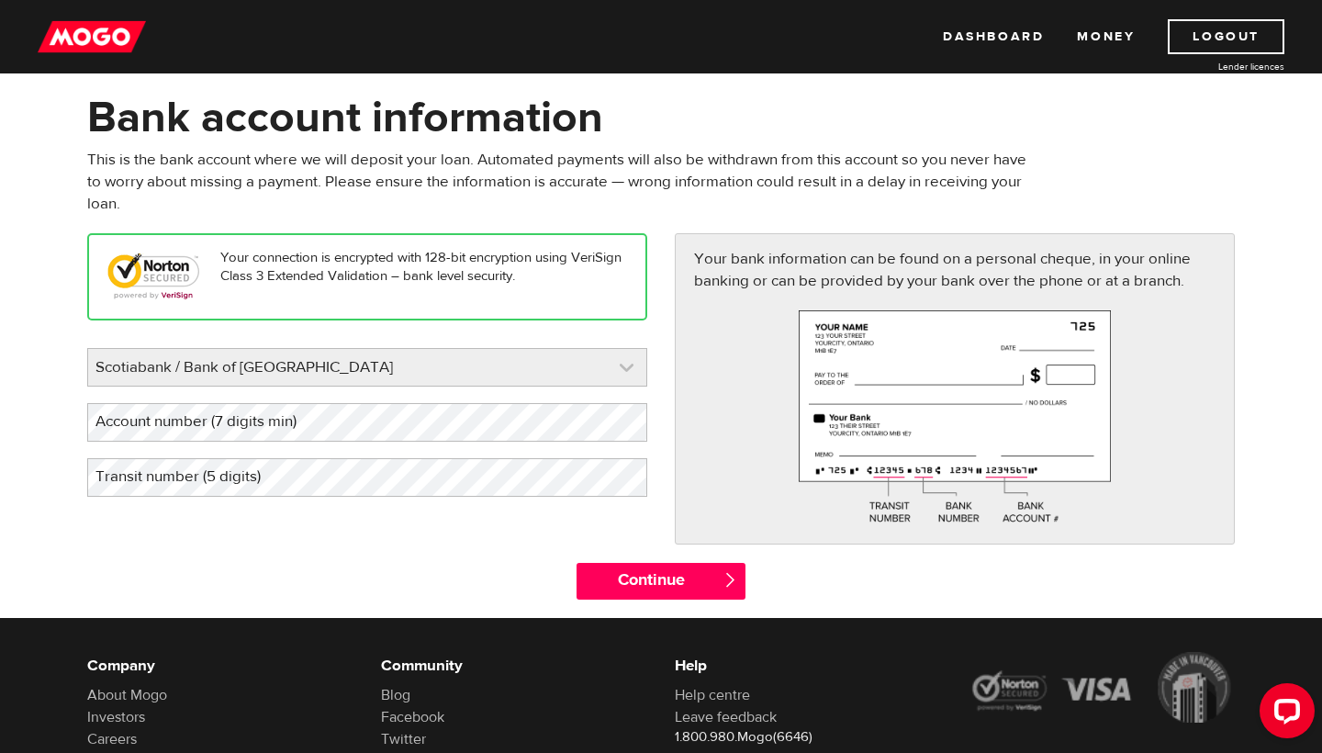
click at [470, 354] on link at bounding box center [367, 367] width 558 height 37
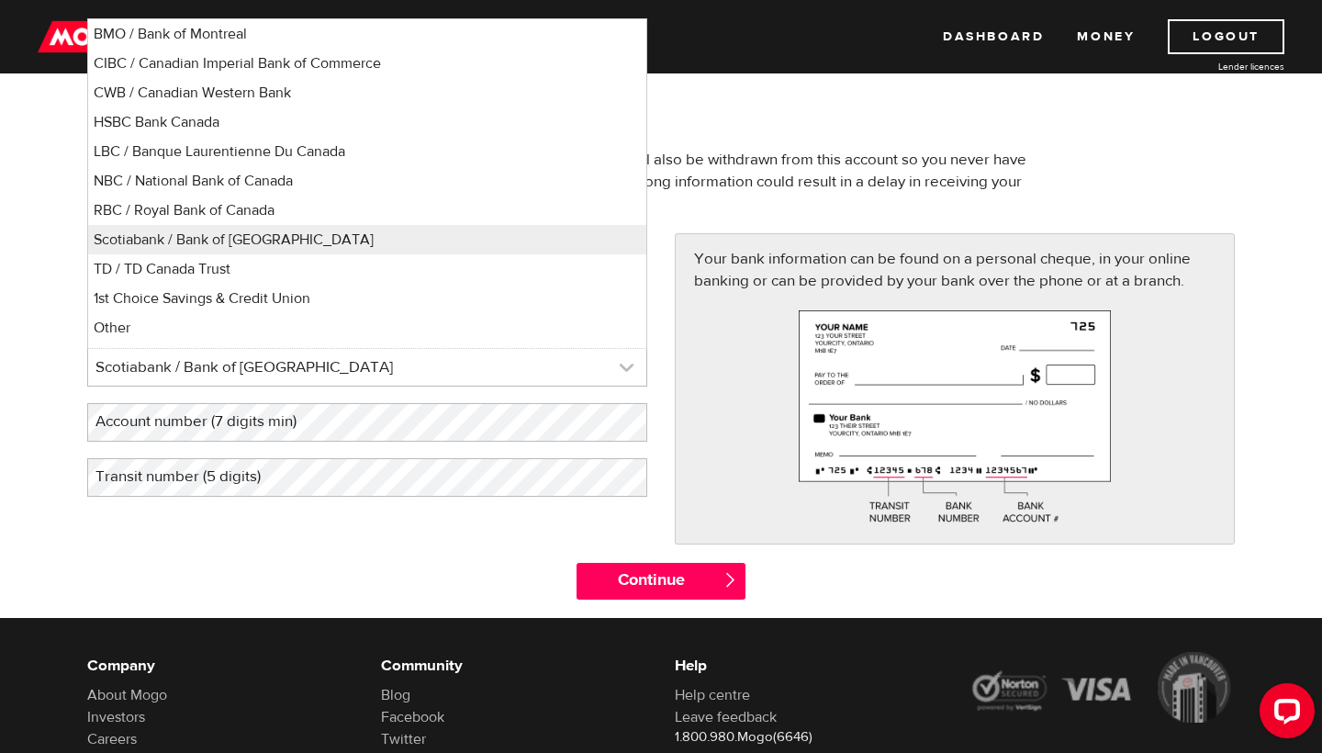
click at [464, 368] on link at bounding box center [367, 367] width 558 height 37
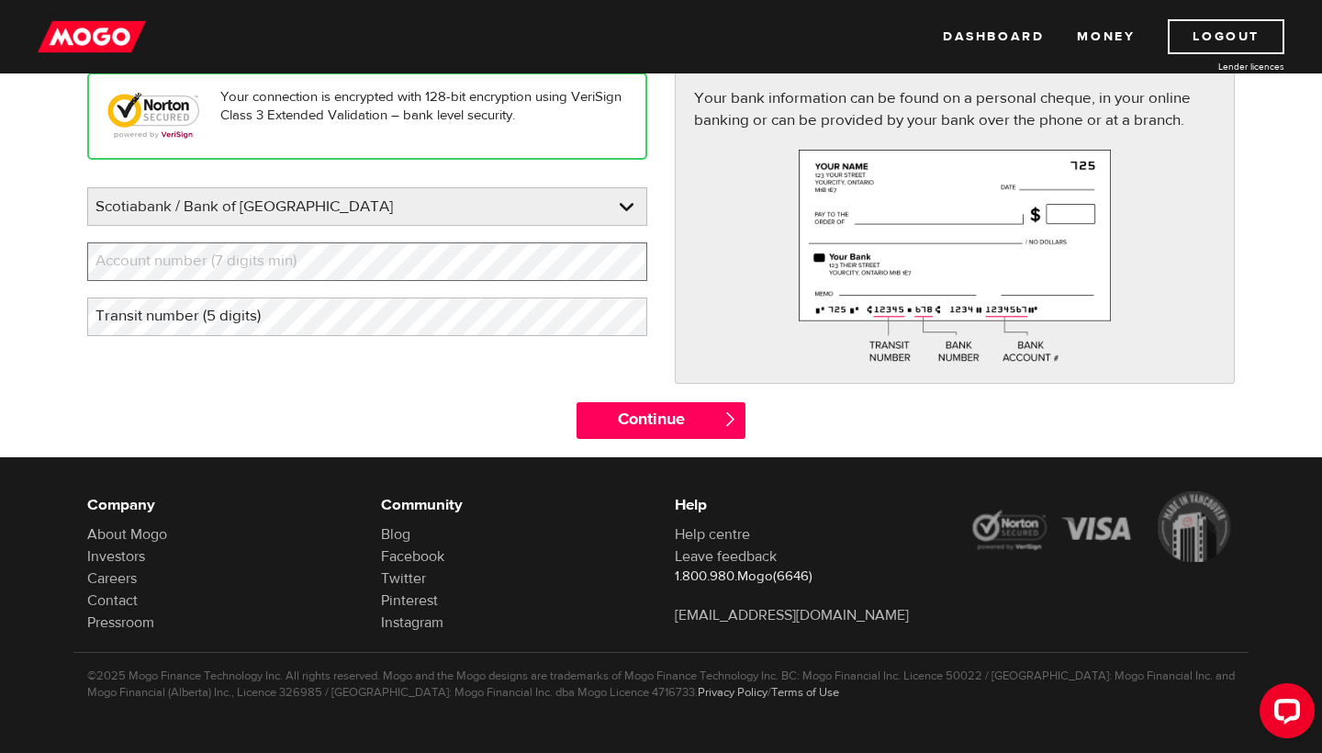
scroll to position [238, 0]
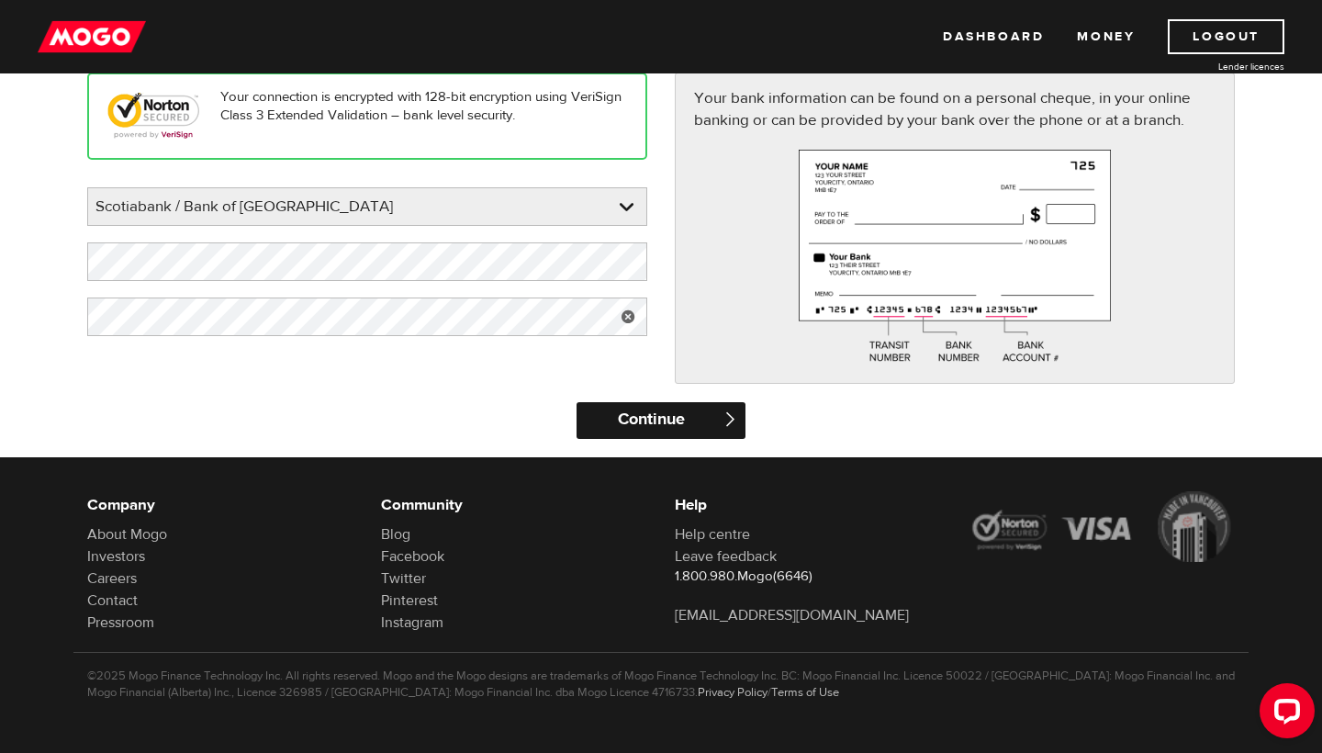
click at [645, 422] on input "Continue" at bounding box center [661, 420] width 168 height 37
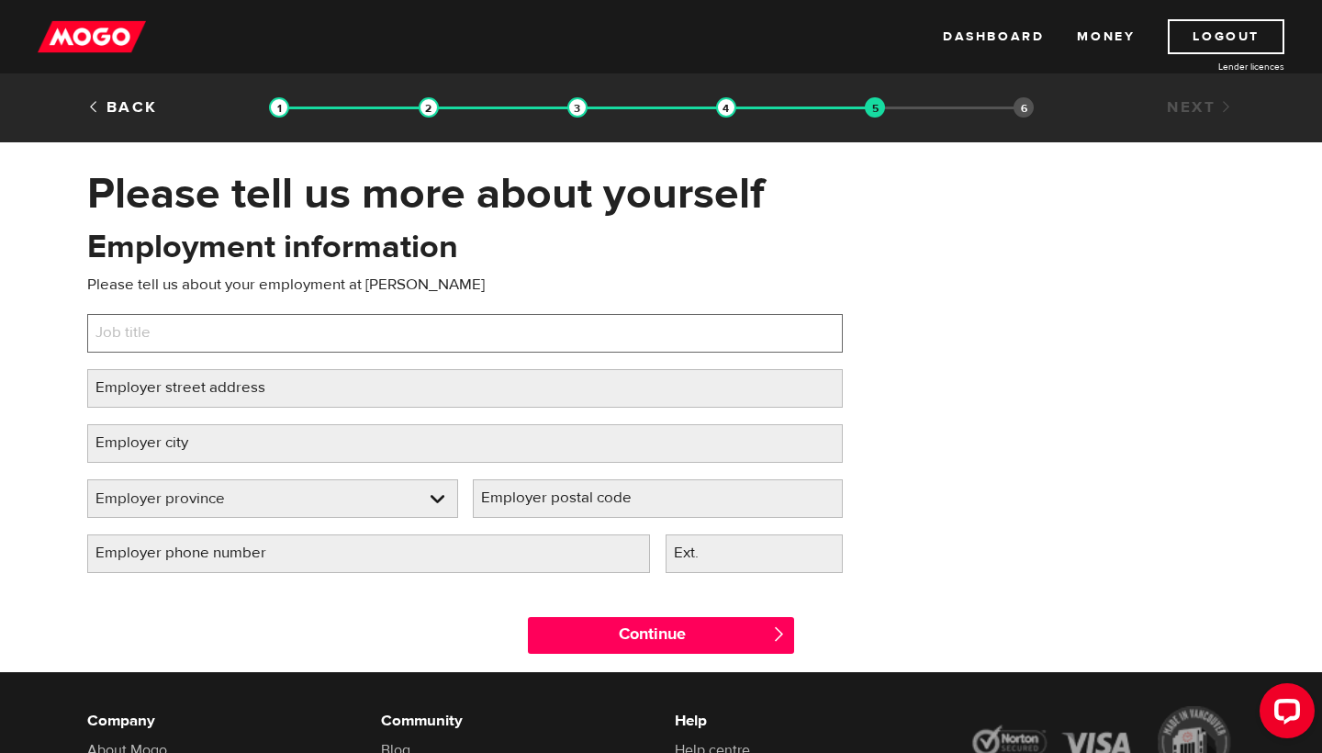
type input "R"
type input "Restaurant Manager"
